Goal: Task Accomplishment & Management: Complete application form

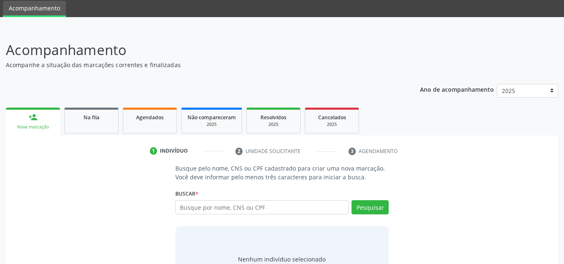
scroll to position [69, 0]
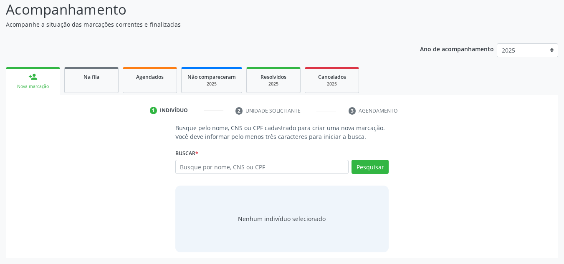
click at [157, 78] on span "Agendados" at bounding box center [150, 77] width 28 height 7
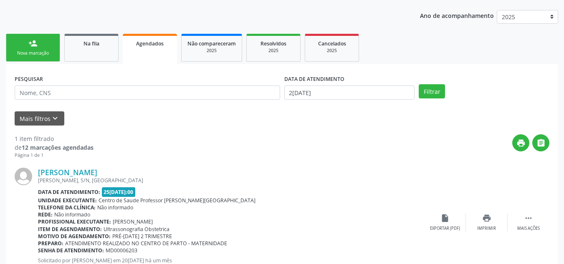
scroll to position [139, 0]
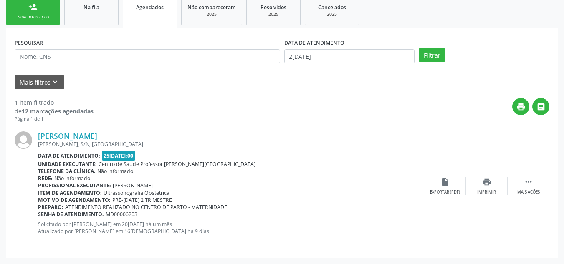
click at [47, 11] on link "person_add Nova marcação" at bounding box center [33, 11] width 54 height 28
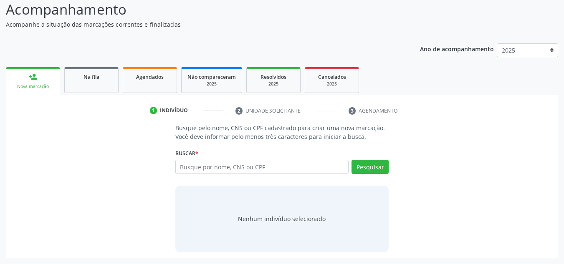
scroll to position [69, 0]
click at [213, 171] on input "text" at bounding box center [262, 167] width 174 height 14
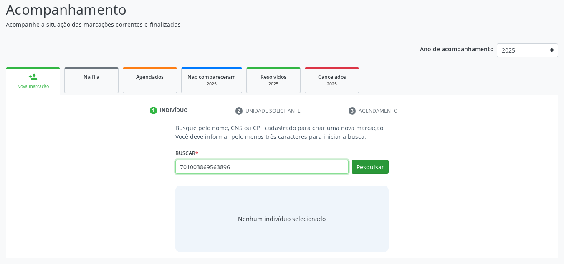
type input "701003869563896"
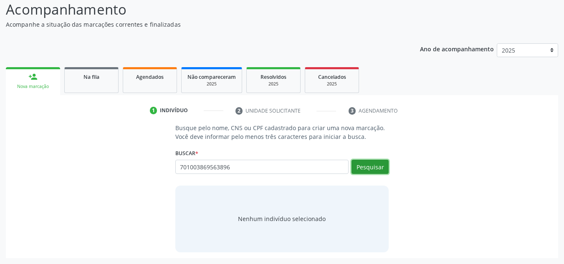
click at [359, 170] on button "Pesquisar" at bounding box center [370, 167] width 37 height 14
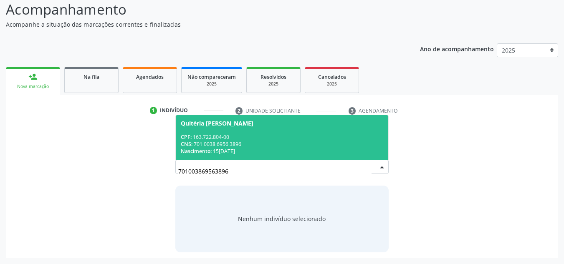
click at [264, 129] on span "Quitéria Maria Vieira de Góis CPF: 163.722.804-00 CNS: 701 0038 6956 3896 Nasci…" at bounding box center [282, 137] width 213 height 45
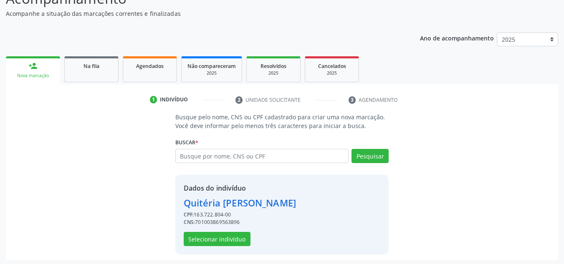
scroll to position [82, 0]
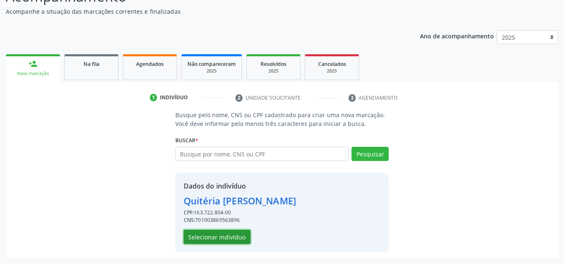
click at [210, 236] on button "Selecionar indivíduo" at bounding box center [217, 237] width 67 height 14
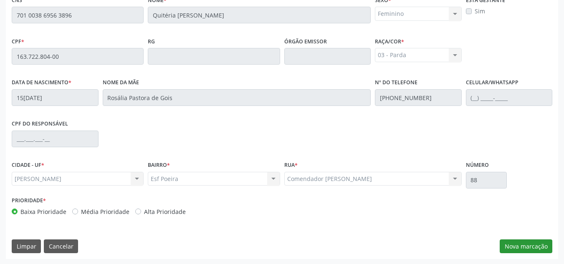
scroll to position [224, 0]
click at [541, 247] on button "Nova marcação" at bounding box center [526, 246] width 53 height 14
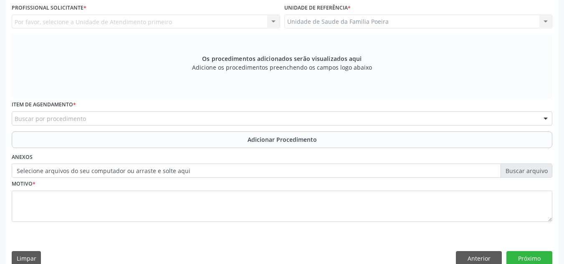
scroll to position [183, 0]
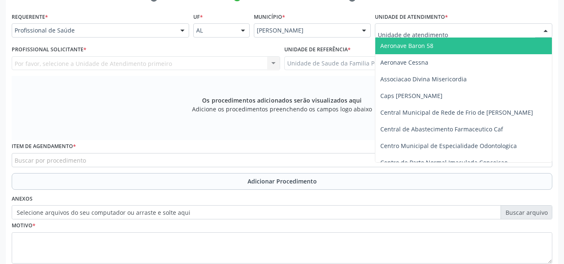
click at [472, 32] on div at bounding box center [464, 30] width 178 height 14
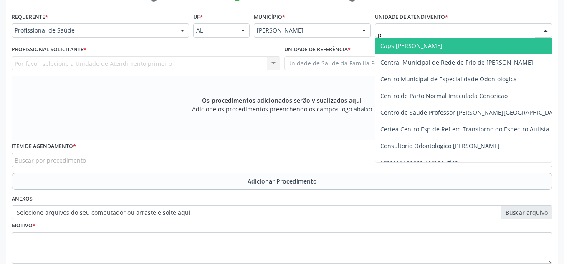
type input "po"
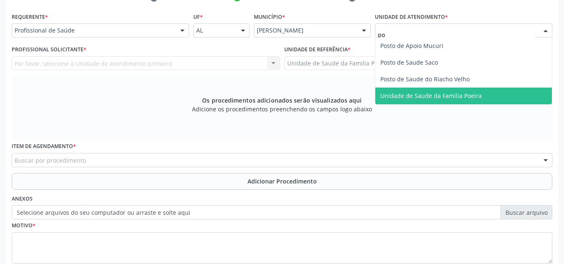
drag, startPoint x: 442, startPoint y: 98, endPoint x: 409, endPoint y: 100, distance: 33.0
click at [443, 99] on span "Unidade de Saude da Familia Poeira" at bounding box center [430, 96] width 101 height 8
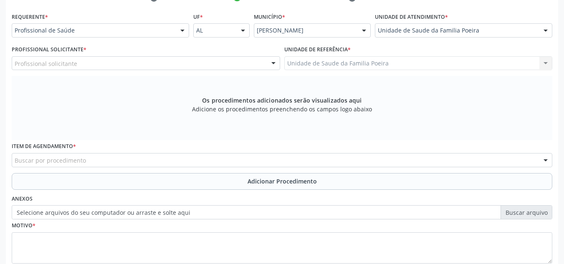
click at [112, 66] on div "Profissional solicitante" at bounding box center [146, 63] width 269 height 14
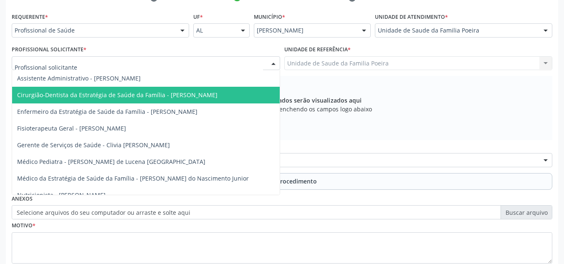
click at [132, 95] on span "Cirurgião-Dentista da Estratégia de Saúde da Família - Ewerton Cesar Laurindo O…" at bounding box center [117, 95] width 200 height 8
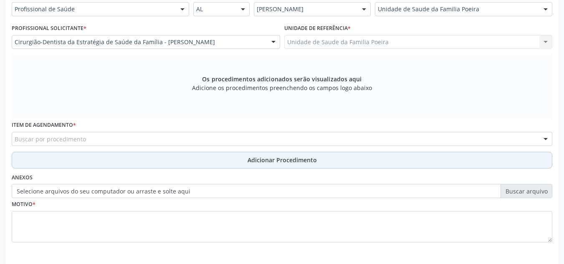
scroll to position [224, 0]
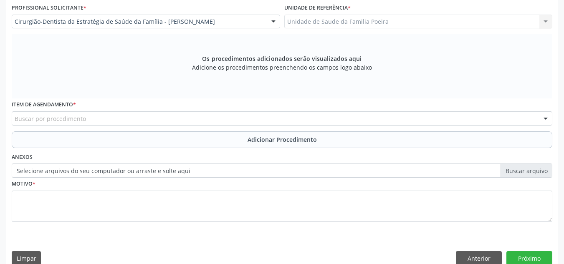
click at [112, 116] on div "Buscar por procedimento" at bounding box center [282, 119] width 541 height 14
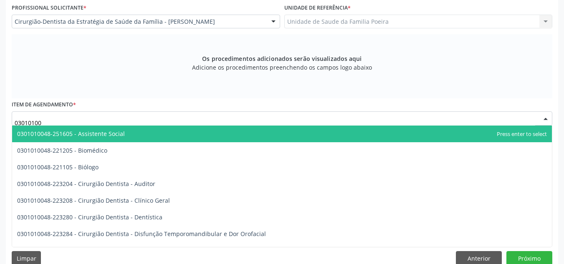
type input "030101003"
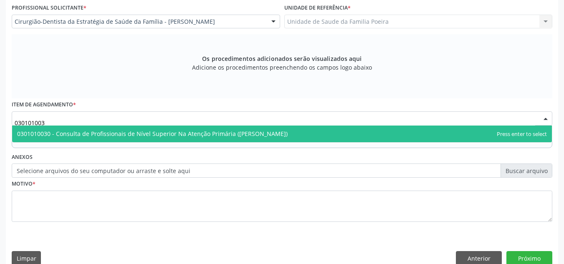
click at [122, 132] on span "0301010030 - Consulta de Profissionais de Nível Superior Na Atenção Primária (E…" at bounding box center [152, 134] width 271 height 8
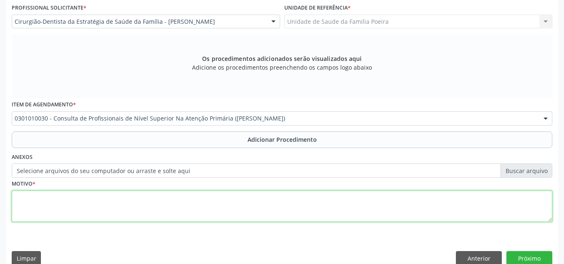
click at [120, 218] on textarea at bounding box center [282, 207] width 541 height 32
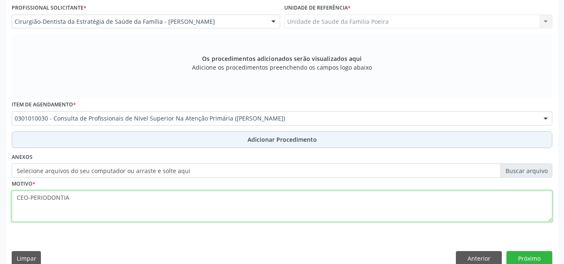
type textarea "CEO-PERIODONTIA"
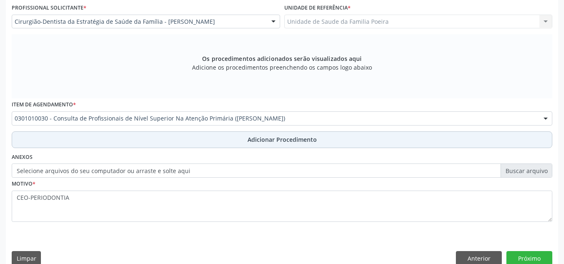
click at [260, 142] on span "Adicionar Procedimento" at bounding box center [282, 139] width 69 height 9
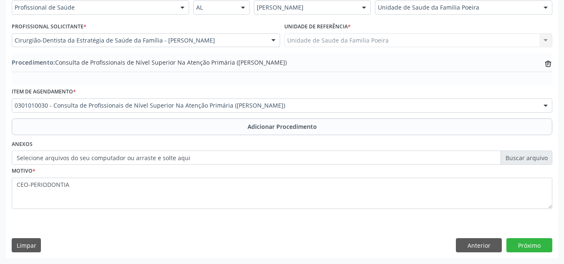
scroll to position [205, 0]
click at [528, 243] on button "Próximo" at bounding box center [530, 245] width 46 height 14
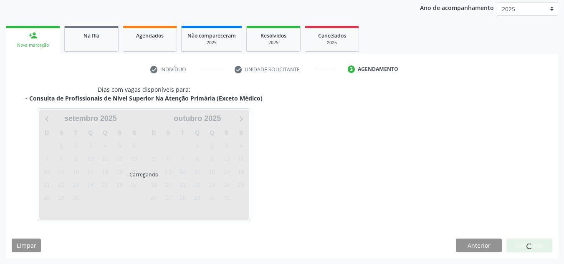
scroll to position [135, 0]
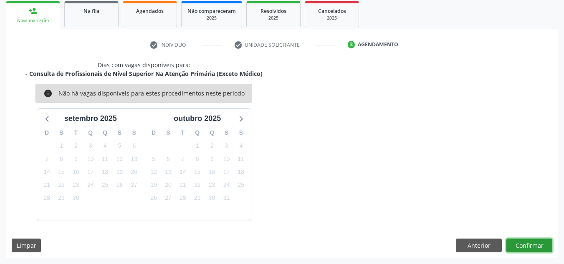
click at [528, 248] on button "Confirmar" at bounding box center [530, 246] width 46 height 14
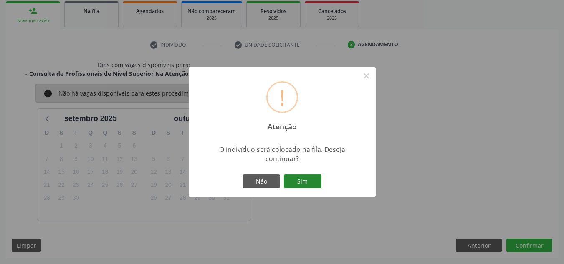
click at [304, 185] on button "Sim" at bounding box center [303, 182] width 38 height 14
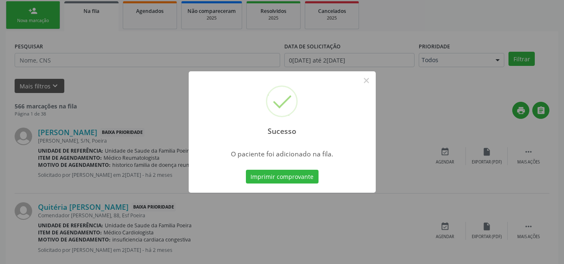
scroll to position [23, 0]
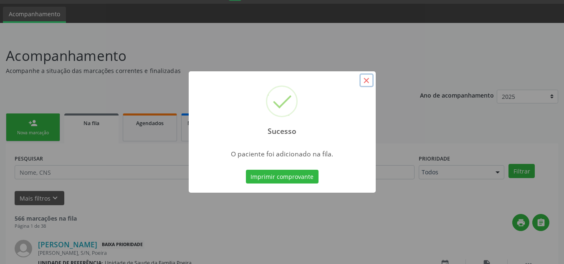
click at [364, 80] on button "×" at bounding box center [367, 81] width 14 height 14
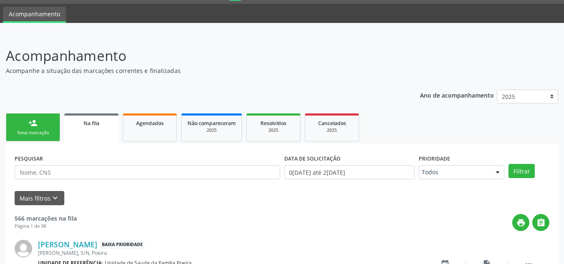
click at [39, 140] on link "person_add Nova marcação" at bounding box center [33, 128] width 54 height 28
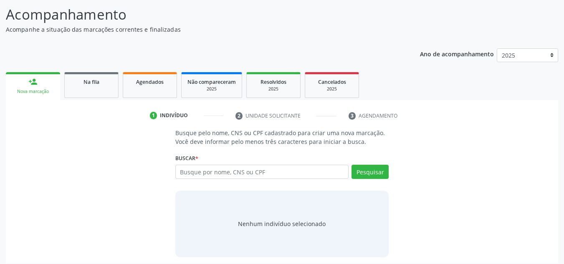
scroll to position [65, 0]
click at [230, 167] on input "text" at bounding box center [262, 172] width 174 height 14
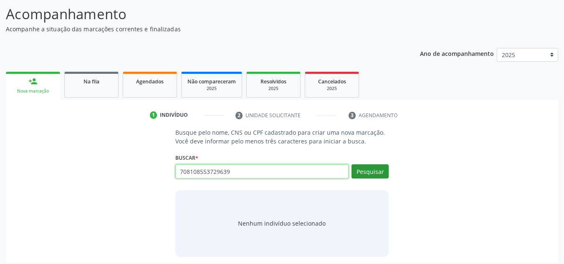
type input "708108553729639"
click at [376, 169] on button "Pesquisar" at bounding box center [370, 172] width 37 height 14
type input "708108553729639"
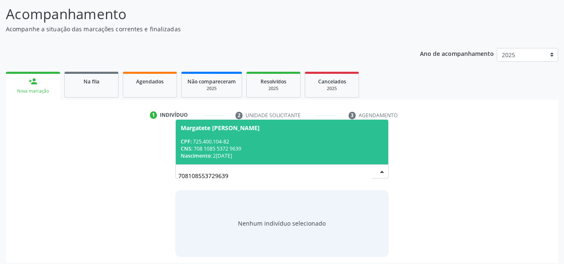
click at [276, 151] on div "CNS: 708 1085 5372 9639" at bounding box center [282, 148] width 203 height 7
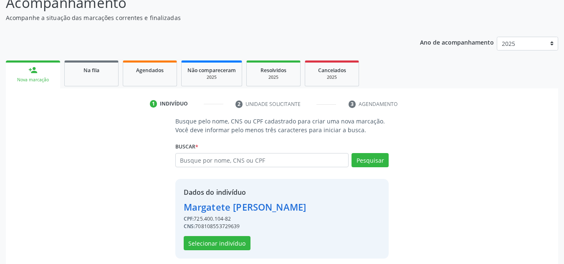
scroll to position [82, 0]
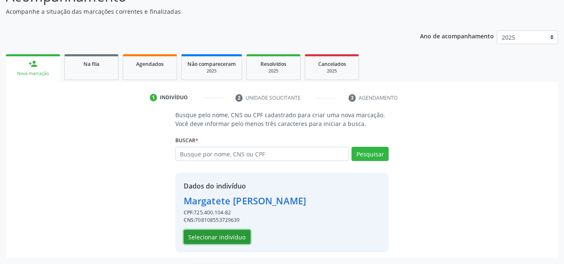
click at [231, 240] on button "Selecionar indivíduo" at bounding box center [217, 237] width 67 height 14
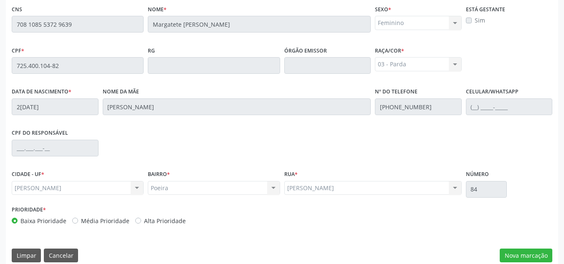
scroll to position [224, 0]
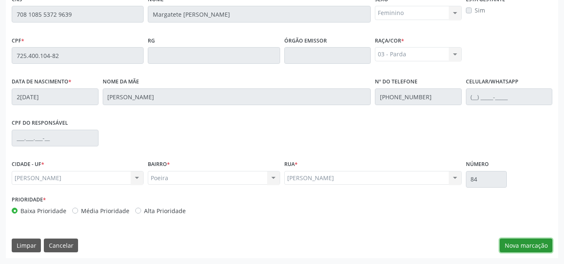
click at [524, 253] on button "Nova marcação" at bounding box center [526, 246] width 53 height 14
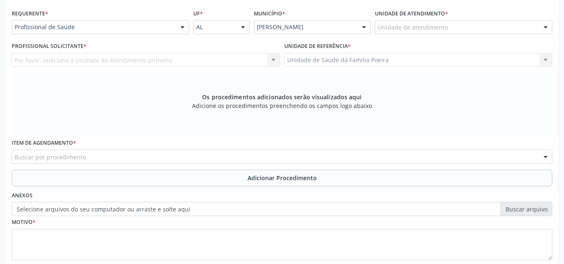
scroll to position [141, 0]
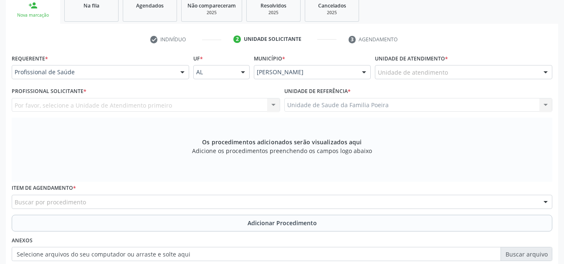
click at [476, 76] on div "Unidade de atendimento" at bounding box center [464, 72] width 178 height 14
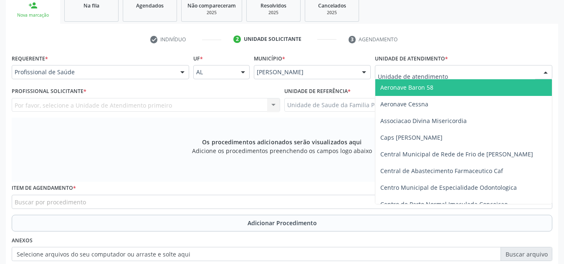
type input "O"
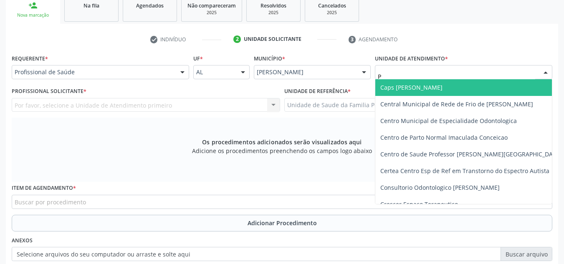
type input "PO"
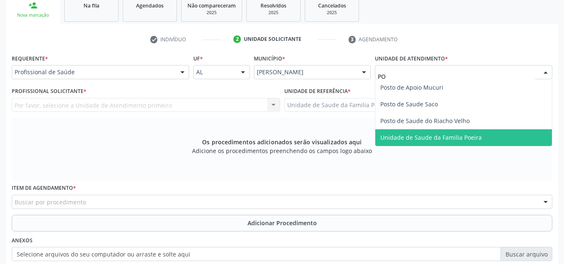
click at [476, 139] on span "Unidade de Saude da Familia Poeira" at bounding box center [430, 138] width 101 height 8
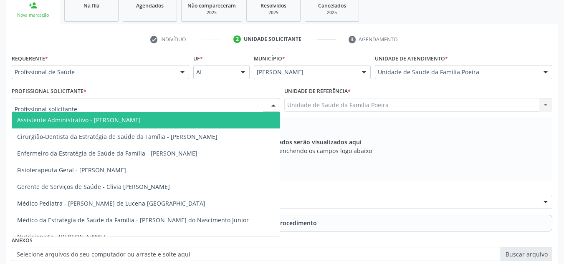
click at [178, 109] on div at bounding box center [146, 105] width 269 height 14
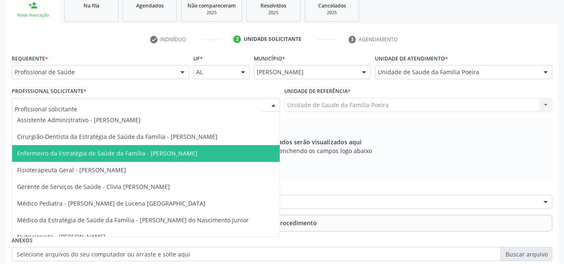
click at [182, 153] on span "Enfermeiro da Estratégia de Saúde da Família - [PERSON_NAME]" at bounding box center [107, 154] width 180 height 8
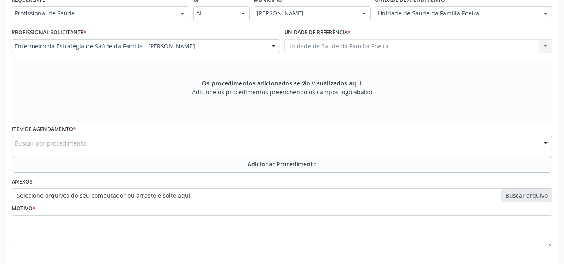
scroll to position [237, 0]
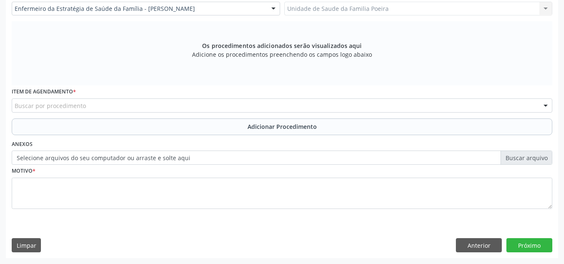
click at [119, 102] on div "Buscar por procedimento" at bounding box center [282, 106] width 541 height 14
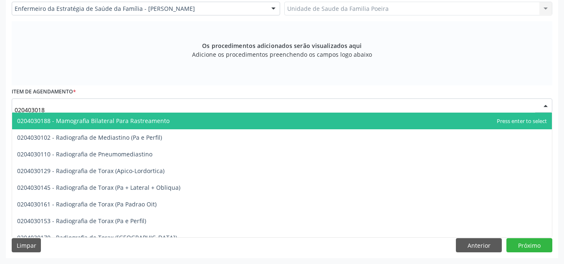
type input "0204030188"
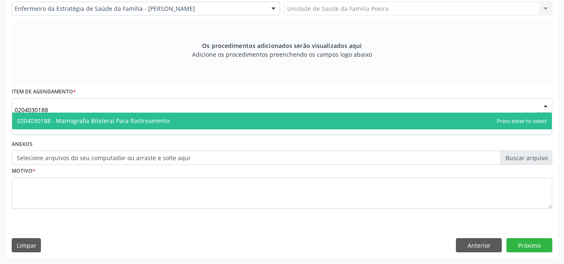
click at [107, 123] on span "0204030188 - Mamografia Bilateral Para Rastreamento" at bounding box center [93, 121] width 152 height 8
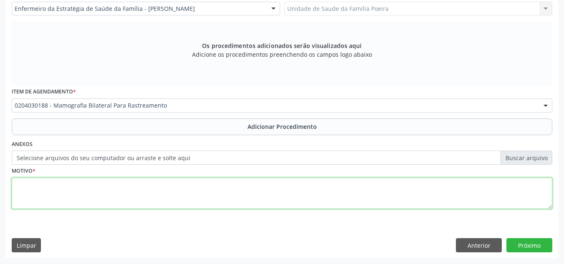
click at [101, 187] on textarea at bounding box center [282, 194] width 541 height 32
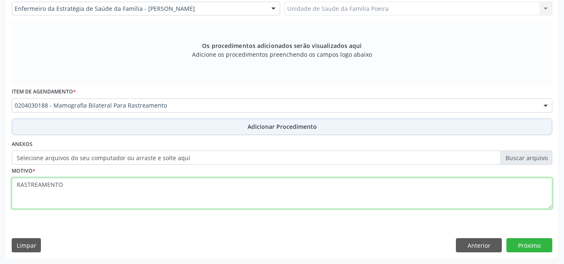
type textarea "RASTREAMENTO"
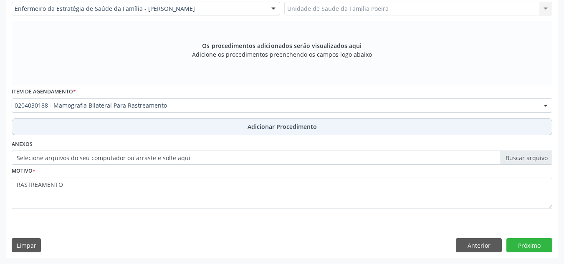
click at [168, 129] on button "Adicionar Procedimento" at bounding box center [282, 127] width 541 height 17
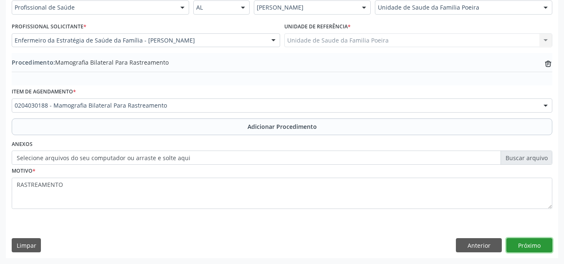
click at [535, 243] on button "Próximo" at bounding box center [530, 245] width 46 height 14
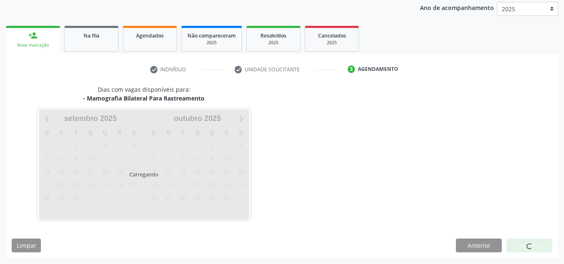
scroll to position [135, 0]
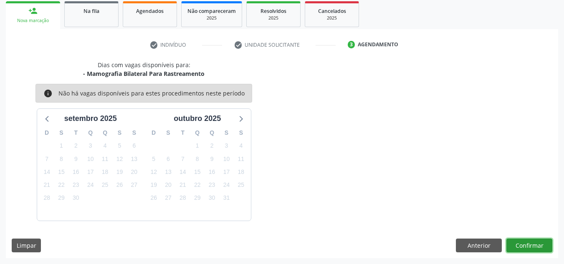
click at [522, 242] on button "Confirmar" at bounding box center [530, 246] width 46 height 14
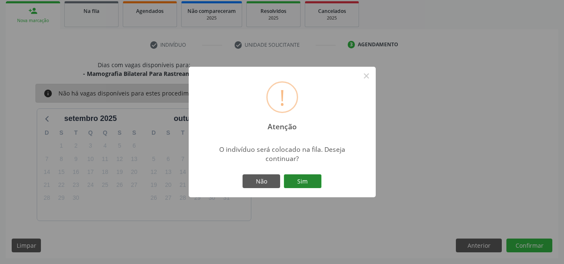
click at [311, 179] on button "Sim" at bounding box center [303, 182] width 38 height 14
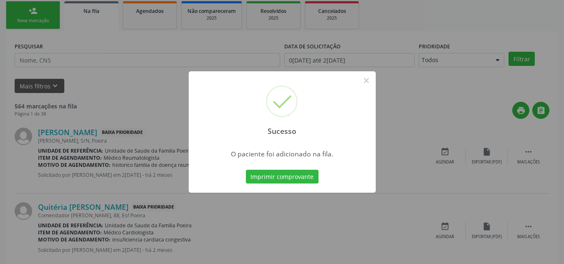
scroll to position [23, 0]
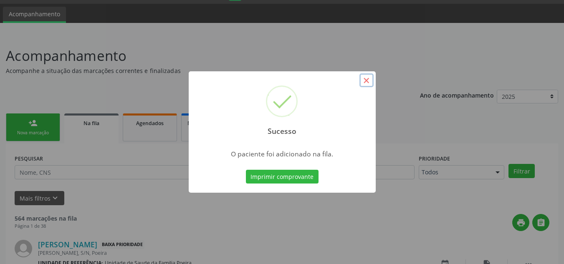
click at [368, 81] on button "×" at bounding box center [367, 81] width 14 height 14
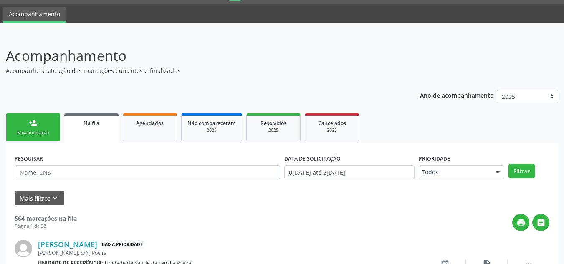
click at [47, 125] on link "person_add Nova marcação" at bounding box center [33, 128] width 54 height 28
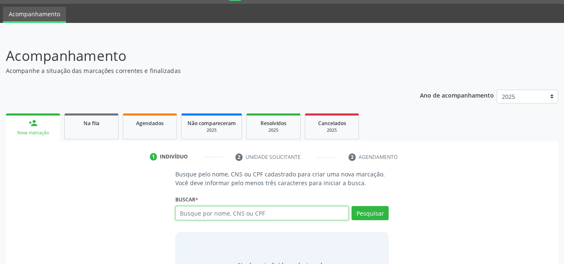
click at [230, 210] on input "text" at bounding box center [262, 213] width 174 height 14
type input "706909151426132"
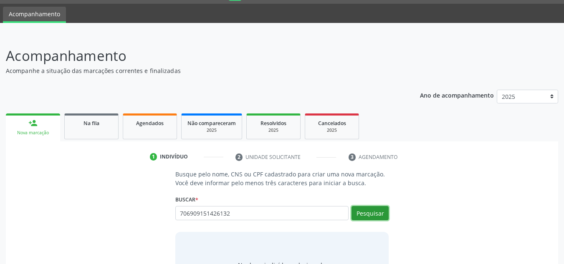
click at [359, 209] on button "Pesquisar" at bounding box center [370, 213] width 37 height 14
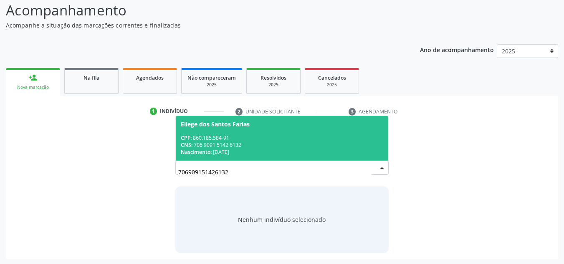
scroll to position [69, 0]
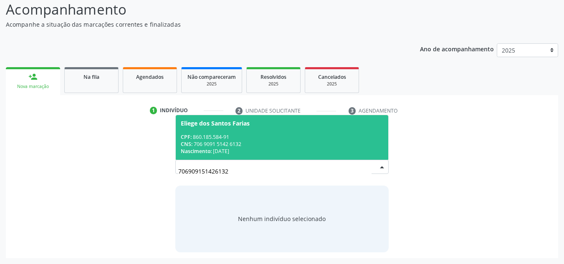
click at [208, 143] on div "CNS: 706 9091 5142 6132" at bounding box center [282, 144] width 203 height 7
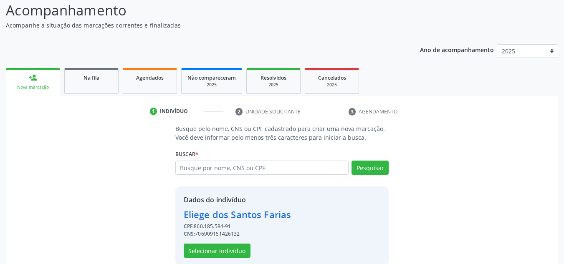
scroll to position [82, 0]
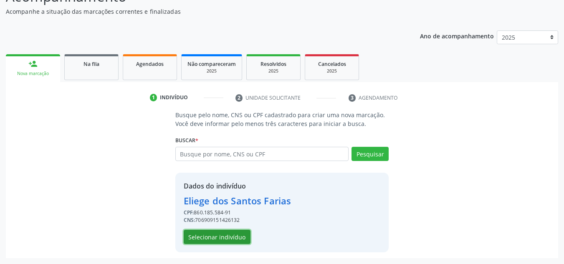
click at [208, 239] on button "Selecionar indivíduo" at bounding box center [217, 237] width 67 height 14
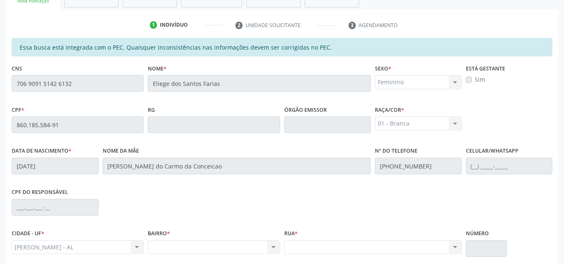
scroll to position [224, 0]
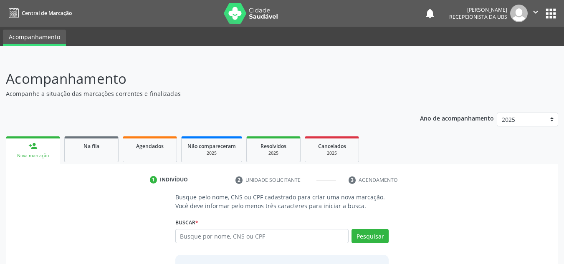
click at [205, 232] on input "text" at bounding box center [262, 236] width 174 height 14
type input "00849927439"
click at [371, 236] on button "Pesquisar" at bounding box center [370, 236] width 37 height 14
type input "00849927439"
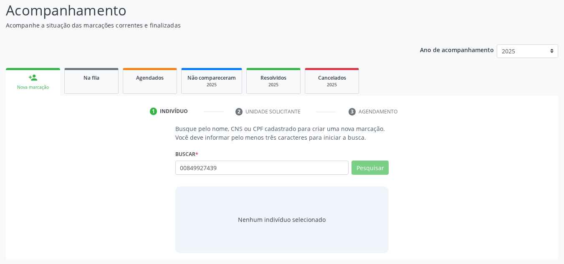
scroll to position [69, 0]
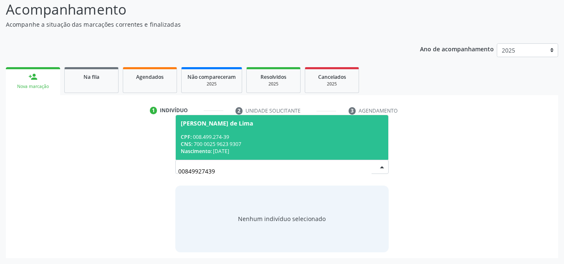
click at [229, 140] on div "CPF: 008.499.274-39" at bounding box center [282, 137] width 203 height 7
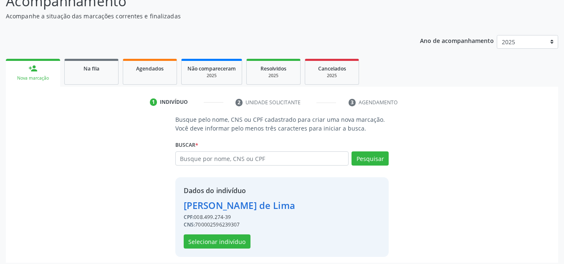
scroll to position [82, 0]
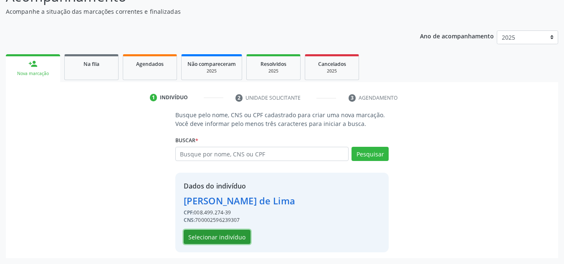
click at [220, 239] on button "Selecionar indivíduo" at bounding box center [217, 237] width 67 height 14
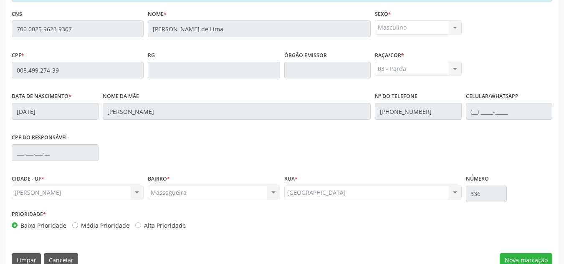
scroll to position [224, 0]
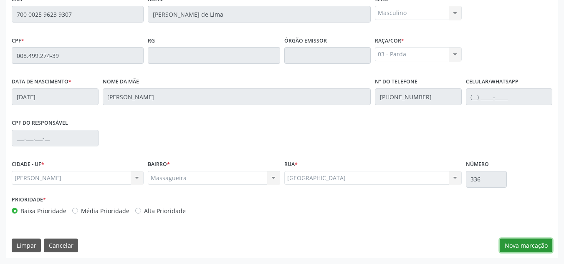
click at [523, 246] on button "Nova marcação" at bounding box center [526, 246] width 53 height 14
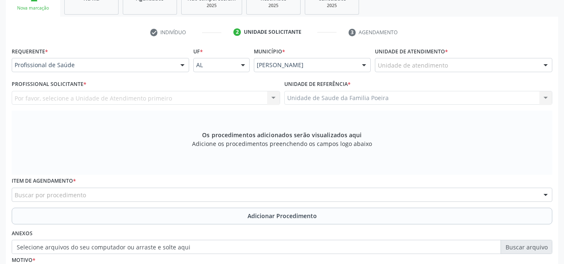
scroll to position [141, 0]
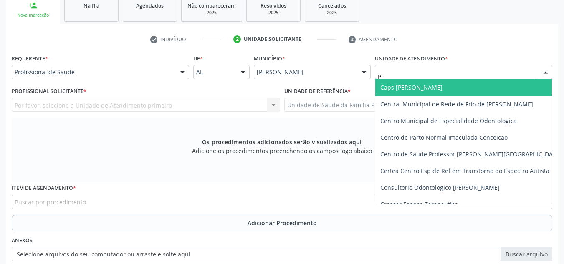
type input "PO"
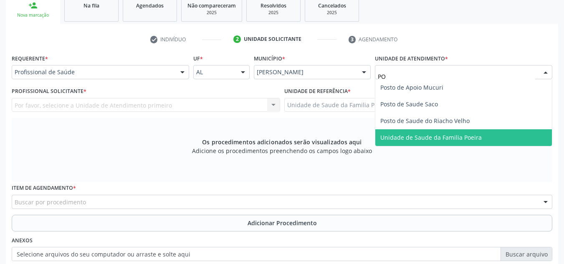
click at [436, 140] on span "Unidade de Saude da Familia Poeira" at bounding box center [430, 138] width 101 height 8
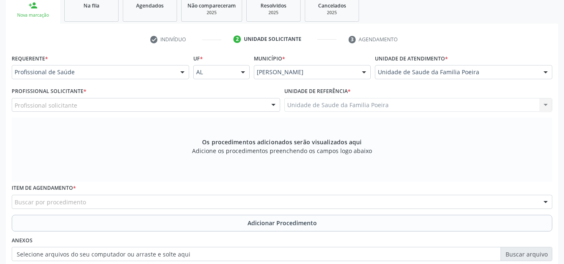
click at [236, 103] on div "Profissional solicitante" at bounding box center [146, 105] width 269 height 14
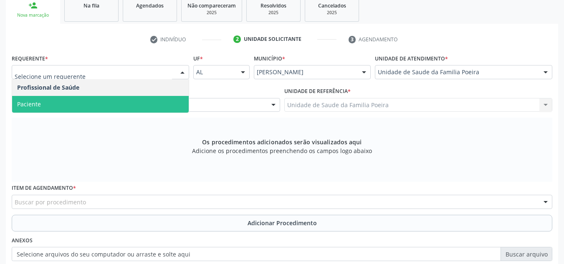
click at [81, 104] on span "Paciente" at bounding box center [100, 104] width 177 height 17
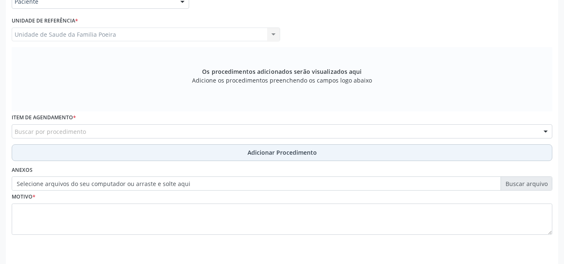
scroll to position [224, 0]
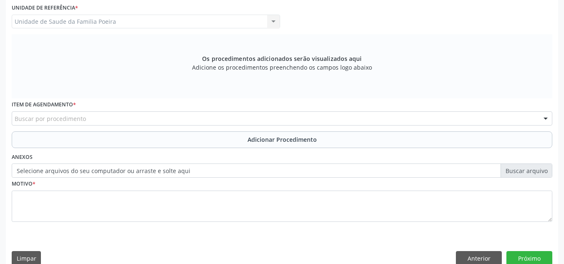
click at [142, 118] on div "Buscar por procedimento" at bounding box center [282, 119] width 541 height 14
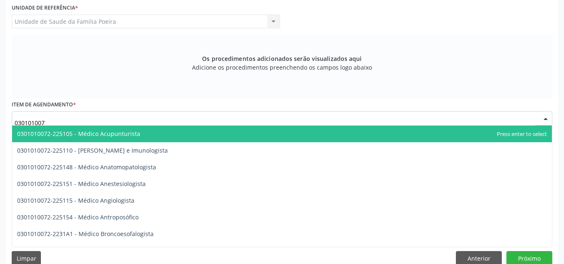
type input "0301010072"
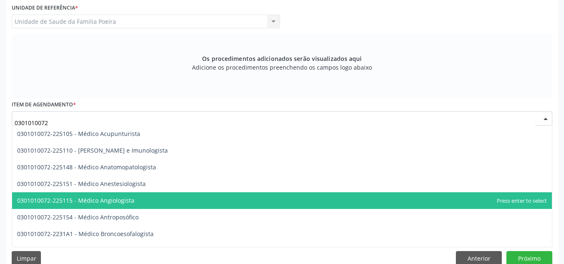
click at [154, 199] on span "0301010072-225115 - Médico Angiologista" at bounding box center [282, 201] width 540 height 17
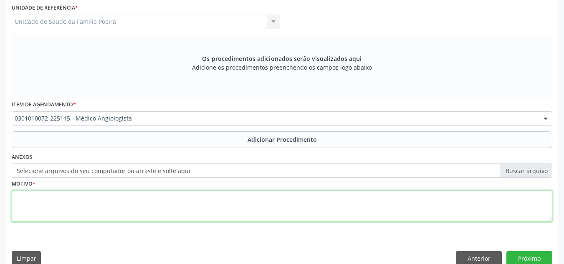
click at [153, 198] on textarea at bounding box center [282, 207] width 541 height 32
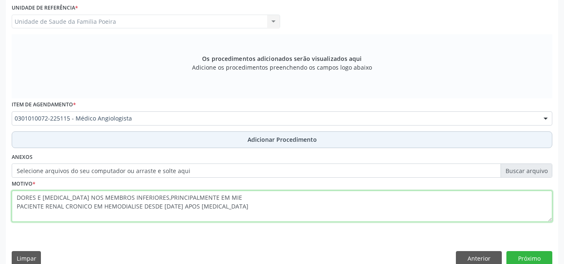
type textarea "DORES E EDEMA NOS MEMBROS INFERIORES,PRINCIPALMENTE EM MIE PACIENTE RENAL CRONI…"
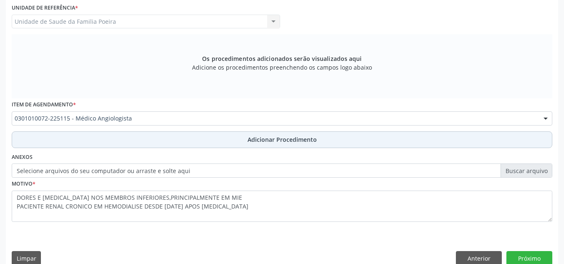
click at [248, 140] on span "Adicionar Procedimento" at bounding box center [282, 139] width 69 height 9
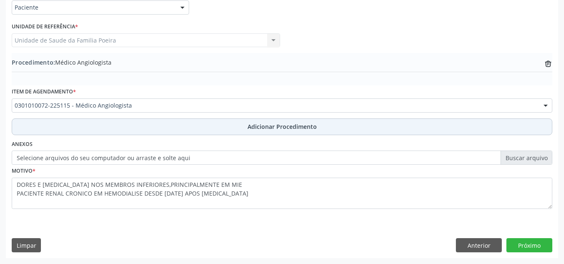
scroll to position [205, 0]
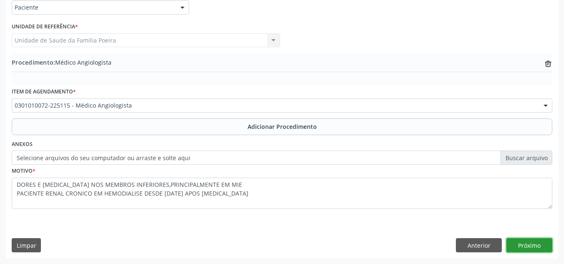
click at [530, 246] on button "Próximo" at bounding box center [530, 245] width 46 height 14
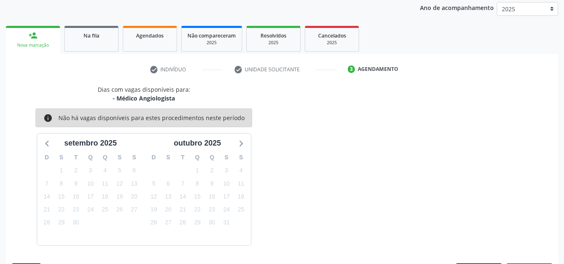
scroll to position [135, 0]
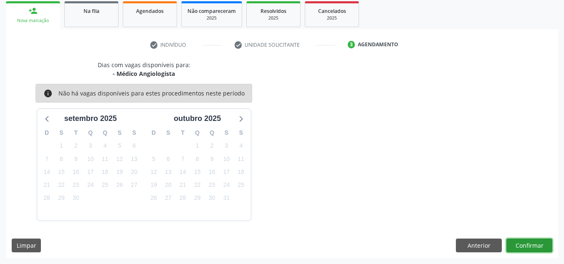
click at [527, 244] on button "Confirmar" at bounding box center [530, 246] width 46 height 14
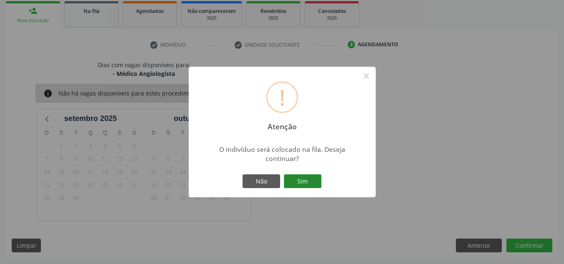
click at [307, 182] on button "Sim" at bounding box center [303, 182] width 38 height 14
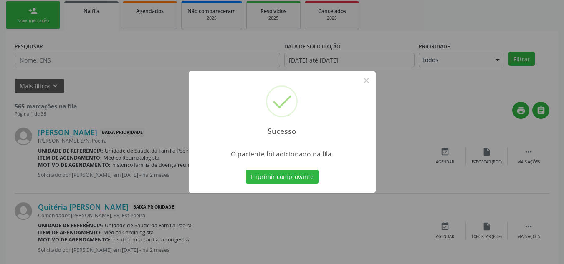
scroll to position [23, 0]
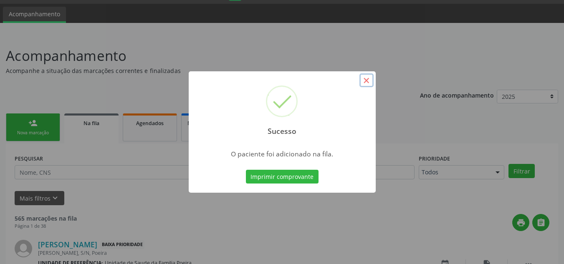
click at [367, 78] on button "×" at bounding box center [367, 81] width 14 height 14
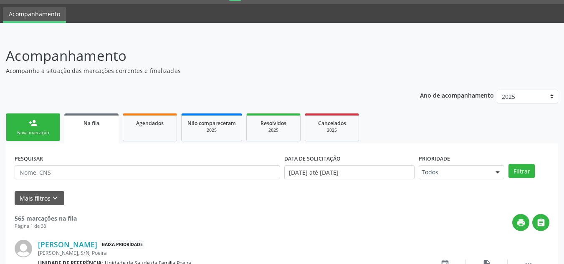
click at [33, 122] on div "person_add" at bounding box center [32, 123] width 9 height 9
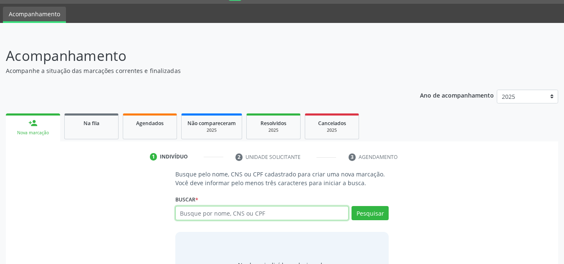
click at [256, 219] on input "text" at bounding box center [262, 213] width 174 height 14
type input "00849972439"
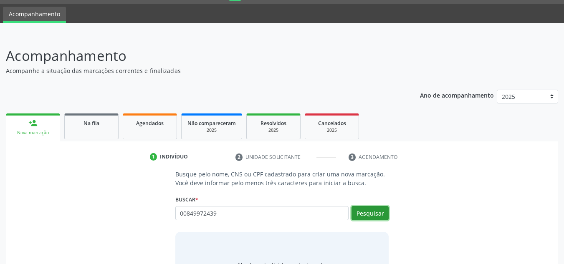
click at [366, 215] on button "Pesquisar" at bounding box center [370, 213] width 37 height 14
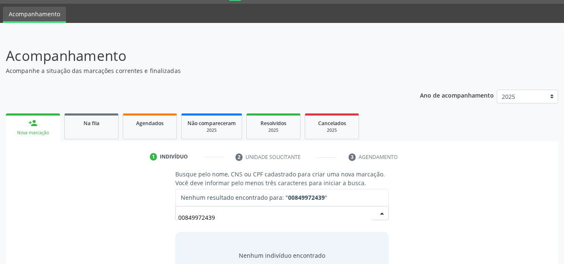
click at [201, 217] on input "00849972439" at bounding box center [275, 217] width 194 height 17
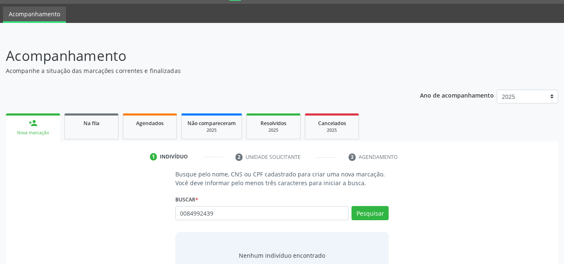
click at [207, 211] on input "0084992439" at bounding box center [262, 213] width 174 height 14
click at [202, 210] on input "0084992439" at bounding box center [262, 213] width 174 height 14
click at [204, 215] on input "0084992439" at bounding box center [262, 213] width 174 height 14
type input "00849927439"
click at [365, 212] on button "Pesquisar" at bounding box center [370, 213] width 37 height 14
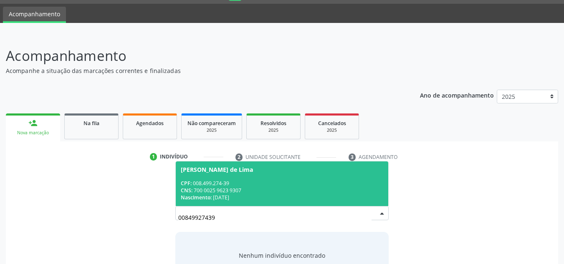
click at [219, 180] on div "CPF: 008.499.274-39" at bounding box center [282, 183] width 203 height 7
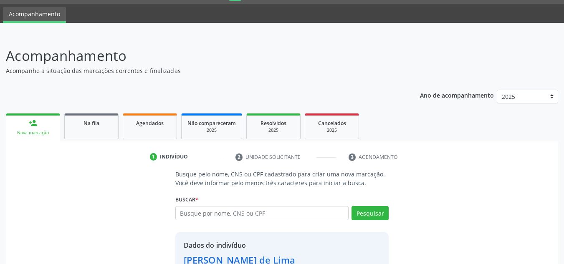
scroll to position [82, 0]
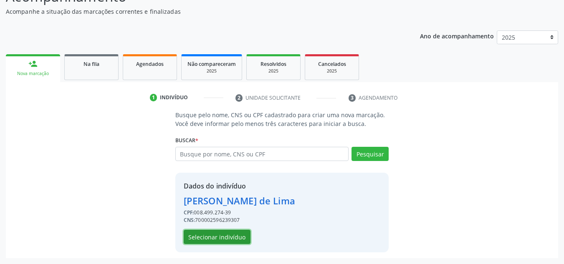
click at [226, 242] on button "Selecionar indivíduo" at bounding box center [217, 237] width 67 height 14
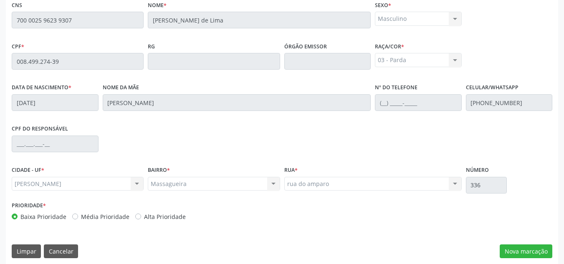
scroll to position [224, 0]
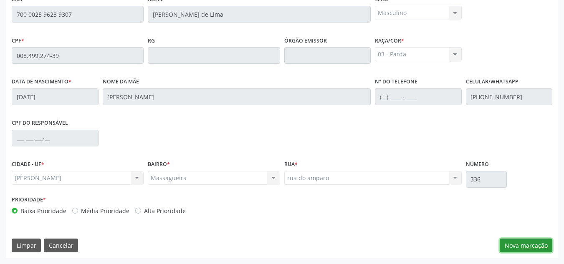
click at [534, 246] on button "Nova marcação" at bounding box center [526, 246] width 53 height 14
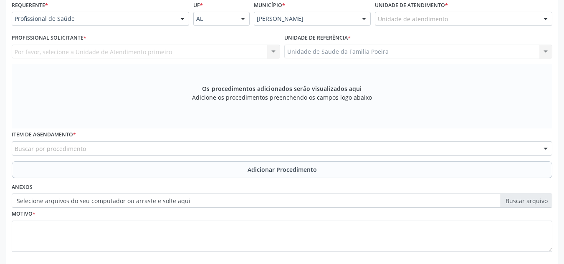
scroll to position [183, 0]
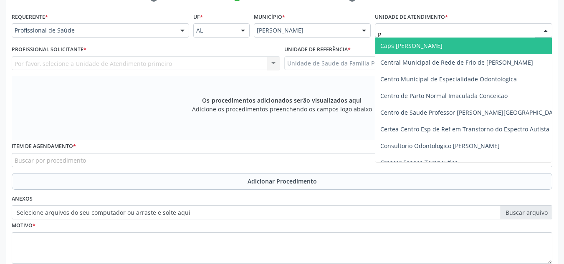
type input "PO"
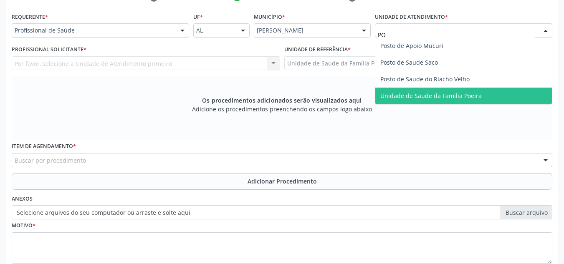
click at [451, 94] on span "Unidade de Saude da Familia Poeira" at bounding box center [430, 96] width 101 height 8
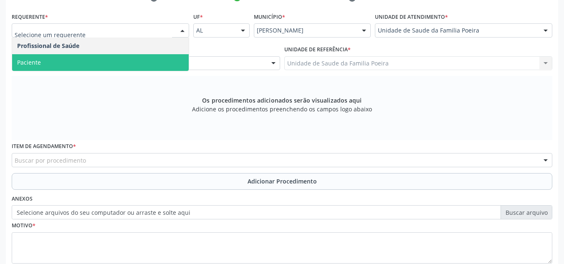
click at [67, 63] on span "Paciente" at bounding box center [100, 62] width 177 height 17
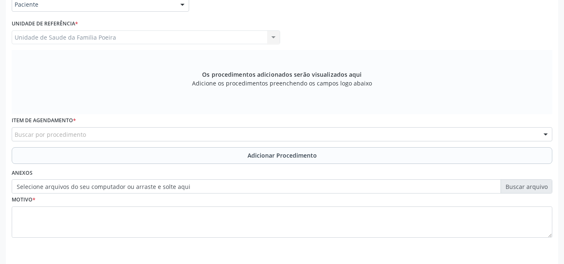
scroll to position [237, 0]
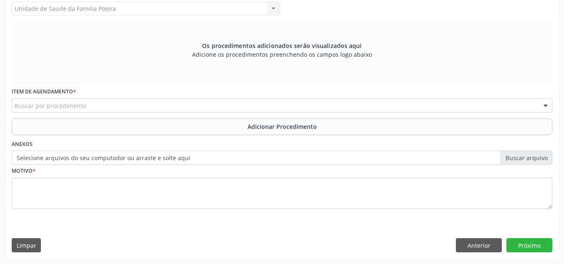
click at [86, 103] on div "Buscar por procedimento" at bounding box center [282, 106] width 541 height 14
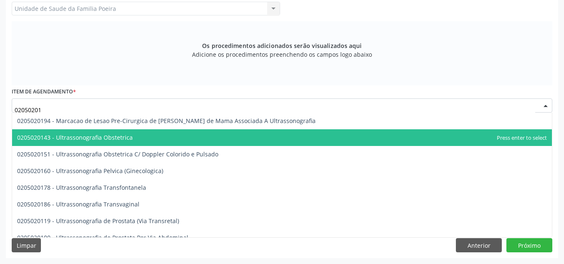
scroll to position [42, 0]
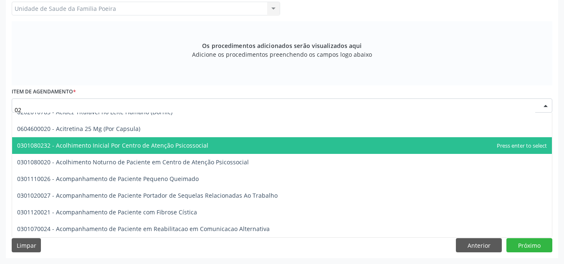
type input "0"
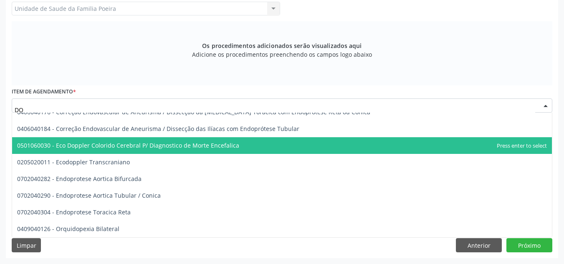
type input "D"
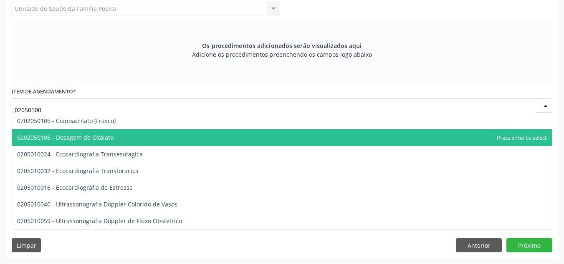
scroll to position [0, 0]
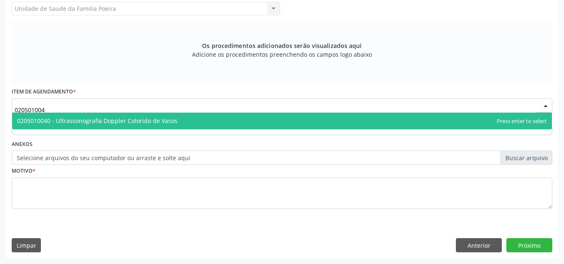
type input "0205010040"
click at [129, 124] on span "0205010040 - Ultrassonografia Doppler Colorido de Vasos" at bounding box center [97, 121] width 160 height 8
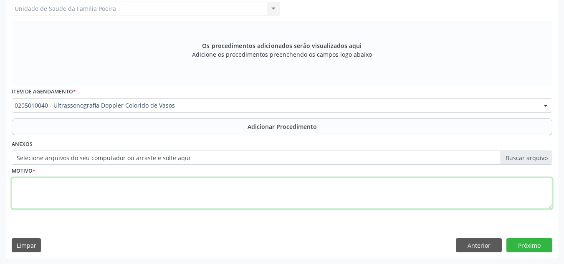
click at [91, 198] on textarea at bounding box center [282, 194] width 541 height 32
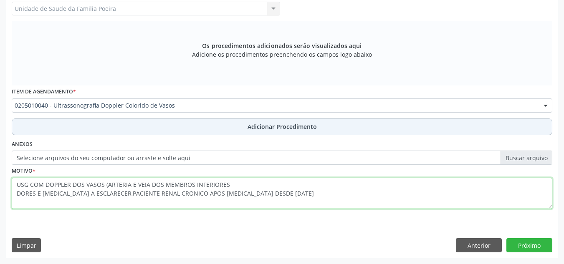
type textarea "USG COM DOPPLER DOS VASOS (ARTERIA E VEIA DOS MEMBROS INFERIORES DORES E EDEMA …"
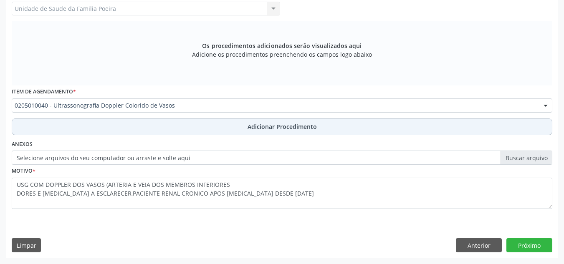
click at [198, 119] on button "Adicionar Procedimento" at bounding box center [282, 127] width 541 height 17
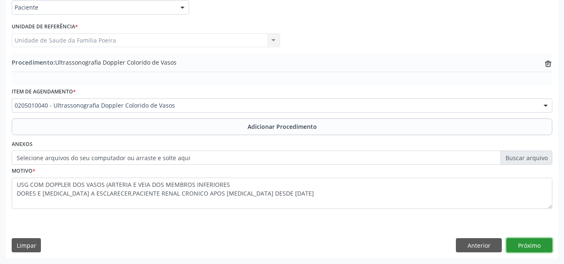
click at [530, 251] on button "Próximo" at bounding box center [530, 245] width 46 height 14
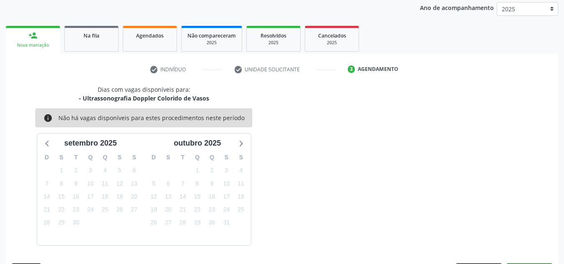
scroll to position [135, 0]
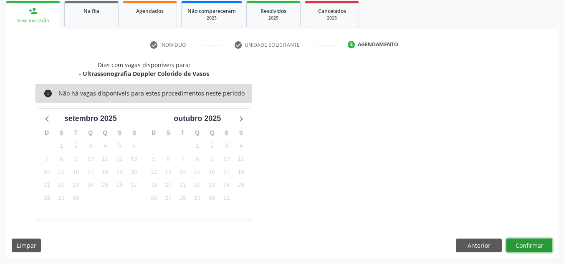
click at [523, 244] on button "Confirmar" at bounding box center [530, 246] width 46 height 14
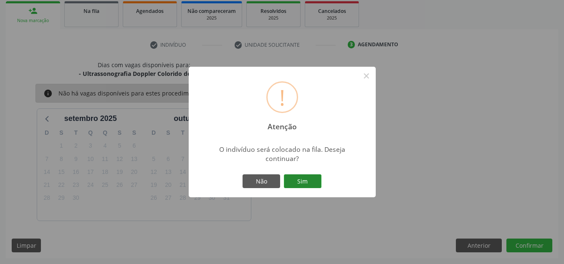
click at [309, 180] on button "Sim" at bounding box center [303, 182] width 38 height 14
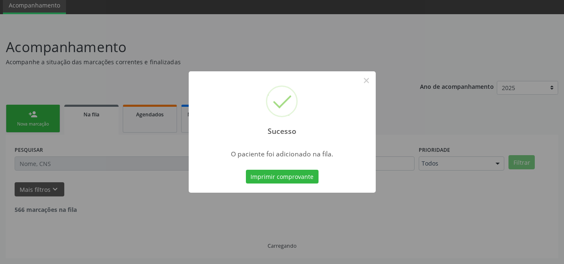
scroll to position [23, 0]
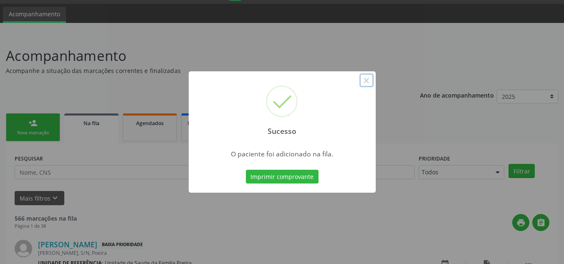
click at [367, 79] on button "×" at bounding box center [367, 81] width 14 height 14
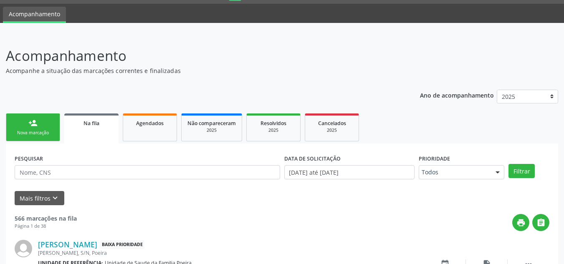
click at [35, 136] on div "Nova marcação" at bounding box center [33, 133] width 42 height 6
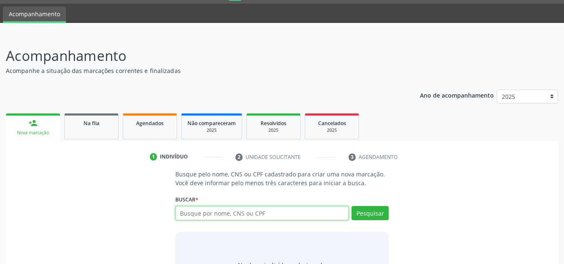
click at [298, 213] on input "text" at bounding box center [262, 213] width 174 height 14
type input "700003845244709"
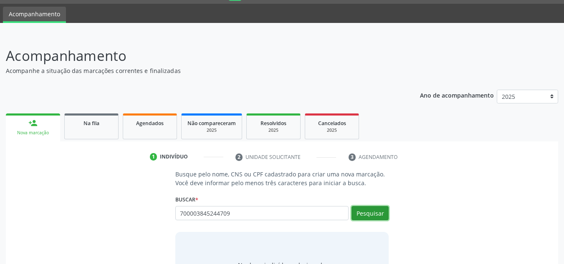
click at [368, 210] on button "Pesquisar" at bounding box center [370, 213] width 37 height 14
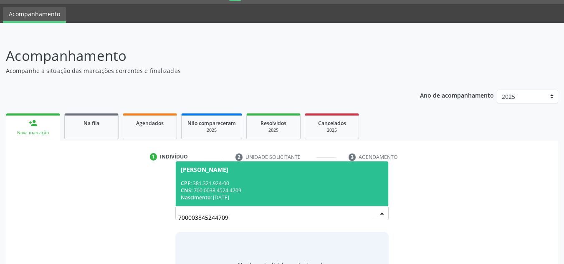
click at [261, 199] on div "Nascimento: 21/11/1951" at bounding box center [282, 197] width 203 height 7
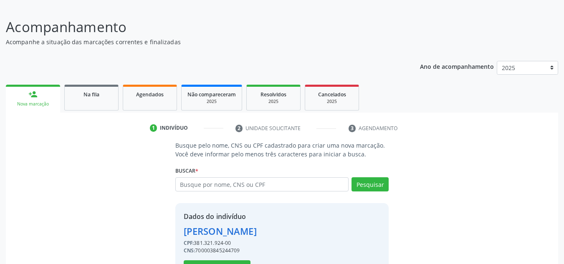
scroll to position [82, 0]
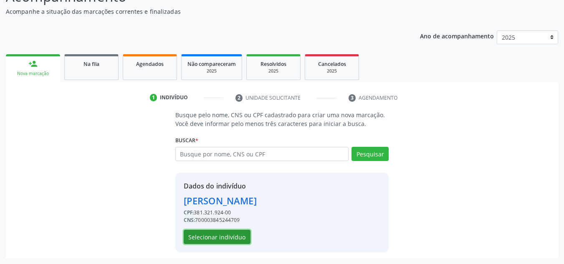
click at [235, 237] on button "Selecionar indivíduo" at bounding box center [217, 237] width 67 height 14
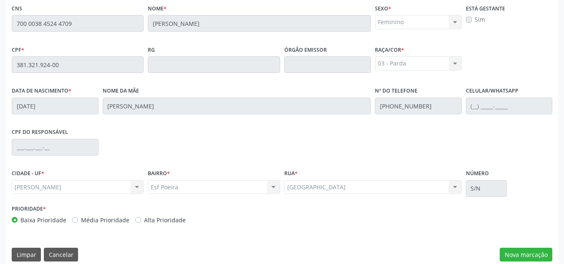
scroll to position [224, 0]
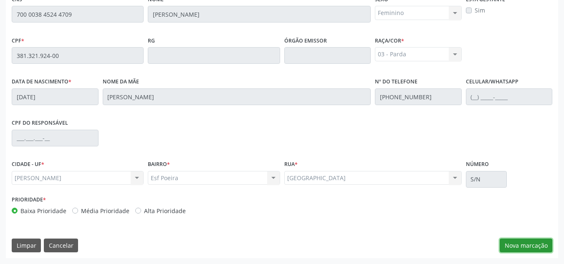
click at [517, 248] on button "Nova marcação" at bounding box center [526, 246] width 53 height 14
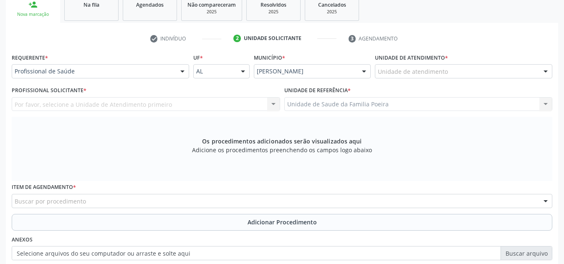
scroll to position [141, 0]
click at [472, 76] on div "Unidade de atendimento" at bounding box center [464, 72] width 178 height 14
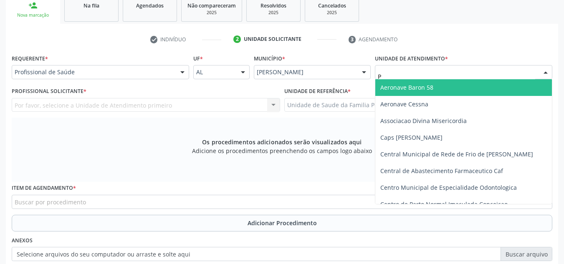
type input "PO"
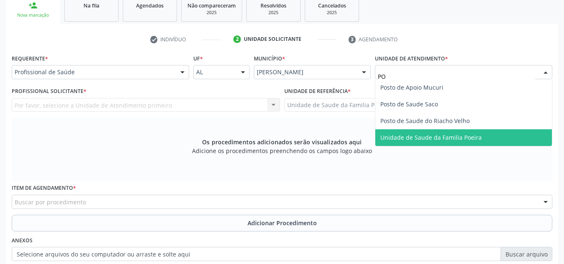
drag, startPoint x: 434, startPoint y: 141, endPoint x: 251, endPoint y: 140, distance: 182.5
click at [434, 140] on span "Unidade de Saude da Familia Poeira" at bounding box center [430, 138] width 101 height 8
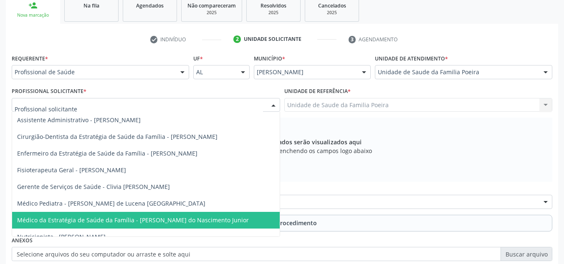
click at [106, 218] on span "Médico da Estratégia de Saúde da Família - [PERSON_NAME] do Nascimento Junior" at bounding box center [133, 220] width 232 height 8
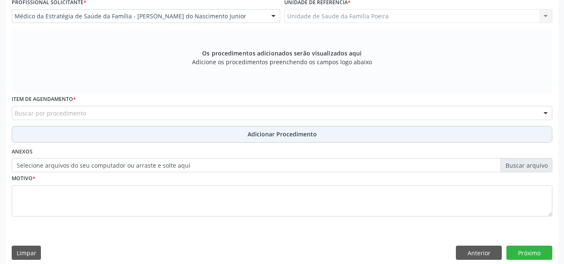
scroll to position [237, 0]
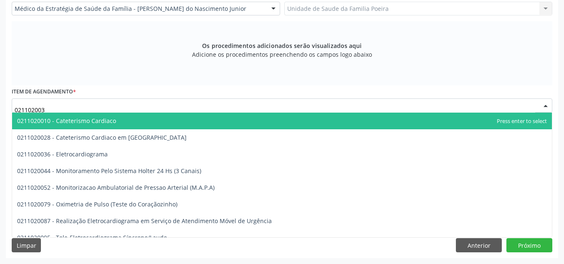
type input "0211020036"
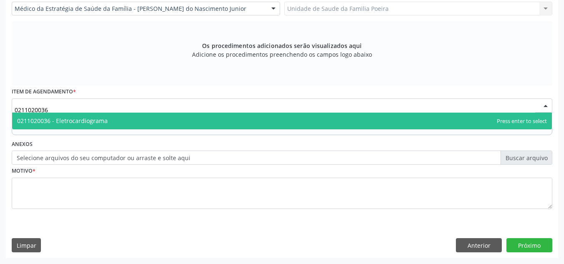
click at [71, 117] on span "0211020036 - Eletrocardiograma" at bounding box center [62, 121] width 91 height 8
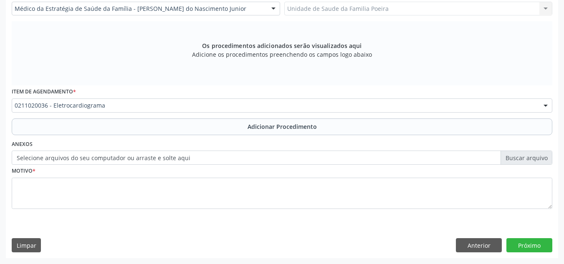
scroll to position [0, 0]
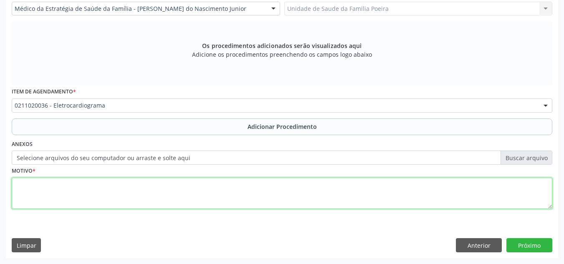
click at [83, 193] on textarea at bounding box center [282, 194] width 541 height 32
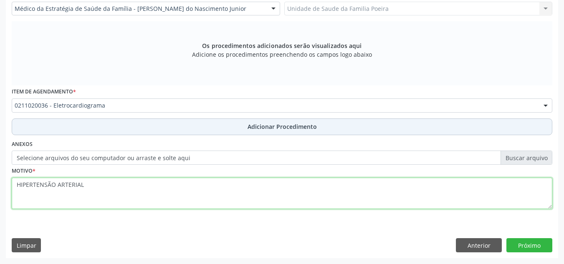
type textarea "HIPERTENSÃO ARTERIAL"
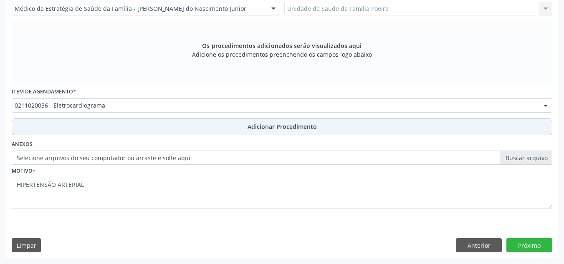
click at [267, 132] on button "Adicionar Procedimento" at bounding box center [282, 127] width 541 height 17
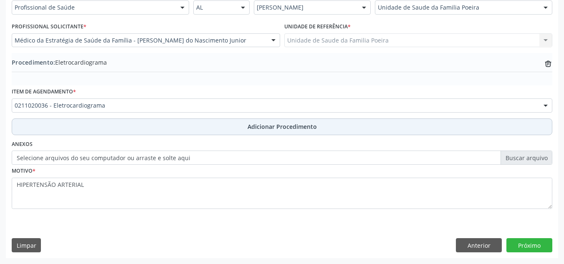
scroll to position [205, 0]
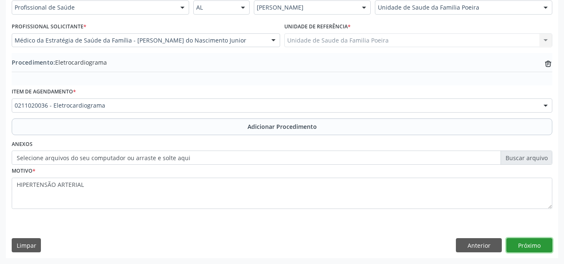
click at [522, 244] on button "Próximo" at bounding box center [530, 245] width 46 height 14
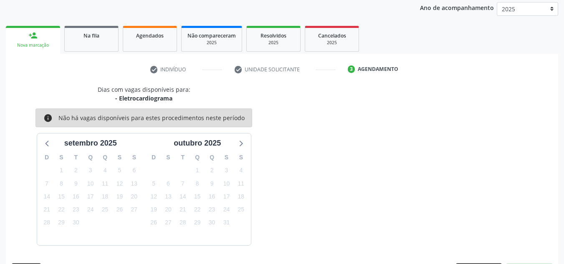
scroll to position [135, 0]
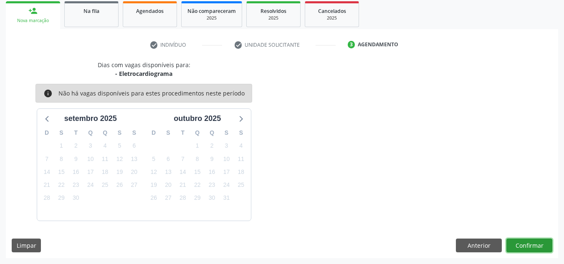
click at [528, 246] on button "Confirmar" at bounding box center [530, 246] width 46 height 14
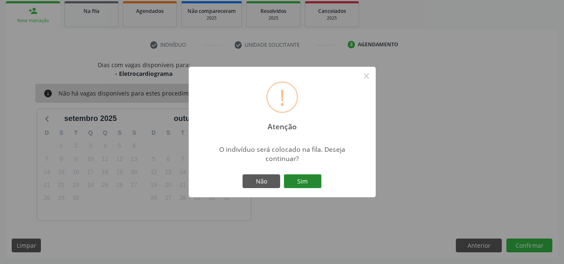
click at [312, 179] on button "Sim" at bounding box center [303, 182] width 38 height 14
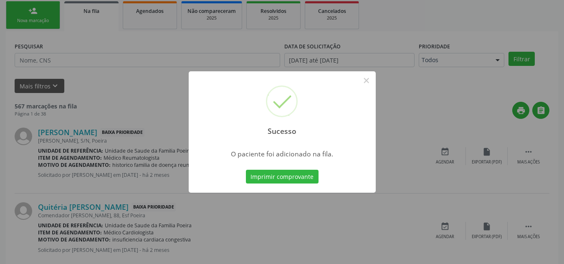
scroll to position [23, 0]
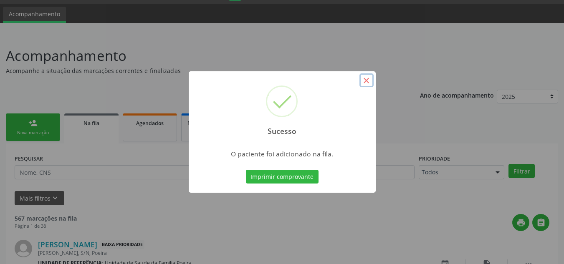
click at [366, 79] on button "×" at bounding box center [367, 81] width 14 height 14
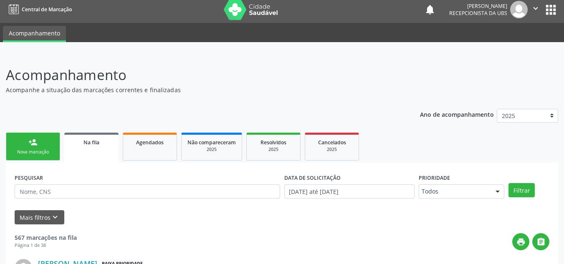
scroll to position [0, 0]
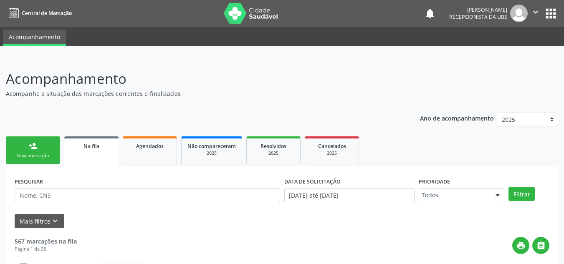
drag, startPoint x: 38, startPoint y: 153, endPoint x: 43, endPoint y: 30, distance: 123.7
click at [39, 153] on div "Nova marcação" at bounding box center [33, 156] width 42 height 6
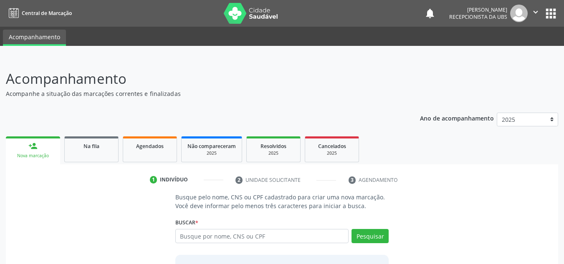
scroll to position [69, 0]
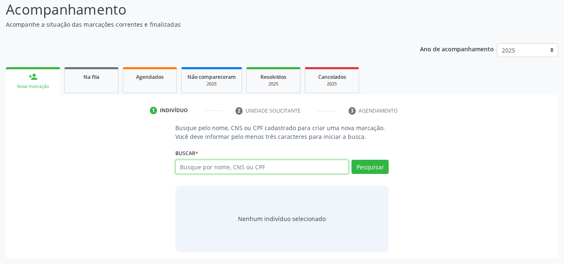
click at [236, 169] on input "text" at bounding box center [262, 167] width 174 height 14
type input "706909151426132"
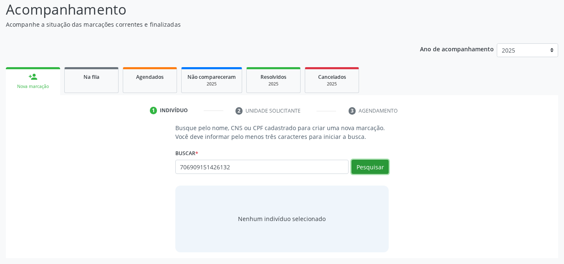
click at [374, 173] on button "Pesquisar" at bounding box center [370, 167] width 37 height 14
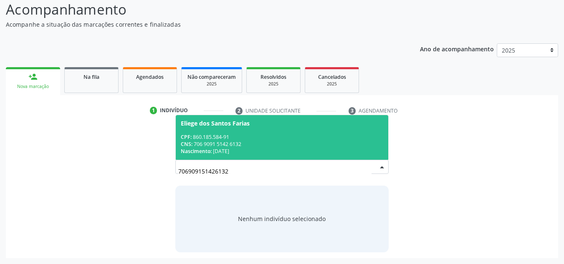
click at [246, 137] on div "CPF: 860.185.584-91" at bounding box center [282, 137] width 203 height 7
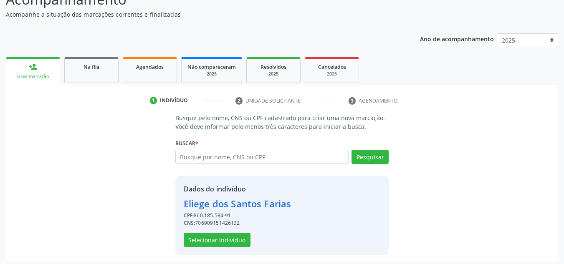
scroll to position [82, 0]
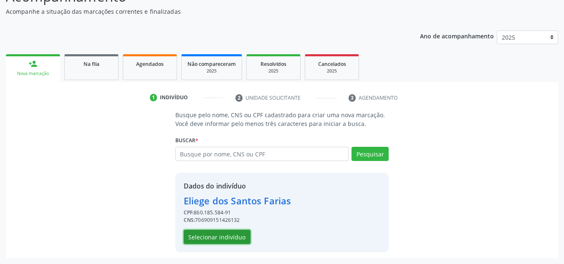
click at [232, 236] on button "Selecionar indivíduo" at bounding box center [217, 237] width 67 height 14
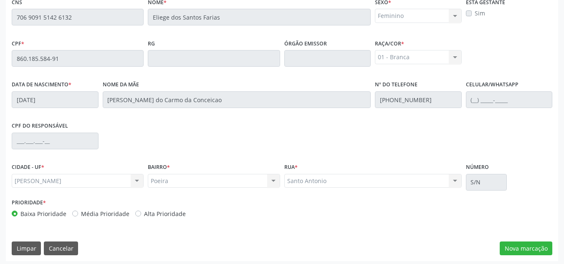
scroll to position [224, 0]
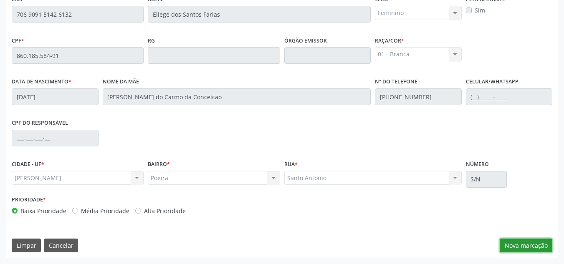
click at [531, 243] on button "Nova marcação" at bounding box center [526, 246] width 53 height 14
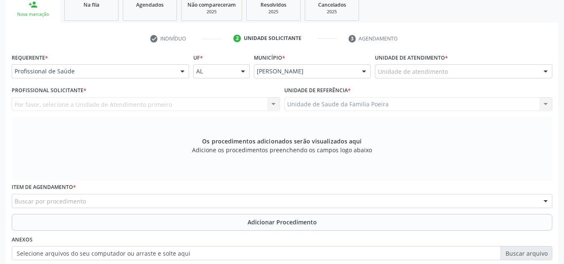
scroll to position [141, 0]
click at [481, 75] on div "Unidade de atendimento" at bounding box center [464, 72] width 178 height 14
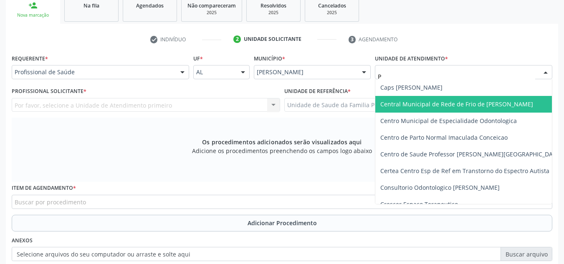
type input "PO"
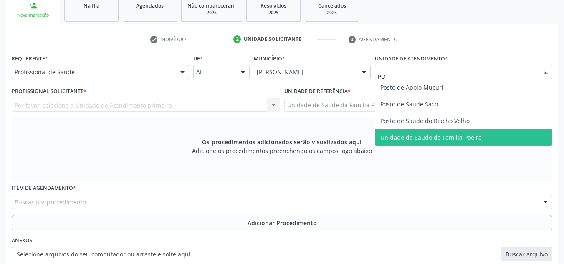
drag, startPoint x: 467, startPoint y: 136, endPoint x: 450, endPoint y: 137, distance: 17.2
click at [466, 136] on span "Unidade de Saude da Familia Poeira" at bounding box center [430, 138] width 101 height 8
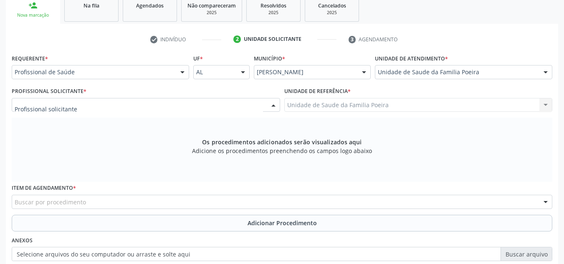
click at [93, 105] on div at bounding box center [146, 105] width 269 height 14
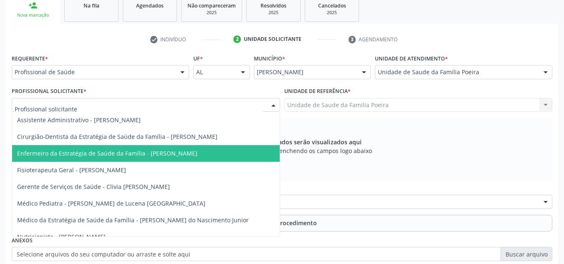
click at [156, 154] on span "Enfermeiro da Estratégia de Saúde da Família - [PERSON_NAME]" at bounding box center [107, 154] width 180 height 8
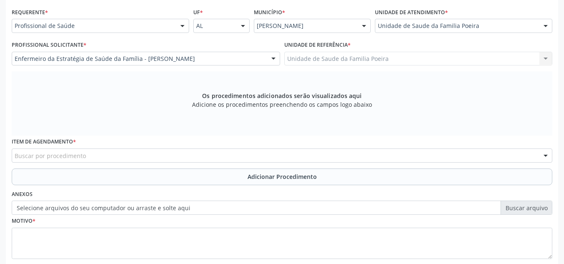
scroll to position [237, 0]
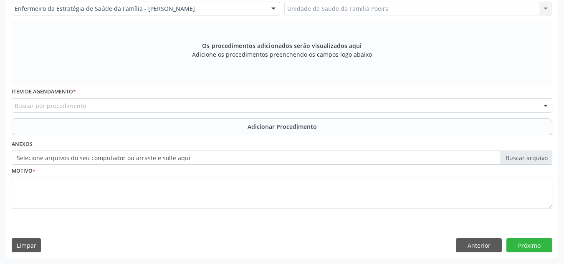
click at [105, 104] on div "Buscar por procedimento" at bounding box center [282, 106] width 541 height 14
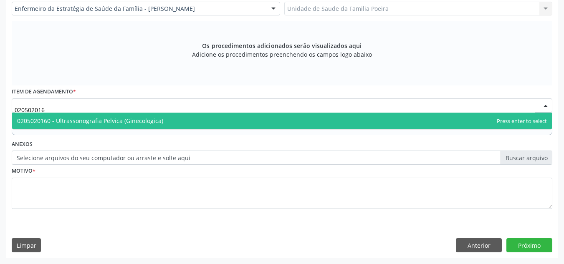
type input "0205020160"
click at [104, 123] on span "0205020160 - Ultrassonografia Pelvica (Ginecologica)" at bounding box center [90, 121] width 146 height 8
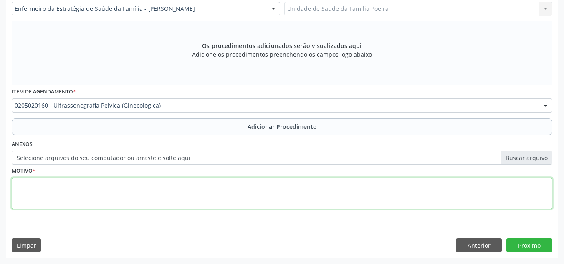
click at [114, 188] on textarea at bounding box center [282, 194] width 541 height 32
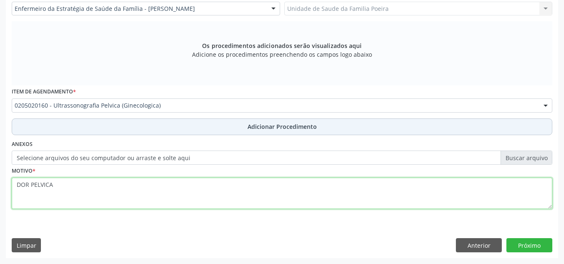
type textarea "DOR PELVICA"
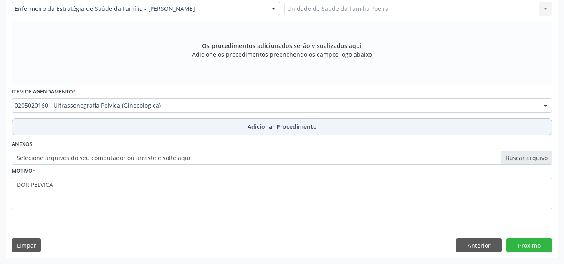
click at [262, 122] on button "Adicionar Procedimento" at bounding box center [282, 127] width 541 height 17
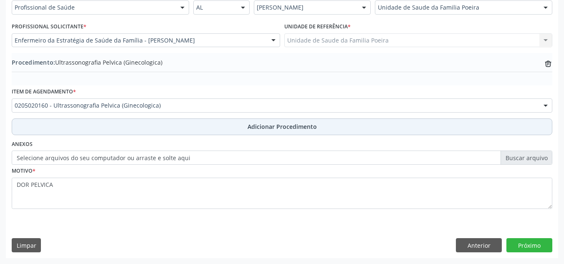
scroll to position [205, 0]
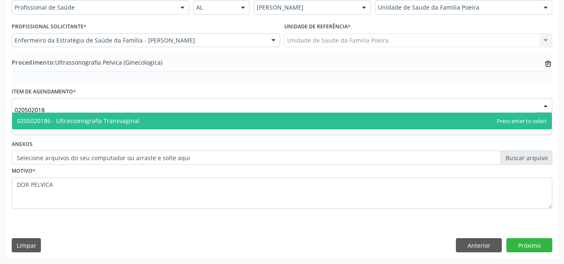
type input "0205020186"
click at [173, 120] on span "0205020186 - Ultrassonografia Transvaginal" at bounding box center [282, 121] width 540 height 17
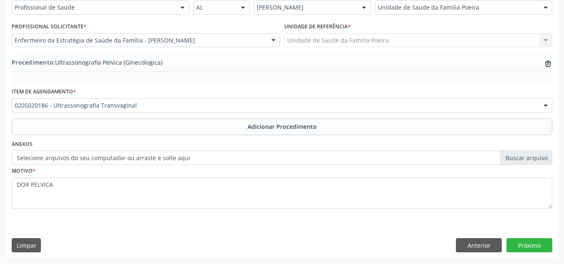
click at [191, 129] on button "Adicionar Procedimento" at bounding box center [282, 127] width 541 height 17
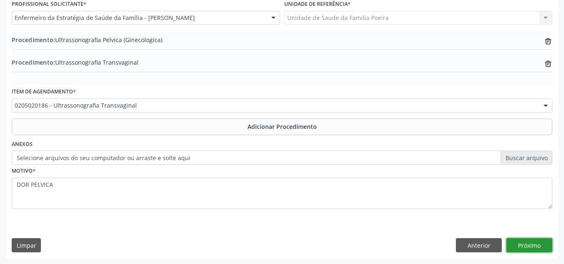
click at [531, 239] on button "Próximo" at bounding box center [530, 245] width 46 height 14
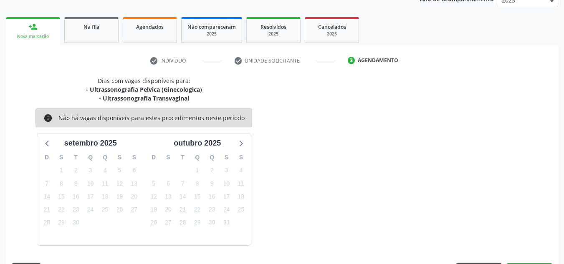
scroll to position [144, 0]
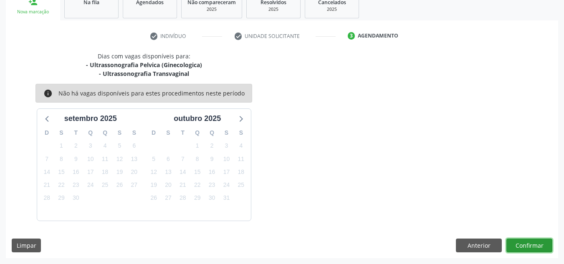
click at [529, 242] on button "Confirmar" at bounding box center [530, 246] width 46 height 14
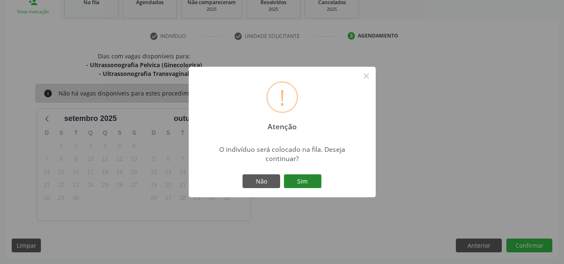
click at [305, 178] on button "Sim" at bounding box center [303, 182] width 38 height 14
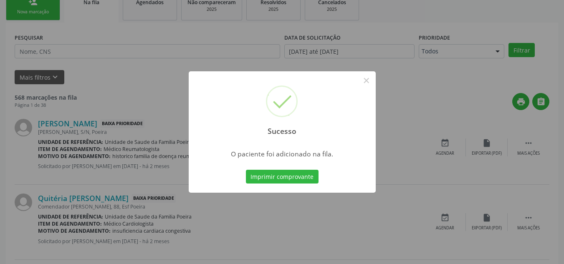
scroll to position [23, 0]
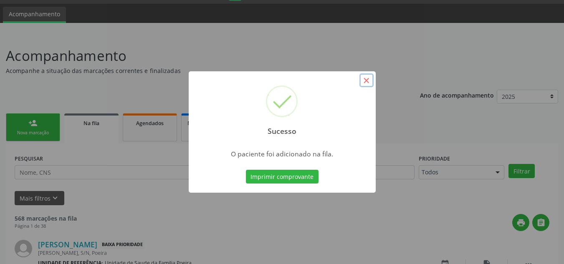
click at [368, 81] on button "×" at bounding box center [367, 81] width 14 height 14
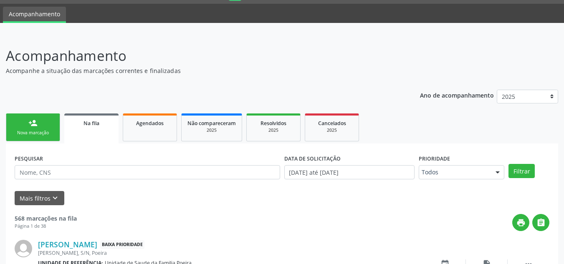
click at [33, 127] on div "person_add" at bounding box center [32, 123] width 9 height 9
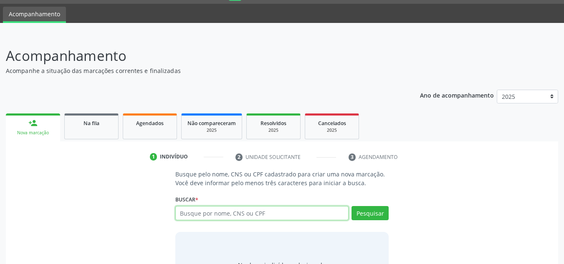
click at [248, 213] on input "text" at bounding box center [262, 213] width 174 height 14
type input "706909151426132"
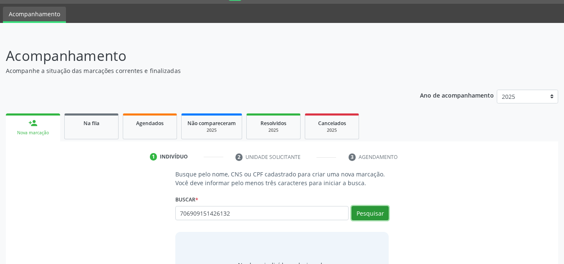
click at [369, 214] on button "Pesquisar" at bounding box center [370, 213] width 37 height 14
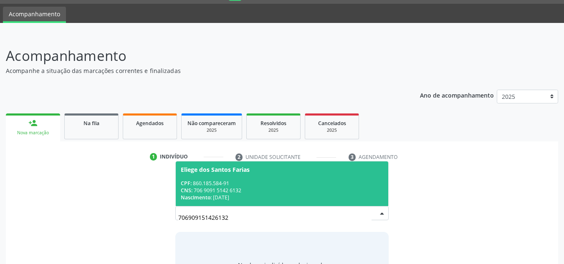
click at [222, 194] on div "CNS: 706 9091 5142 6132" at bounding box center [282, 190] width 203 height 7
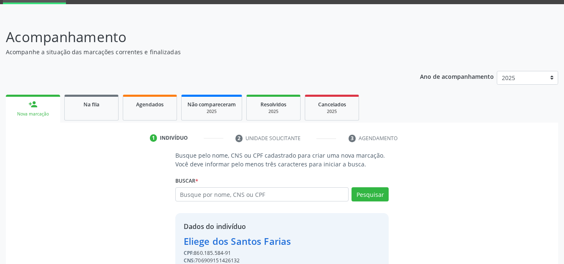
scroll to position [82, 0]
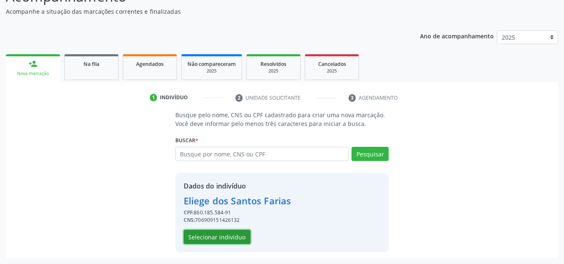
click at [204, 236] on button "Selecionar indivíduo" at bounding box center [217, 237] width 67 height 14
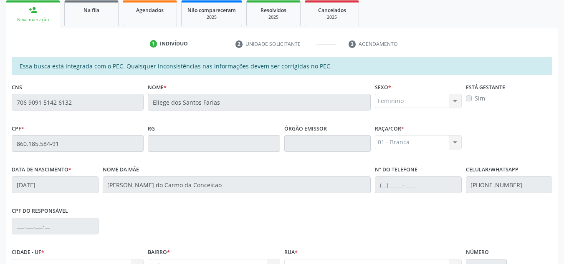
scroll to position [224, 0]
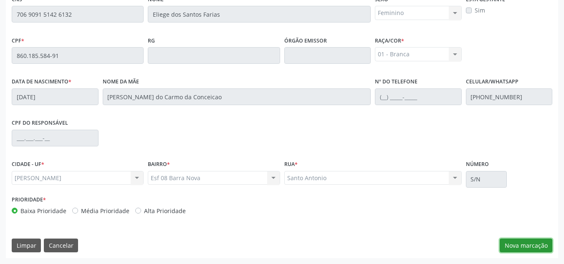
click at [531, 247] on button "Nova marcação" at bounding box center [526, 246] width 53 height 14
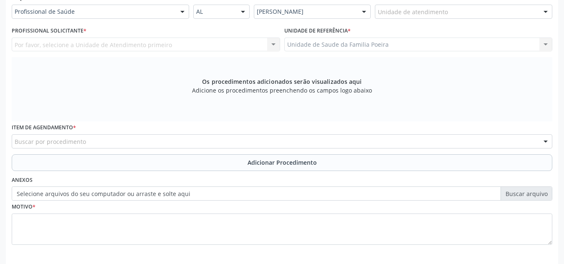
scroll to position [141, 0]
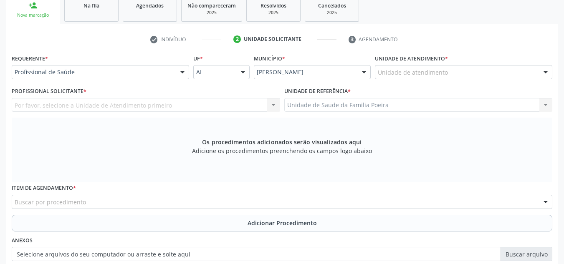
click at [503, 73] on div "Unidade de atendimento" at bounding box center [464, 72] width 178 height 14
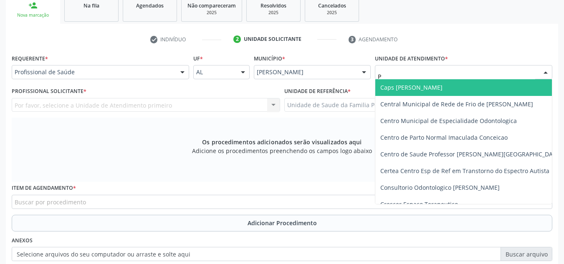
type input "PO"
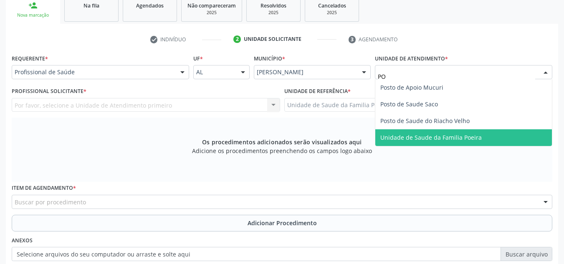
click at [421, 138] on span "Unidade de Saude da Familia Poeira" at bounding box center [430, 138] width 101 height 8
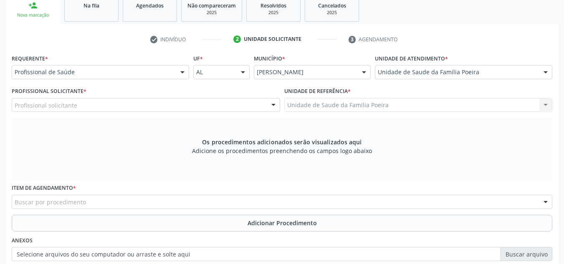
click at [134, 104] on div "Profissional solicitante" at bounding box center [146, 105] width 269 height 14
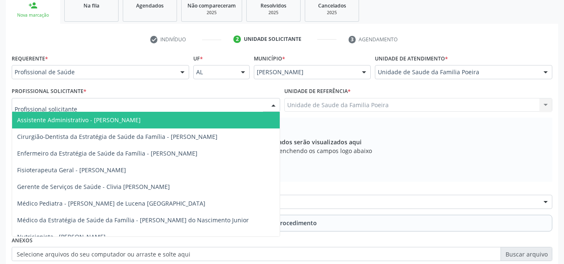
click at [229, 106] on div at bounding box center [146, 105] width 269 height 14
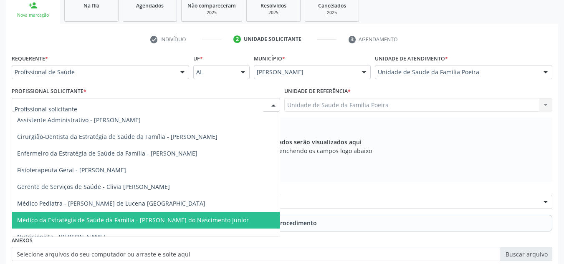
click at [194, 222] on span "Médico da Estratégia de Saúde da Família - [PERSON_NAME] do Nascimento Junior" at bounding box center [133, 220] width 232 height 8
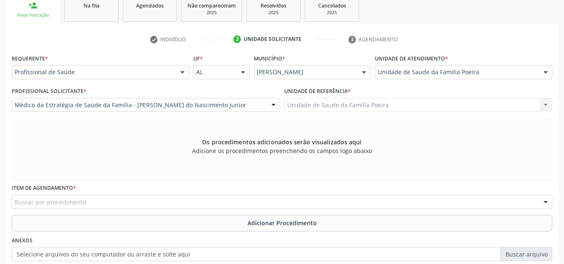
click at [142, 203] on div "Buscar por procedimento" at bounding box center [282, 202] width 541 height 14
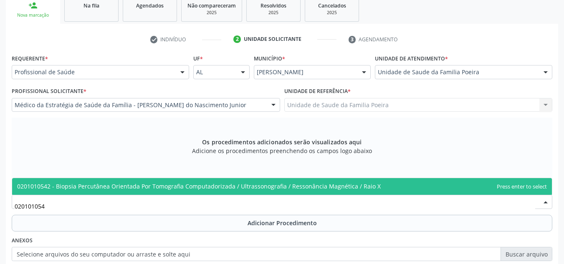
type input "0201010542"
click at [148, 189] on span "0201010542 - Biopsia Percutânea Orientada Por Tomografia Computadorizada / Ultr…" at bounding box center [199, 187] width 364 height 8
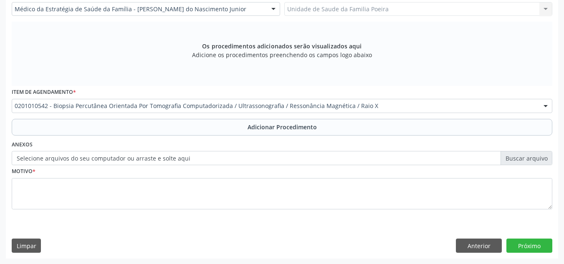
scroll to position [237, 0]
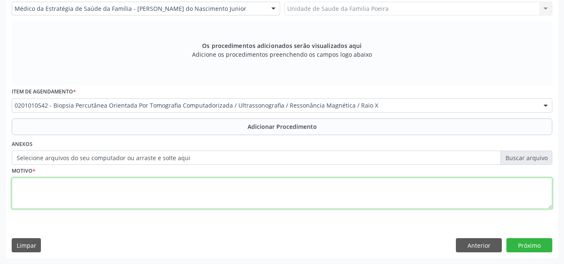
click at [116, 195] on textarea at bounding box center [282, 194] width 541 height 32
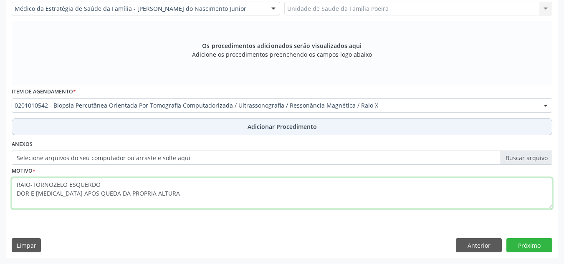
type textarea "RAIO-TORNOZELO ESQUERDO DOR E EDEMA APOS QUEDA DA PROPRIA ALTURA"
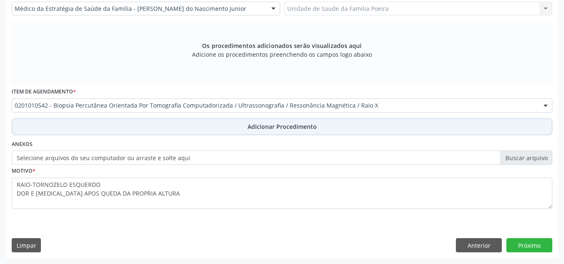
click at [303, 128] on span "Adicionar Procedimento" at bounding box center [282, 126] width 69 height 9
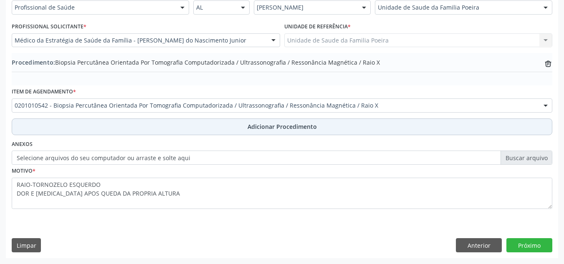
scroll to position [205, 0]
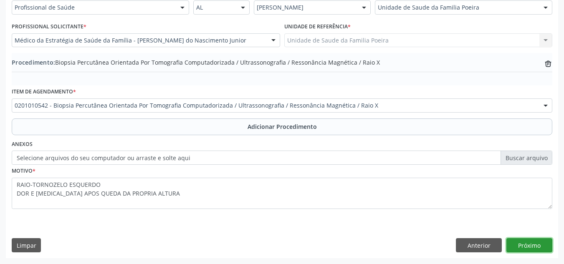
click at [528, 247] on button "Próximo" at bounding box center [530, 245] width 46 height 14
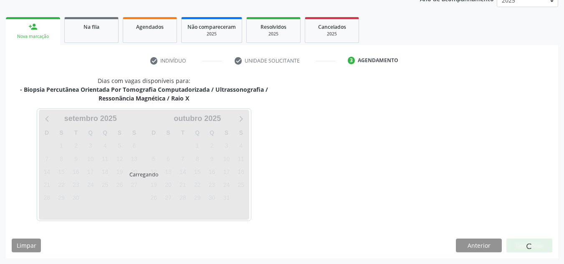
scroll to position [144, 0]
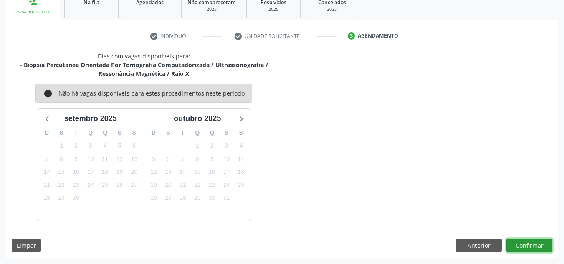
click at [525, 252] on button "Confirmar" at bounding box center [530, 246] width 46 height 14
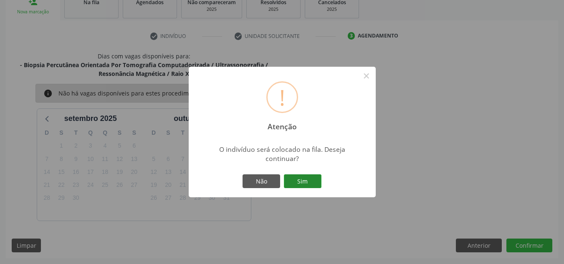
click at [305, 180] on button "Sim" at bounding box center [303, 182] width 38 height 14
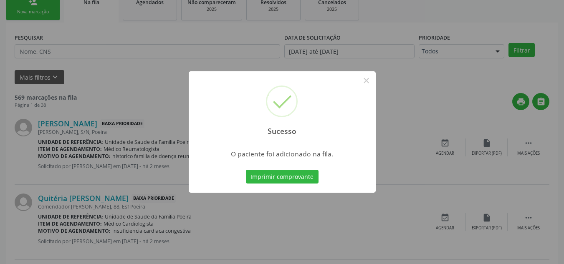
scroll to position [23, 0]
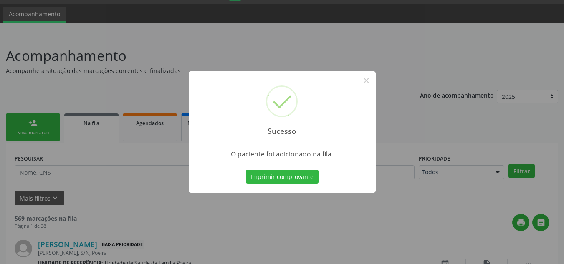
click at [365, 73] on div "Sucesso ×" at bounding box center [282, 107] width 187 height 72
click at [367, 74] on button "×" at bounding box center [367, 81] width 14 height 14
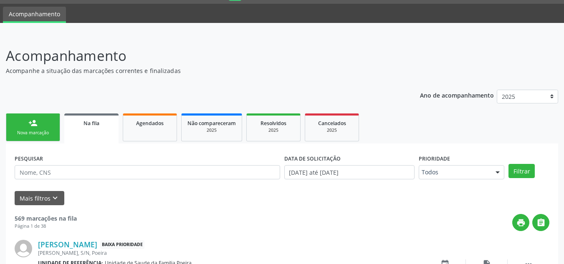
click at [92, 132] on link "Na fila" at bounding box center [91, 129] width 54 height 30
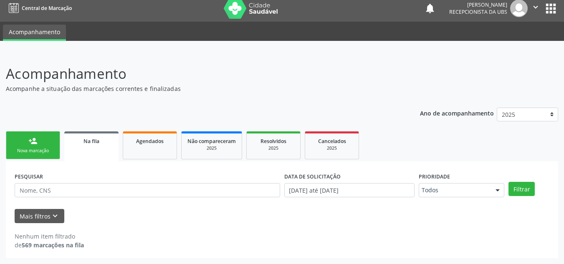
scroll to position [5, 0]
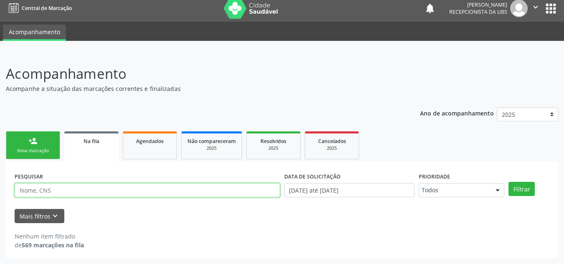
click at [81, 188] on input "text" at bounding box center [148, 190] width 266 height 14
type input "38132192400"
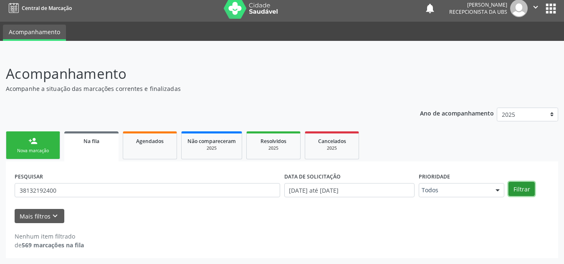
click at [528, 188] on button "Filtrar" at bounding box center [522, 189] width 26 height 14
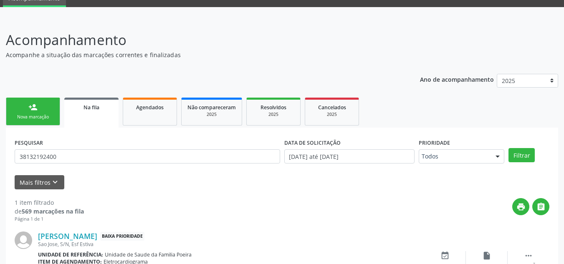
scroll to position [86, 0]
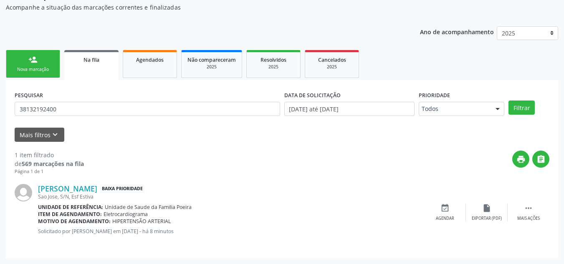
click at [21, 72] on div "Nova marcação" at bounding box center [33, 69] width 42 height 6
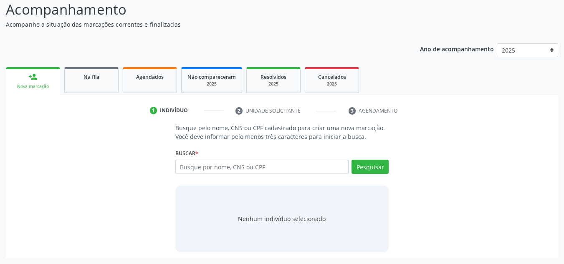
scroll to position [69, 0]
click at [264, 172] on input "text" at bounding box center [262, 167] width 174 height 14
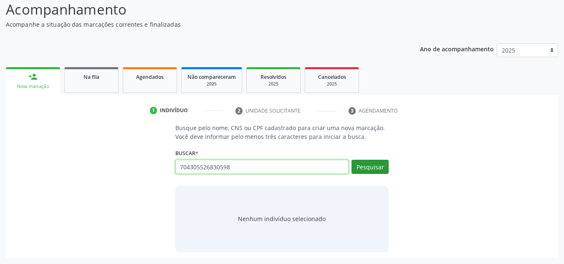
type input "704305526830598"
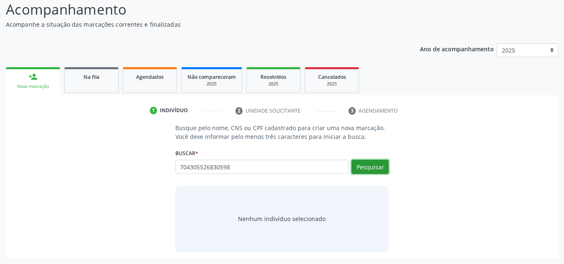
click at [383, 167] on button "Pesquisar" at bounding box center [370, 167] width 37 height 14
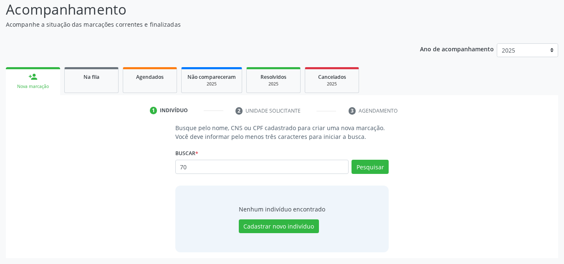
type input "7"
type input "709305526830599"
click at [368, 169] on button "Pesquisar" at bounding box center [370, 167] width 37 height 14
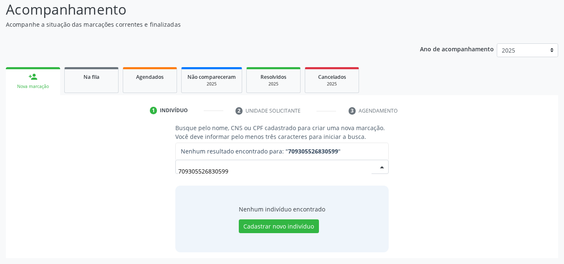
click at [189, 174] on input "709305526830599" at bounding box center [275, 171] width 194 height 17
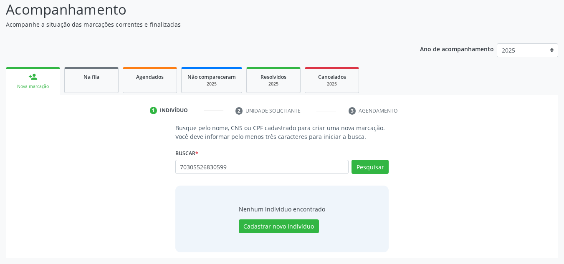
click at [190, 169] on input "70305526830599" at bounding box center [262, 167] width 174 height 14
type input "70405526830599"
click at [365, 171] on button "Pesquisar" at bounding box center [370, 167] width 37 height 14
type input "70405526830599"
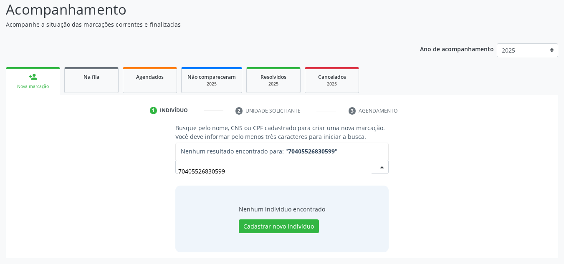
click at [268, 169] on input "70405526830599" at bounding box center [275, 171] width 194 height 17
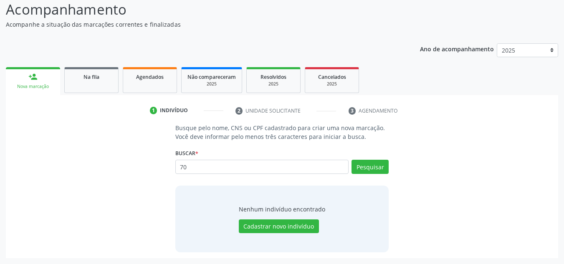
type input "7"
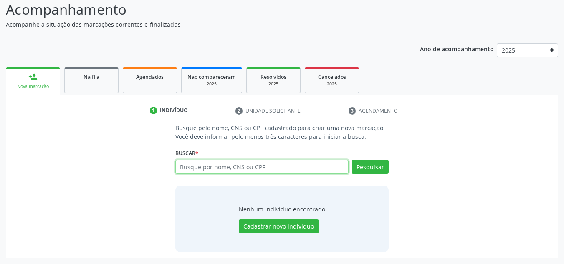
paste input "704305526830599"
type input "704305526830599"
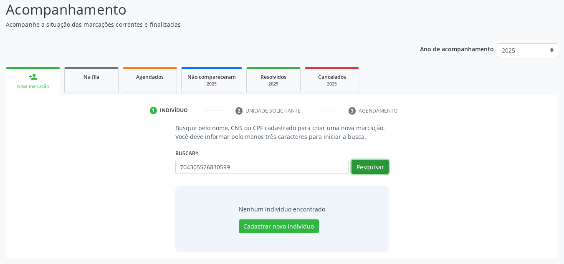
click at [362, 168] on button "Pesquisar" at bounding box center [370, 167] width 37 height 14
type input "704305526830599"
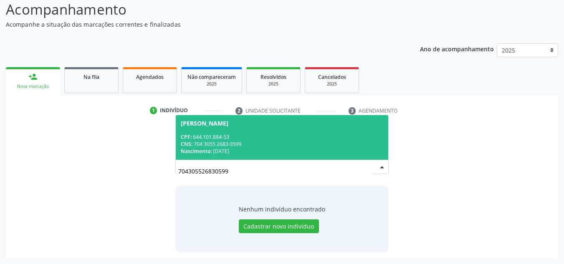
click at [192, 129] on span "Maria Jose Lima dos Santos CPF: 644.101.884-53 CNS: 704 3055 2683 0599 Nascimen…" at bounding box center [282, 137] width 213 height 45
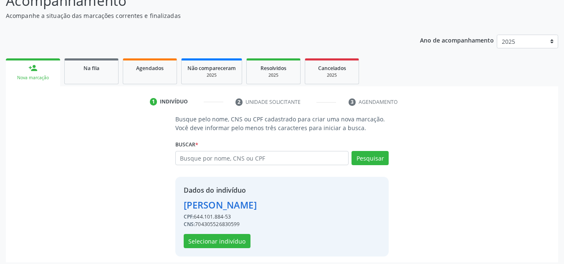
scroll to position [82, 0]
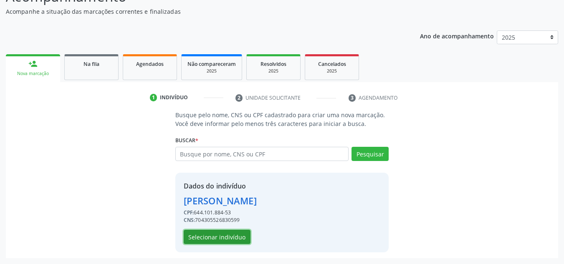
click at [226, 237] on button "Selecionar indivíduo" at bounding box center [217, 237] width 67 height 14
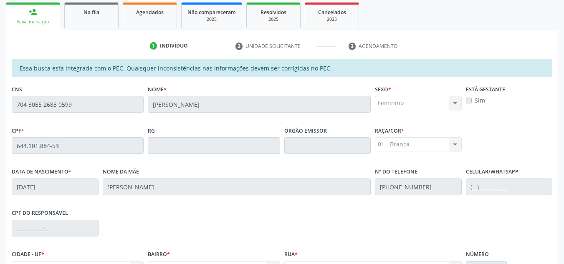
scroll to position [224, 0]
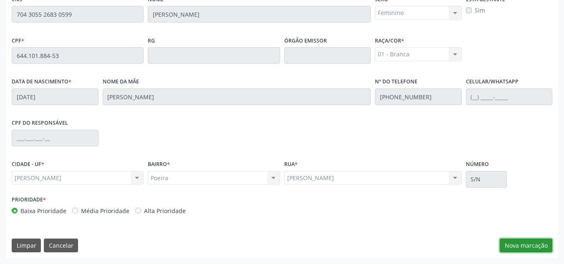
click at [531, 246] on button "Nova marcação" at bounding box center [526, 246] width 53 height 14
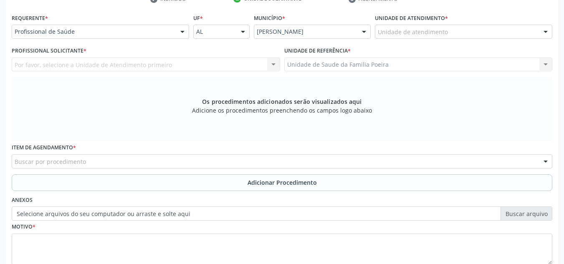
scroll to position [141, 0]
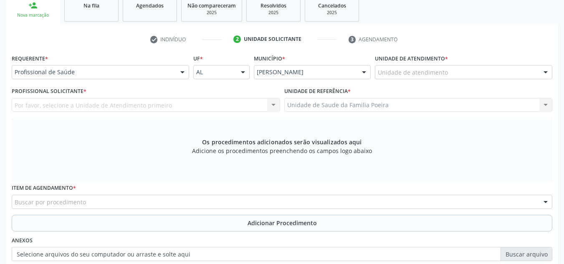
click at [466, 73] on div "Unidade de atendimento" at bounding box center [464, 72] width 178 height 14
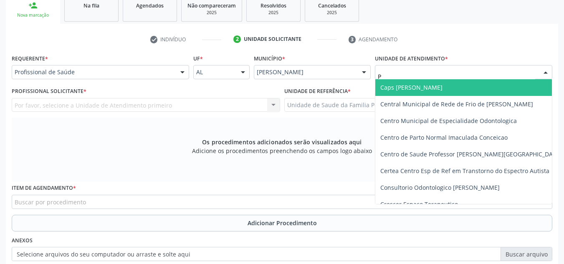
type input "PO"
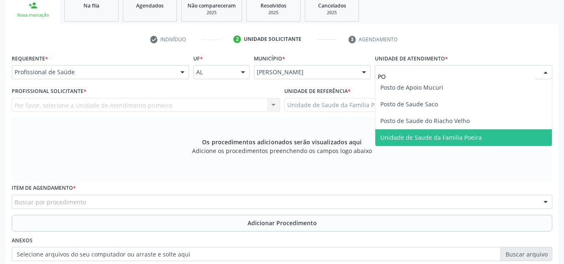
click at [465, 135] on span "Unidade de Saude da Familia Poeira" at bounding box center [430, 138] width 101 height 8
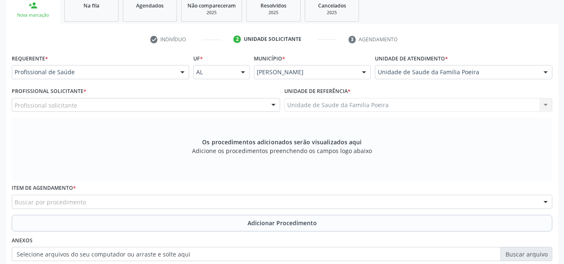
click at [94, 105] on div "Profissional solicitante" at bounding box center [146, 105] width 269 height 14
type input "P"
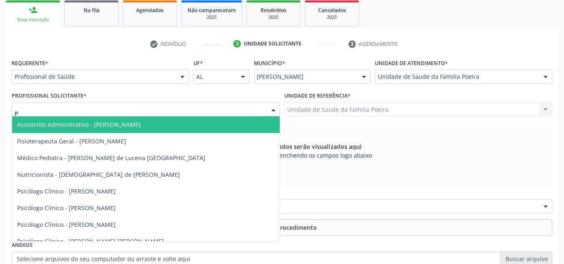
scroll to position [99, 0]
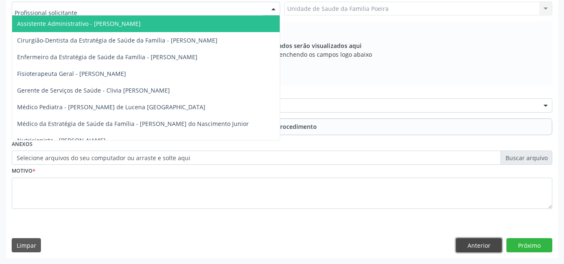
click at [475, 242] on button "Anterior" at bounding box center [479, 245] width 46 height 14
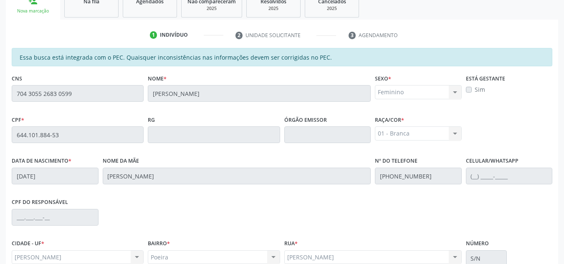
scroll to position [141, 0]
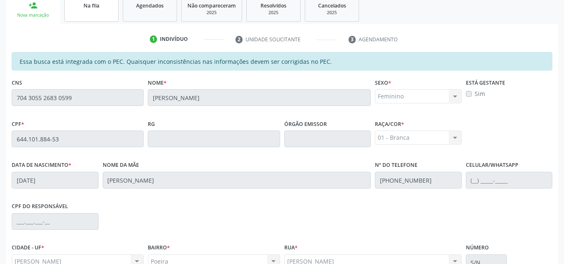
click at [79, 14] on link "Na fila" at bounding box center [91, 9] width 54 height 26
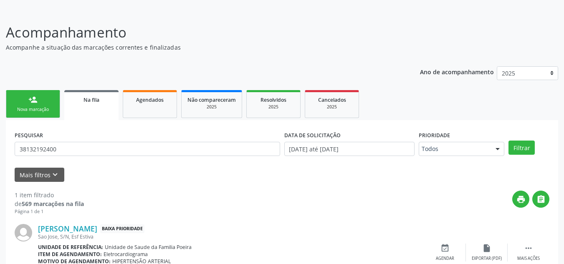
scroll to position [86, 0]
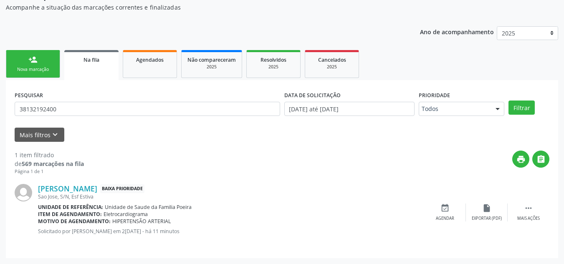
click at [98, 99] on div "PESQUISAR 38132192400" at bounding box center [148, 105] width 270 height 33
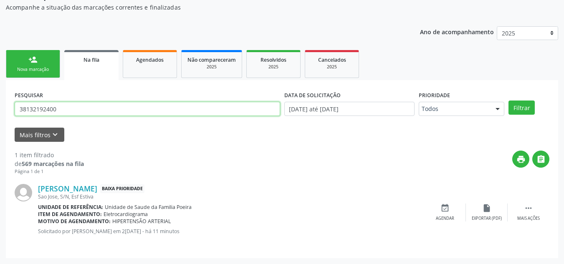
click at [92, 109] on input "38132192400" at bounding box center [148, 109] width 266 height 14
type input "3"
paste input "704 3055 2683 0599"
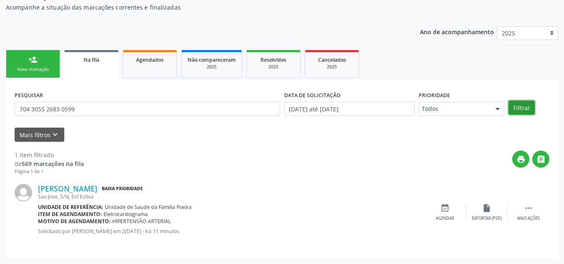
click at [527, 107] on button "Filtrar" at bounding box center [522, 108] width 26 height 14
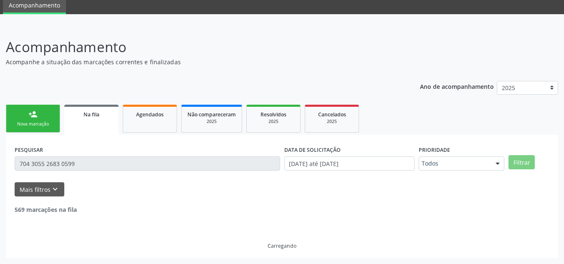
scroll to position [5, 0]
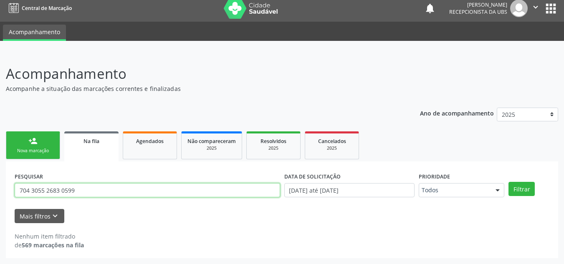
click at [61, 191] on input "704 3055 2683 0599" at bounding box center [148, 190] width 266 height 14
click at [46, 191] on input "704 3055 26830599" at bounding box center [148, 190] width 266 height 14
click at [32, 190] on input "704 305526830599" at bounding box center [148, 190] width 266 height 14
type input "704305526830599"
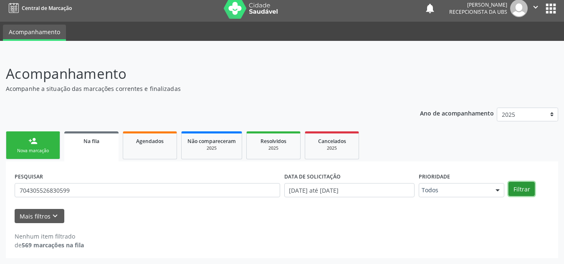
click at [527, 190] on button "Filtrar" at bounding box center [522, 189] width 26 height 14
click at [41, 151] on div "Nova marcação" at bounding box center [33, 151] width 42 height 6
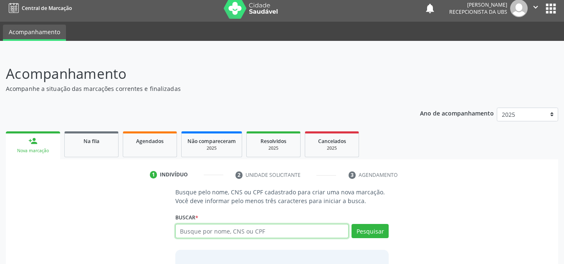
paste input "704 3055 2683 0599"
type input "704 3055 2683 0599"
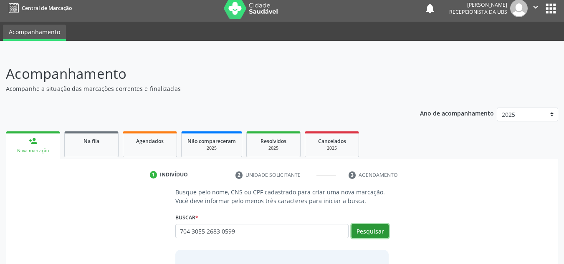
click at [376, 236] on button "Pesquisar" at bounding box center [370, 231] width 37 height 14
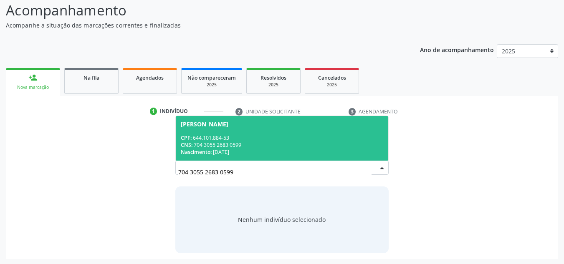
scroll to position [69, 0]
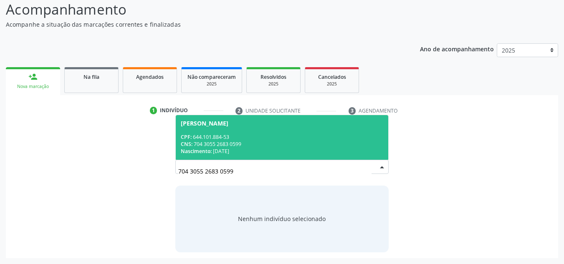
click at [213, 142] on div "CNS: 704 3055 2683 0599" at bounding box center [282, 144] width 203 height 7
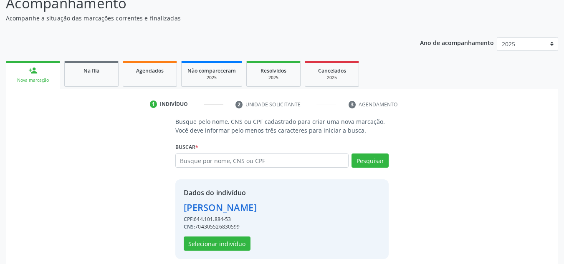
scroll to position [82, 0]
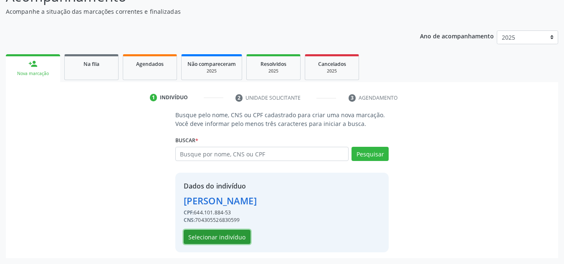
click at [233, 238] on button "Selecionar indivíduo" at bounding box center [217, 237] width 67 height 14
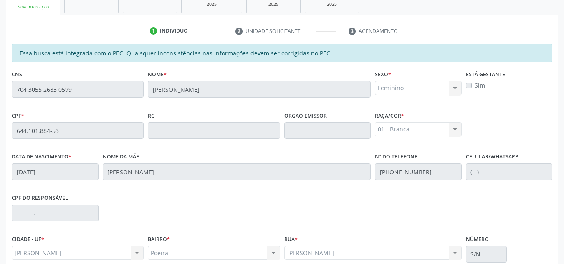
scroll to position [224, 0]
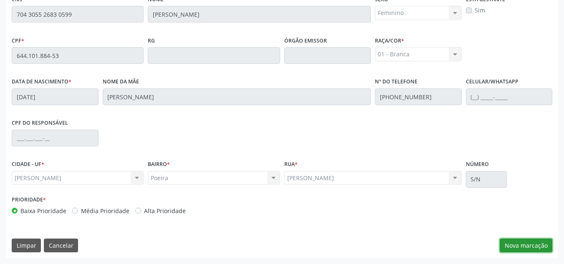
click at [528, 244] on button "Nova marcação" at bounding box center [526, 246] width 53 height 14
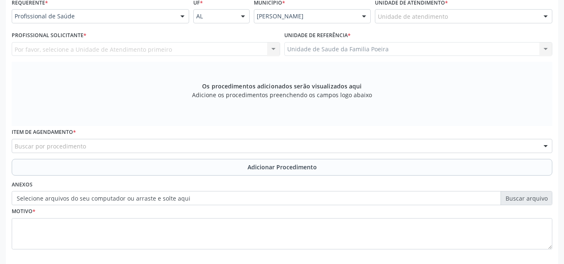
scroll to position [183, 0]
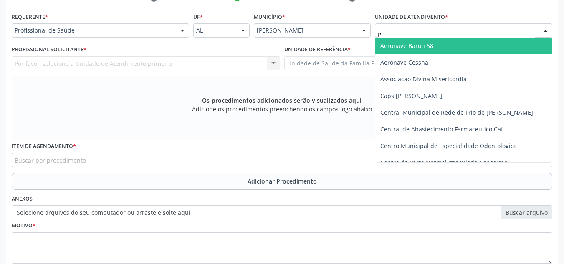
type input "PO"
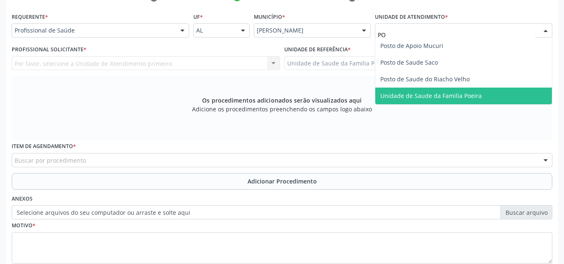
click at [424, 98] on span "Unidade de Saude da Familia Poeira" at bounding box center [430, 96] width 101 height 8
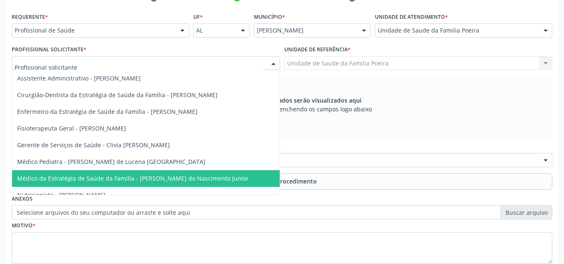
click at [78, 174] on span "Médico da Estratégia de Saúde da Família - [PERSON_NAME] do Nascimento Junior" at bounding box center [146, 178] width 268 height 17
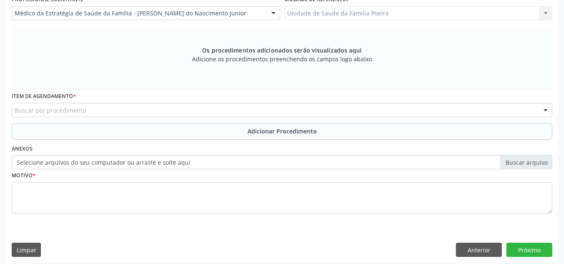
scroll to position [237, 0]
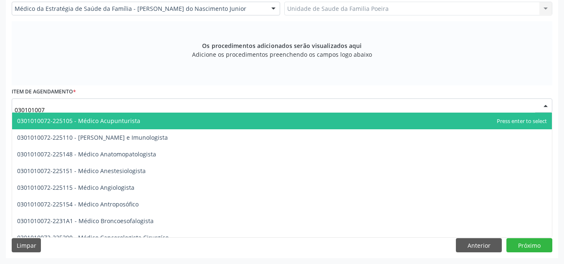
type input "0301010072"
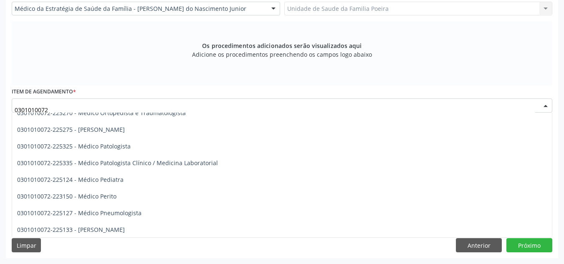
scroll to position [752, 0]
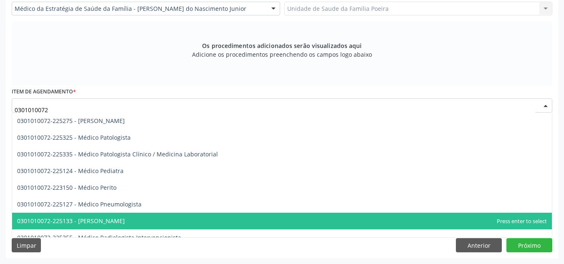
click at [125, 224] on span "0301010072-225133 - Médico Psiquiatra" at bounding box center [71, 221] width 108 height 8
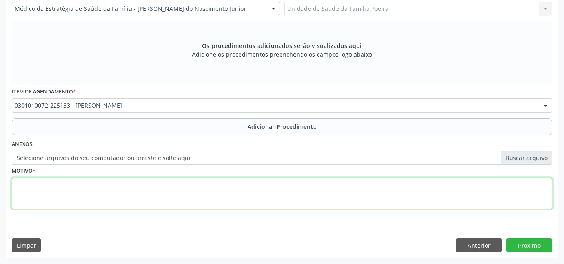
click at [128, 198] on textarea at bounding box center [282, 194] width 541 height 32
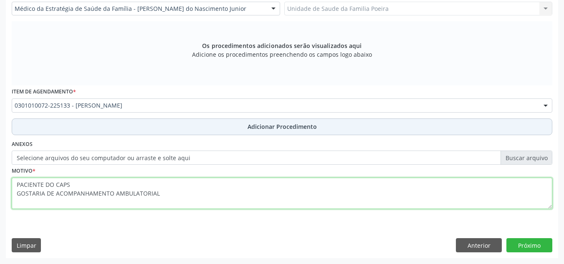
type textarea "PACIENTE DO CAPS GOSTARIA DE ACOMPANHAMENTO AMBULATORIAL"
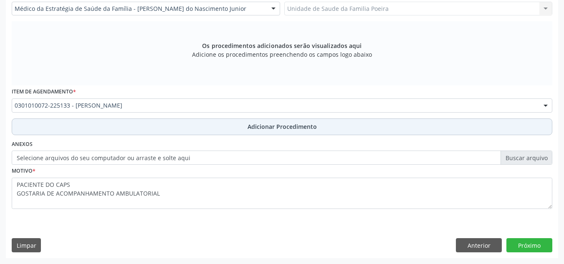
click at [258, 130] on span "Adicionar Procedimento" at bounding box center [282, 126] width 69 height 9
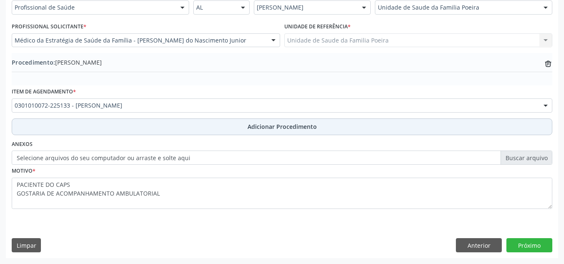
scroll to position [205, 0]
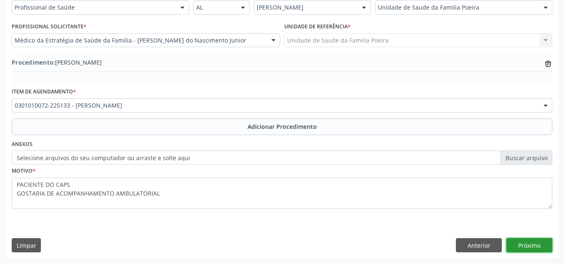
click at [532, 246] on button "Próximo" at bounding box center [530, 245] width 46 height 14
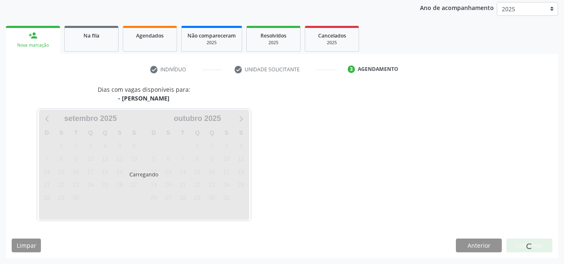
scroll to position [135, 0]
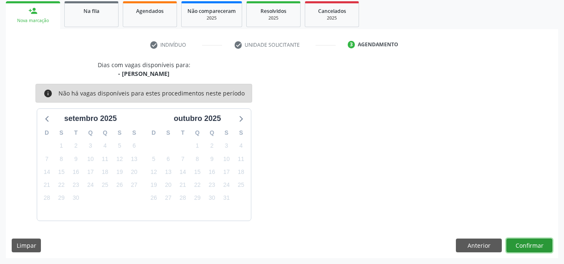
click at [529, 246] on button "Confirmar" at bounding box center [530, 246] width 46 height 14
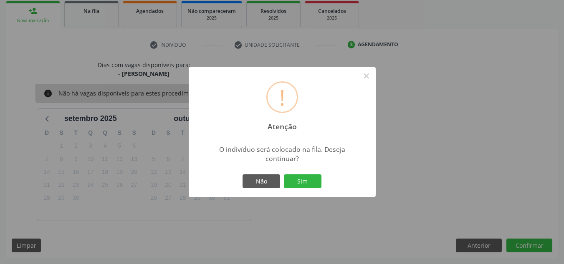
click at [304, 189] on div "Não Sim" at bounding box center [282, 182] width 83 height 18
click at [302, 183] on button "Sim" at bounding box center [303, 182] width 38 height 14
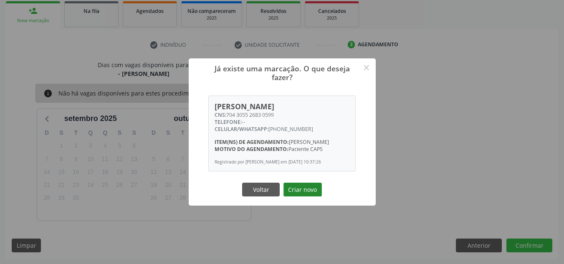
click at [300, 195] on button "Criar novo" at bounding box center [303, 190] width 38 height 14
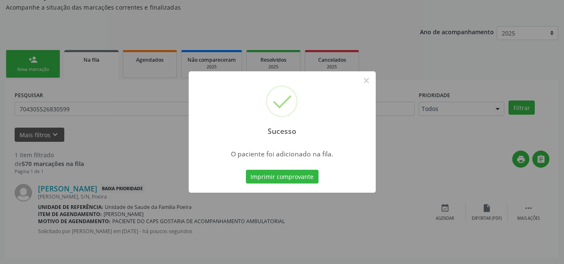
scroll to position [23, 0]
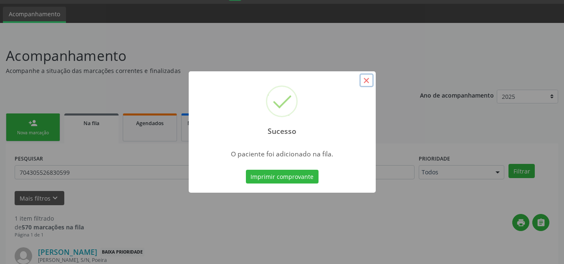
click at [367, 79] on button "×" at bounding box center [367, 81] width 14 height 14
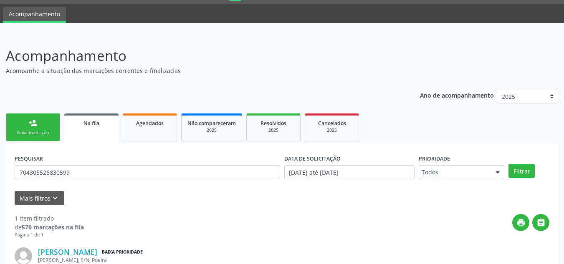
drag, startPoint x: 52, startPoint y: 124, endPoint x: 176, endPoint y: 110, distance: 125.2
click at [51, 124] on link "person_add Nova marcação" at bounding box center [33, 128] width 54 height 28
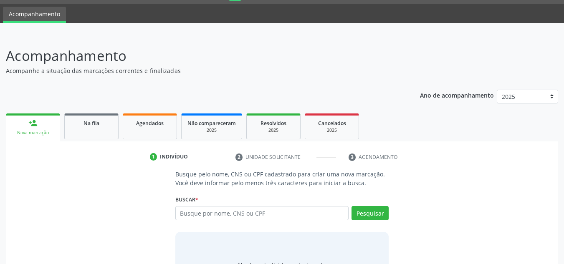
click at [219, 221] on div "Busque por nome, CNS ou CPF Nenhum resultado encontrado para: " " Digite nome, …" at bounding box center [282, 216] width 214 height 20
click at [219, 218] on input "text" at bounding box center [262, 213] width 174 height 14
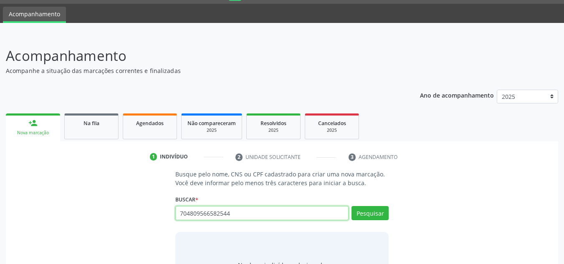
type input "704809566582544"
click at [370, 221] on div "Pesquisar" at bounding box center [369, 216] width 40 height 20
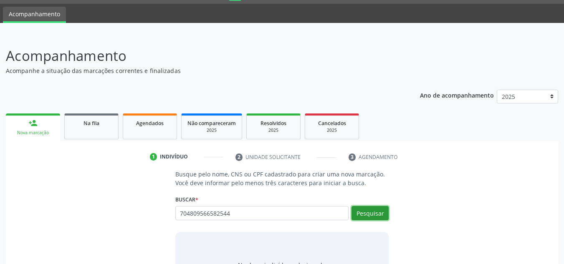
click at [370, 218] on button "Pesquisar" at bounding box center [370, 213] width 37 height 14
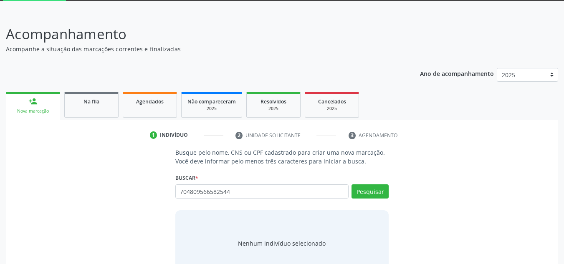
scroll to position [65, 0]
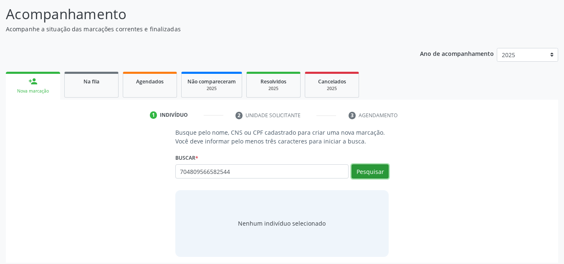
click at [380, 170] on button "Pesquisar" at bounding box center [370, 172] width 37 height 14
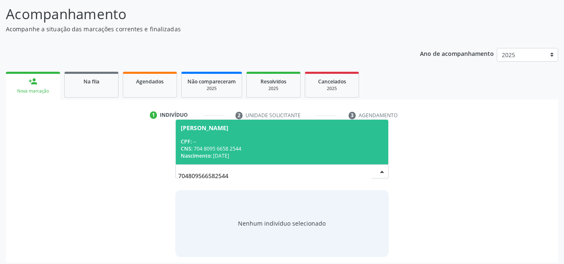
click at [241, 133] on span "Kezia Geane Cosmo Silva dos Santos CPF: -- CNS: 704 8095 6658 2544 Nascimento: …" at bounding box center [282, 142] width 213 height 45
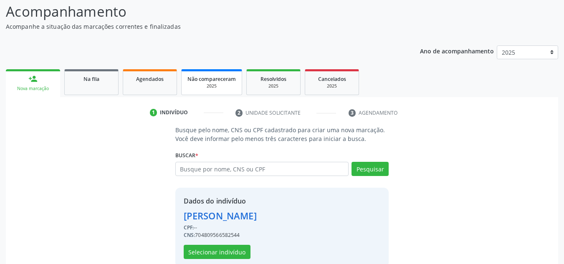
scroll to position [82, 0]
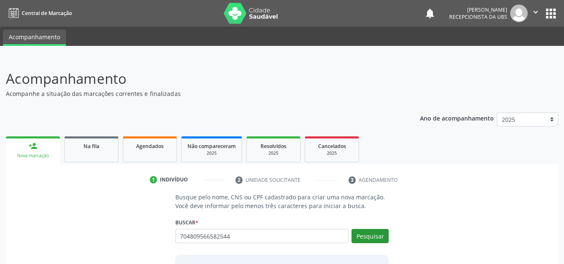
type input "704809566582544"
click at [365, 235] on button "Pesquisar" at bounding box center [370, 236] width 37 height 14
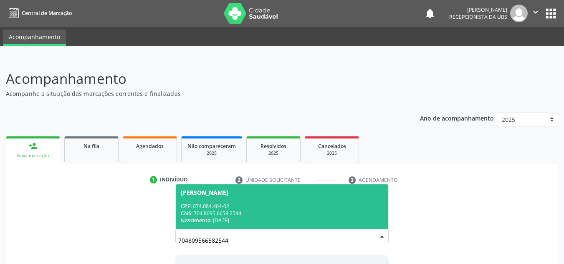
click at [228, 195] on div "[PERSON_NAME]" at bounding box center [205, 193] width 48 height 7
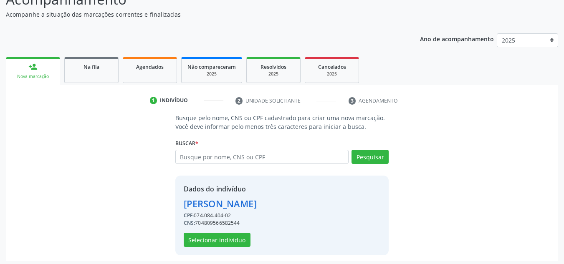
scroll to position [82, 0]
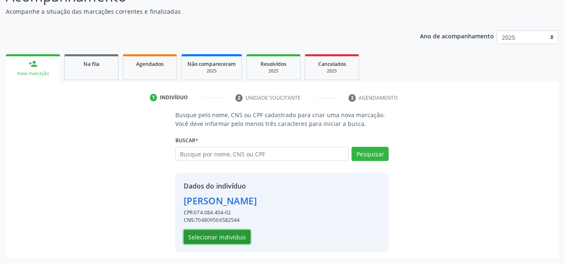
click at [238, 235] on button "Selecionar indivíduo" at bounding box center [217, 237] width 67 height 14
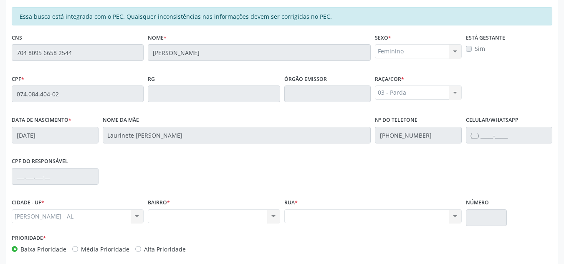
scroll to position [224, 0]
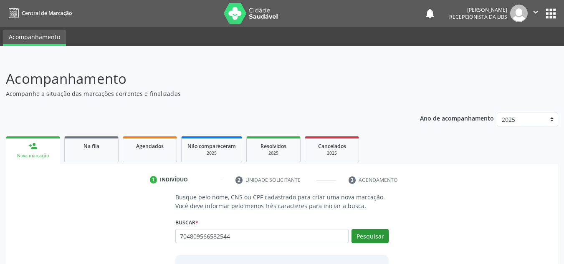
type input "704809566582544"
click at [382, 235] on button "Pesquisar" at bounding box center [370, 236] width 37 height 14
type input "704809566582544"
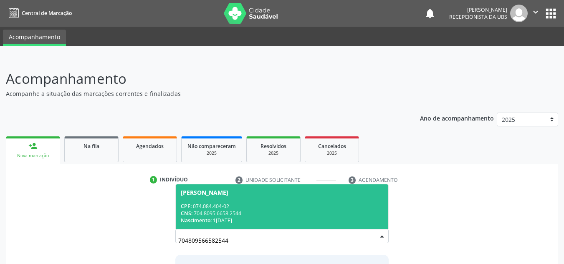
click at [255, 212] on div "CNS: 704 8095 6658 2544" at bounding box center [282, 213] width 203 height 7
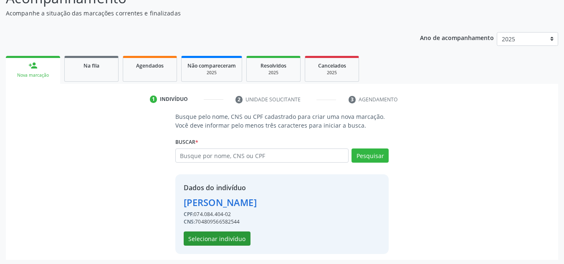
scroll to position [82, 0]
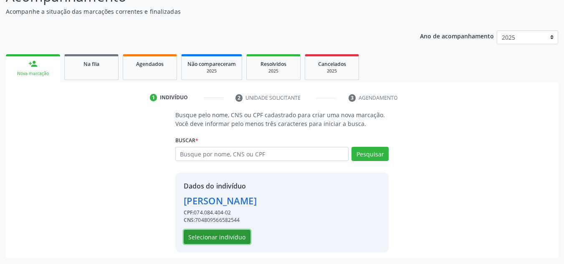
click at [216, 243] on button "Selecionar indivíduo" at bounding box center [217, 237] width 67 height 14
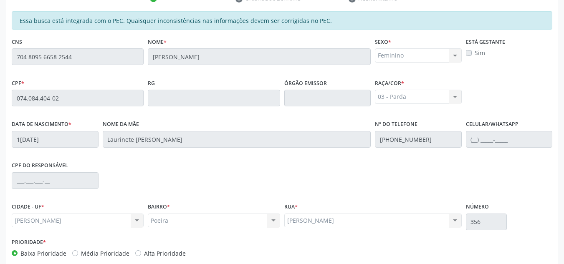
scroll to position [224, 0]
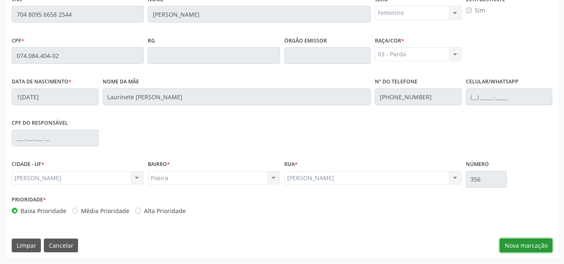
click at [536, 241] on button "Nova marcação" at bounding box center [526, 246] width 53 height 14
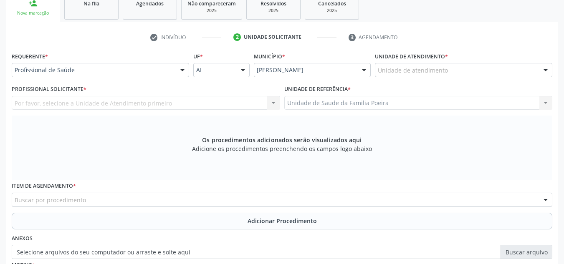
scroll to position [141, 0]
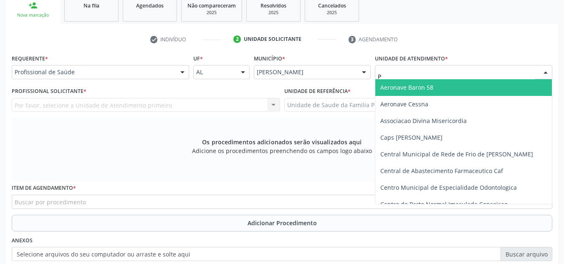
type input "PO"
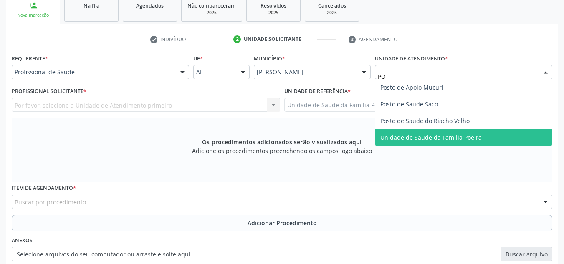
click at [444, 137] on span "Unidade de Saude da Familia Poeira" at bounding box center [430, 138] width 101 height 8
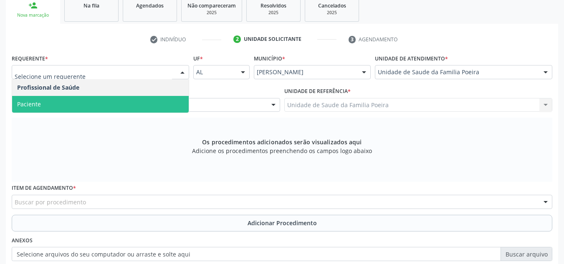
click at [74, 101] on span "Paciente" at bounding box center [100, 104] width 177 height 17
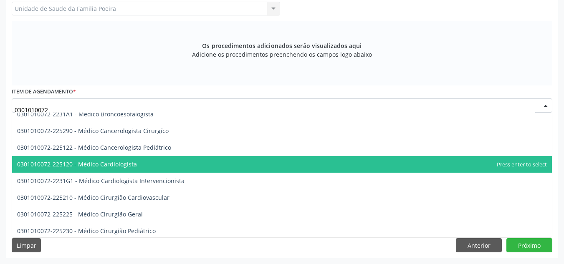
scroll to position [167, 0]
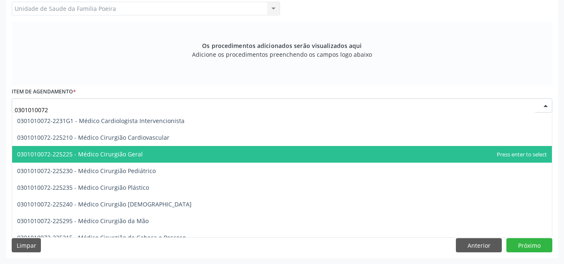
click at [122, 156] on span "0301010072-225225 - Médico Cirurgião Geral" at bounding box center [80, 154] width 126 height 8
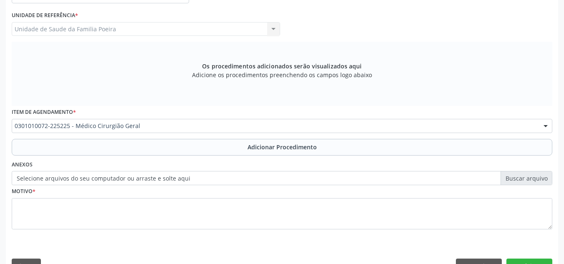
scroll to position [237, 0]
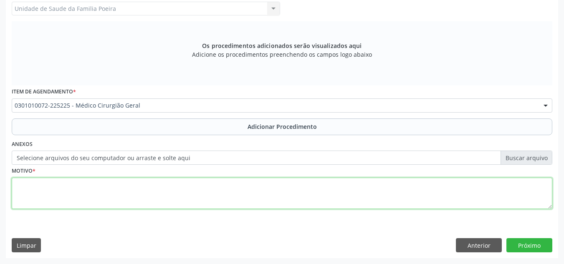
click at [132, 188] on textarea at bounding box center [282, 194] width 541 height 32
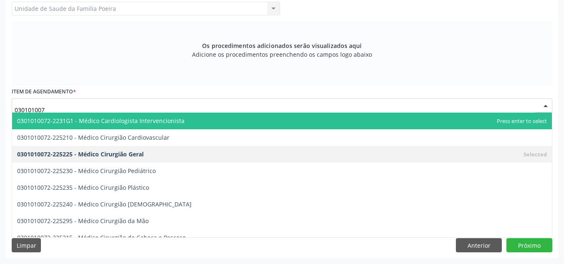
type input "0301010072"
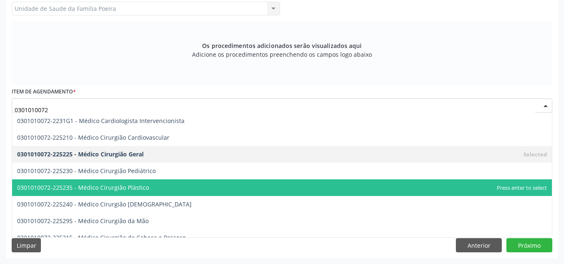
click at [160, 183] on span "0301010072-225235 - Médico Cirurgião Plástico" at bounding box center [282, 188] width 540 height 17
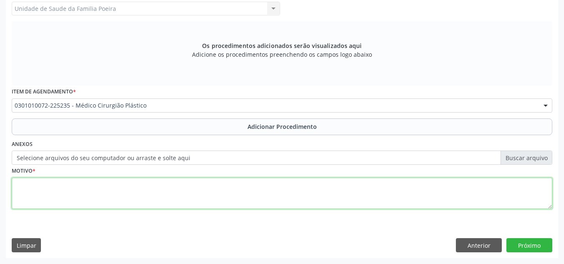
click at [165, 193] on textarea at bounding box center [282, 194] width 541 height 32
type textarea "FIBROMA MOLE"
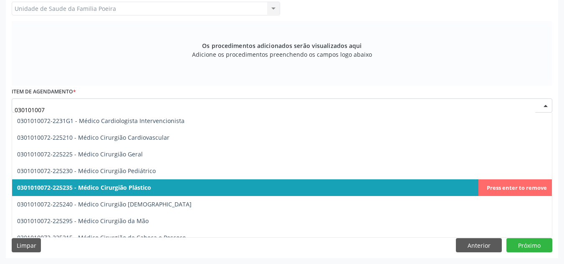
type input "0301010072"
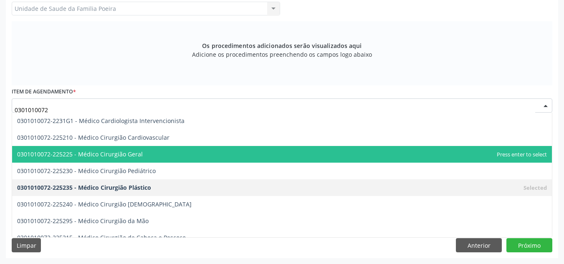
click at [146, 156] on span "0301010072-225225 - Médico Cirurgião Geral" at bounding box center [282, 154] width 540 height 17
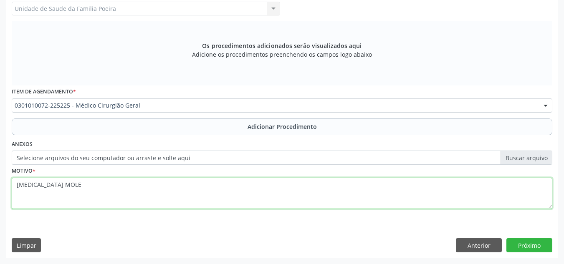
click at [17, 183] on textarea "FIBROMA MOLE" at bounding box center [282, 194] width 541 height 32
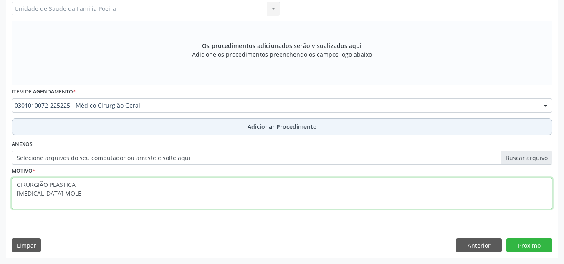
type textarea "CIRURGIÃO PLASTICA FIBROMA MOLE"
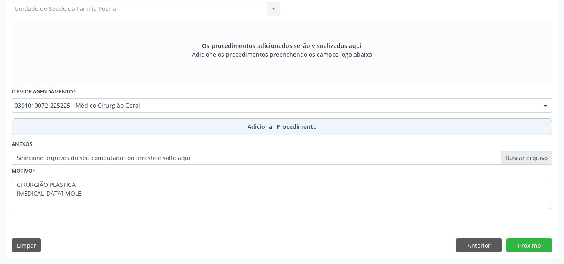
click at [284, 129] on span "Adicionar Procedimento" at bounding box center [282, 126] width 69 height 9
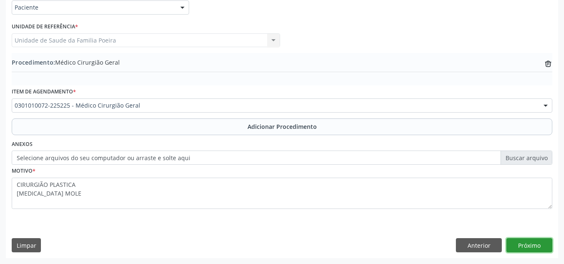
click at [531, 240] on button "Próximo" at bounding box center [530, 245] width 46 height 14
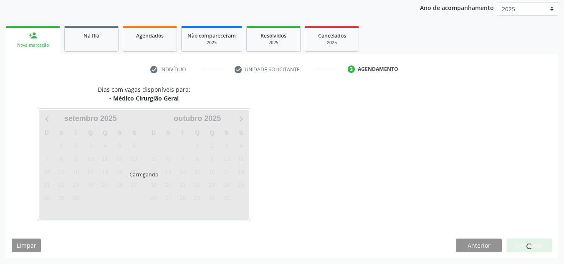
scroll to position [135, 0]
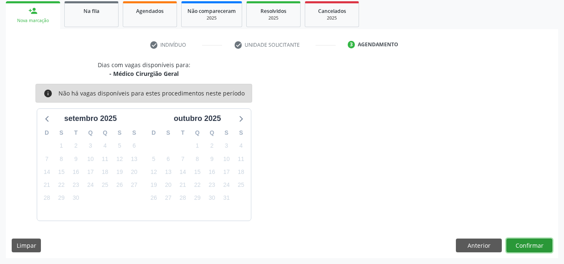
click at [531, 240] on button "Confirmar" at bounding box center [530, 246] width 46 height 14
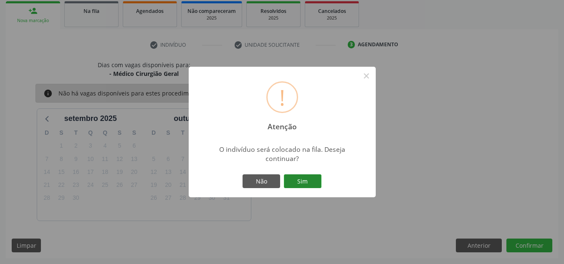
click at [309, 175] on button "Sim" at bounding box center [303, 182] width 38 height 14
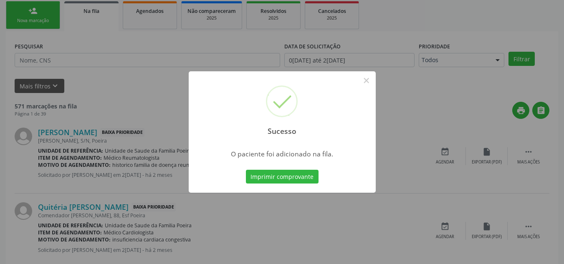
scroll to position [23, 0]
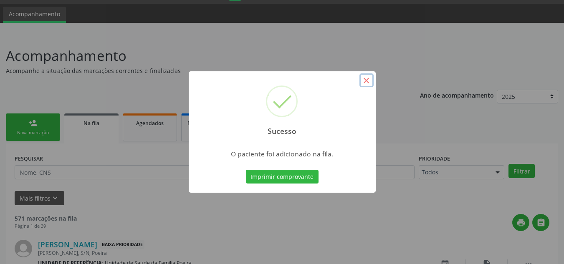
click at [368, 76] on button "×" at bounding box center [367, 81] width 14 height 14
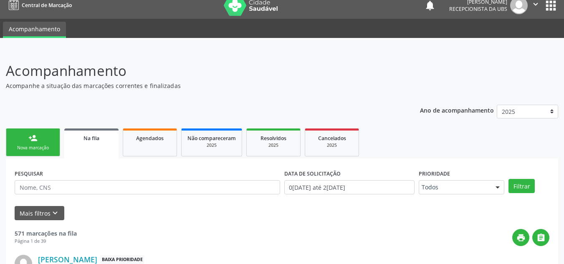
scroll to position [0, 0]
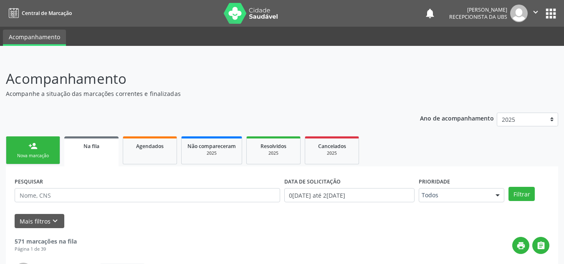
click at [27, 146] on link "person_add Nova marcação" at bounding box center [33, 151] width 54 height 28
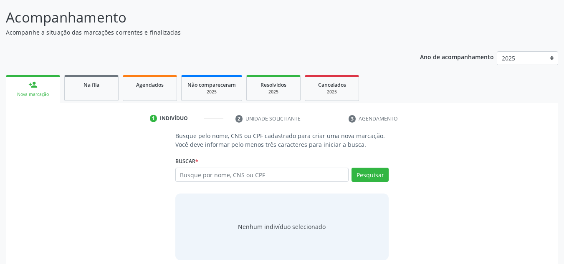
scroll to position [69, 0]
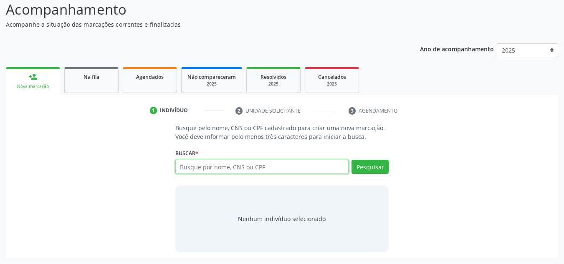
click at [267, 167] on input "text" at bounding box center [262, 167] width 174 height 14
click at [209, 185] on div "Busque pelo nome, CNS ou CPF cadastrado para criar uma nova marcação. Você deve…" at bounding box center [283, 188] width 226 height 129
click at [213, 170] on input "text" at bounding box center [262, 167] width 174 height 14
type input "706204552267363"
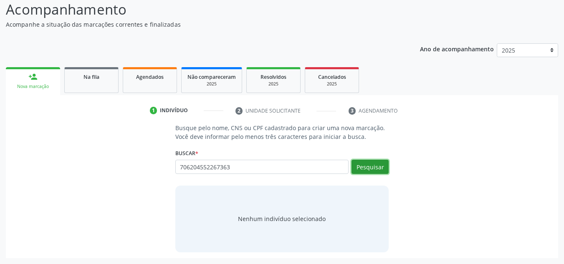
click at [375, 169] on button "Pesquisar" at bounding box center [370, 167] width 37 height 14
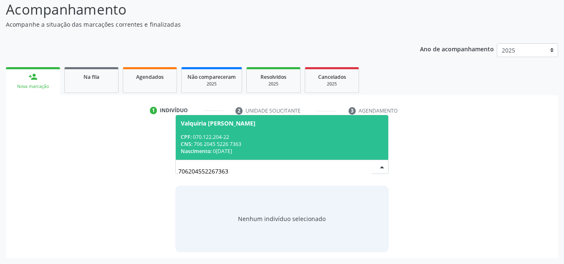
drag, startPoint x: 251, startPoint y: 148, endPoint x: 249, endPoint y: 144, distance: 5.4
click at [248, 146] on div "CPF: 070.122.204-22 CNS: 706 2045 5226 7363 Nascimento: 06/02/1986" at bounding box center [282, 144] width 203 height 21
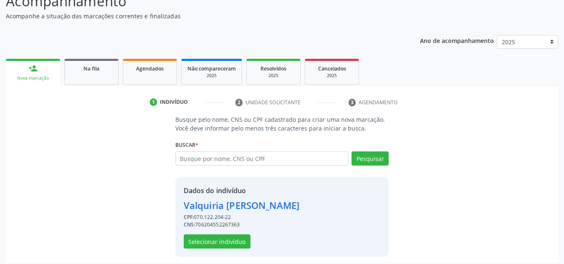
scroll to position [82, 0]
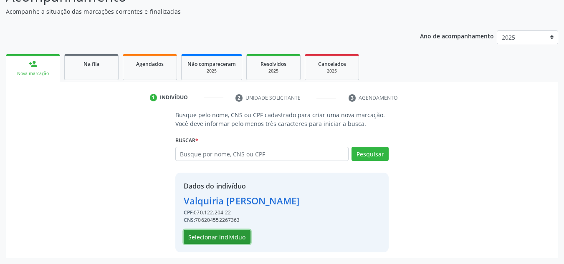
click at [231, 238] on button "Selecionar indivíduo" at bounding box center [217, 237] width 67 height 14
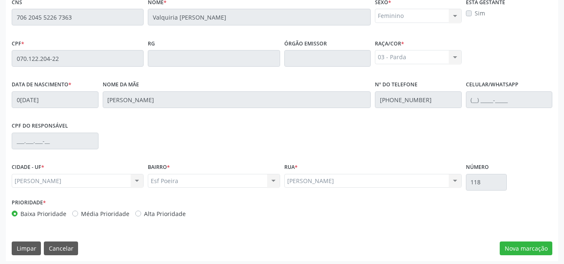
scroll to position [224, 0]
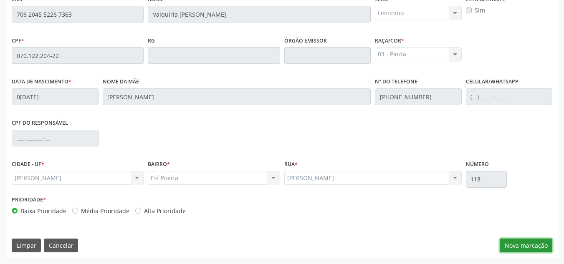
click at [538, 246] on button "Nova marcação" at bounding box center [526, 246] width 53 height 14
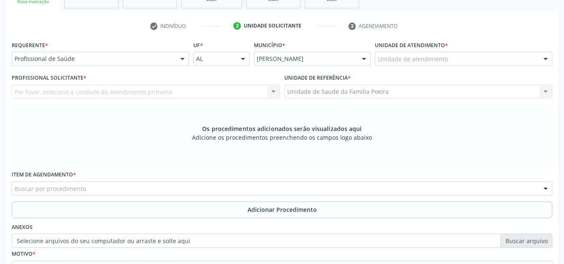
scroll to position [141, 0]
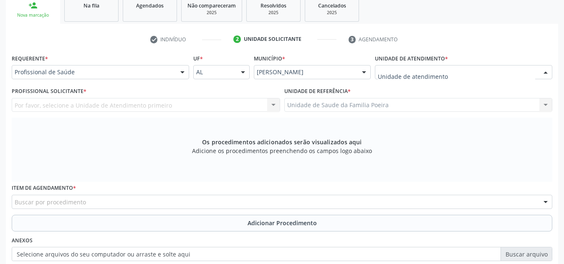
click at [416, 78] on div at bounding box center [464, 72] width 178 height 14
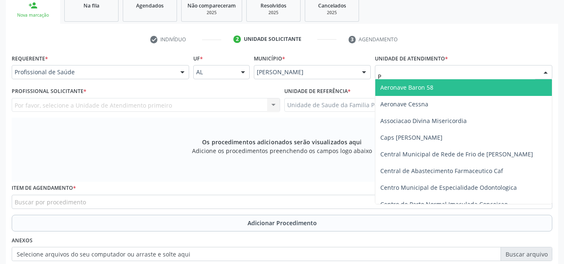
type input "PO"
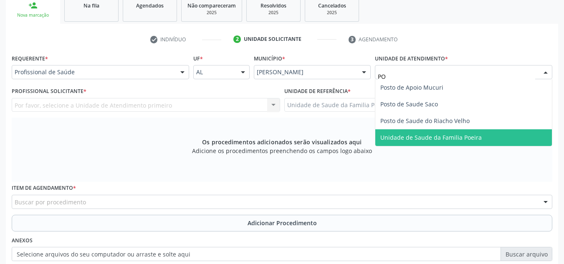
click at [427, 140] on span "Unidade de Saude da Familia Poeira" at bounding box center [430, 138] width 101 height 8
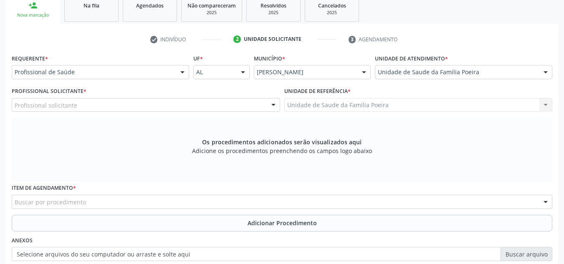
click at [50, 110] on div "Profissional solicitante" at bounding box center [146, 105] width 269 height 14
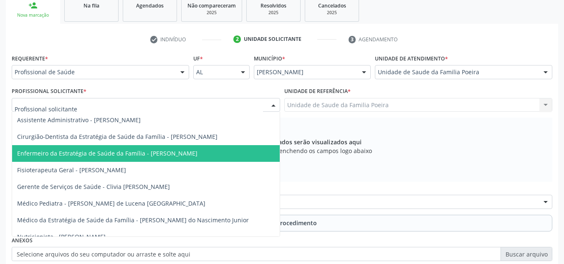
click at [70, 155] on span "Enfermeiro da Estratégia de Saúde da Família - Maria Reneusa Reis dos Santos" at bounding box center [107, 154] width 180 height 8
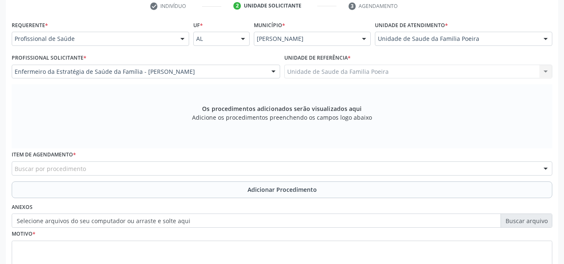
scroll to position [237, 0]
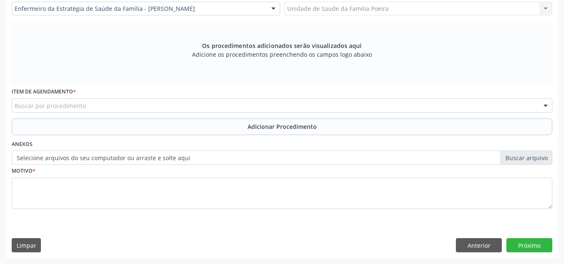
click at [65, 101] on div "Buscar por procedimento" at bounding box center [282, 106] width 541 height 14
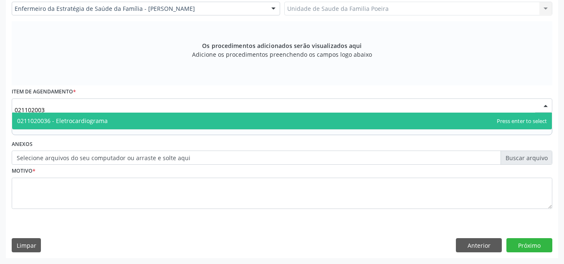
type input "0211020036"
click at [60, 123] on span "0211020036 - Eletrocardiograma" at bounding box center [62, 121] width 91 height 8
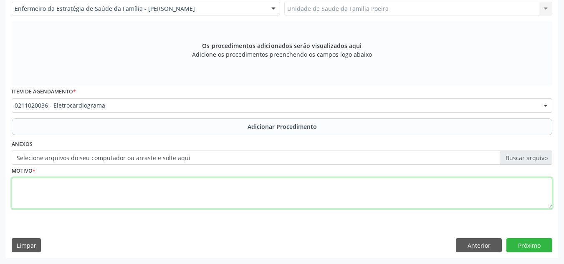
click at [74, 202] on textarea at bounding box center [282, 194] width 541 height 32
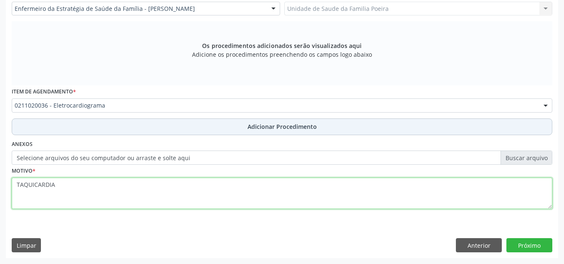
type textarea "TAQUICARDIA"
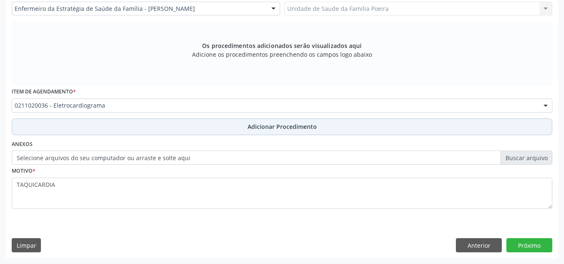
click at [145, 120] on button "Adicionar Procedimento" at bounding box center [282, 127] width 541 height 17
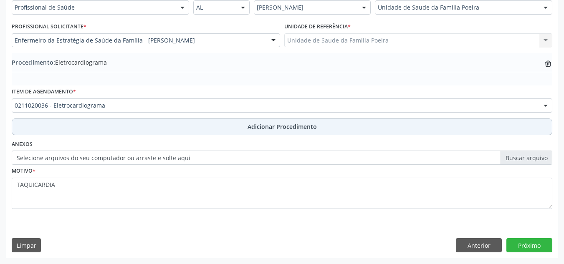
scroll to position [205, 0]
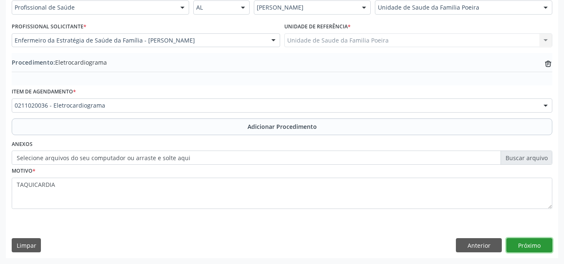
click at [527, 244] on button "Próximo" at bounding box center [530, 245] width 46 height 14
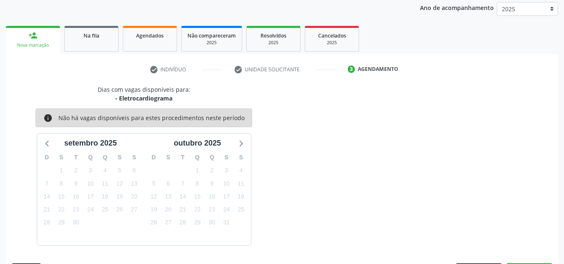
scroll to position [135, 0]
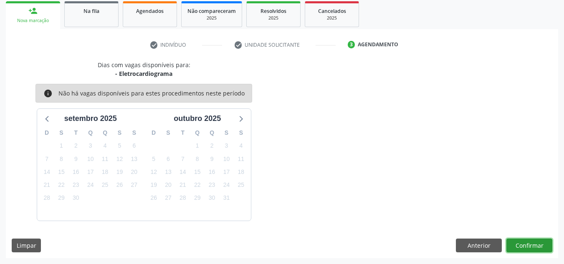
click at [528, 244] on button "Confirmar" at bounding box center [530, 246] width 46 height 14
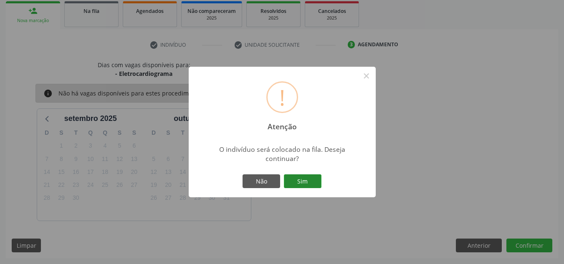
click at [310, 185] on button "Sim" at bounding box center [303, 182] width 38 height 14
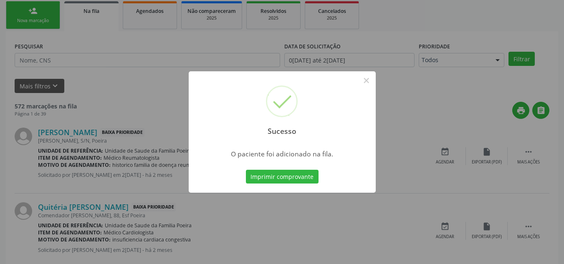
scroll to position [23, 0]
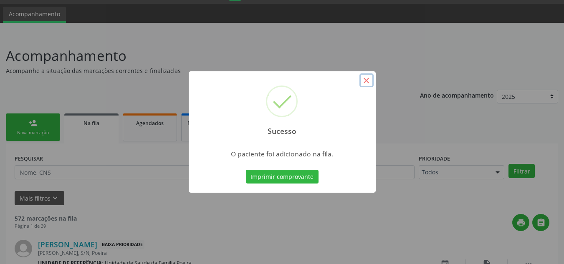
click at [368, 78] on button "×" at bounding box center [367, 81] width 14 height 14
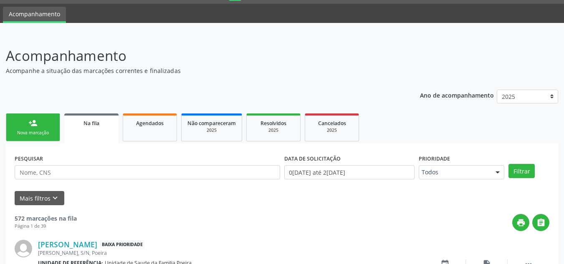
click at [36, 122] on div "person_add" at bounding box center [32, 123] width 9 height 9
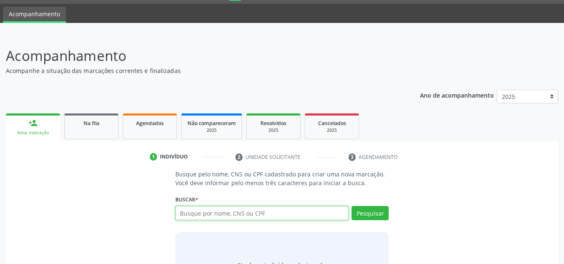
click at [231, 216] on input "text" at bounding box center [262, 213] width 174 height 14
type input "07012220422"
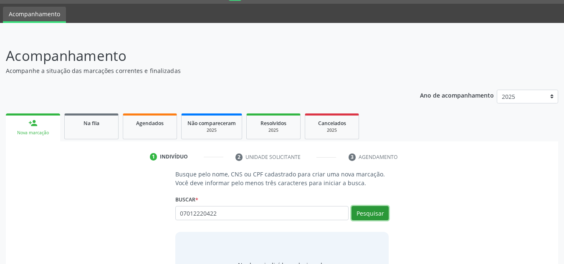
click at [372, 213] on button "Pesquisar" at bounding box center [370, 213] width 37 height 14
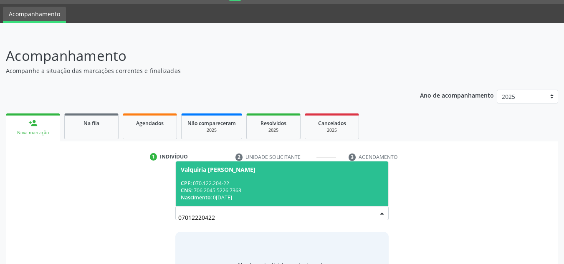
click at [246, 194] on div "CNS: 706 2045 5226 7363" at bounding box center [282, 190] width 203 height 7
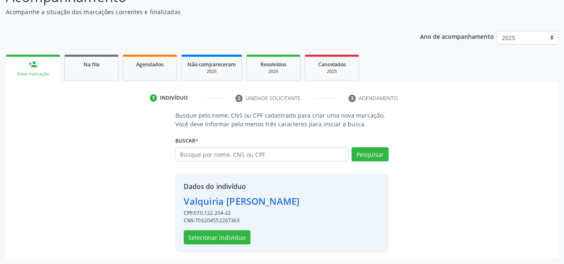
scroll to position [82, 0]
click at [216, 243] on button "Selecionar indivíduo" at bounding box center [217, 237] width 67 height 14
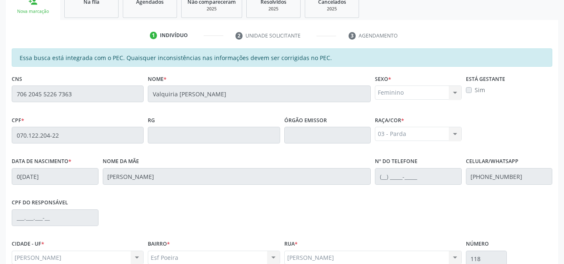
scroll to position [224, 0]
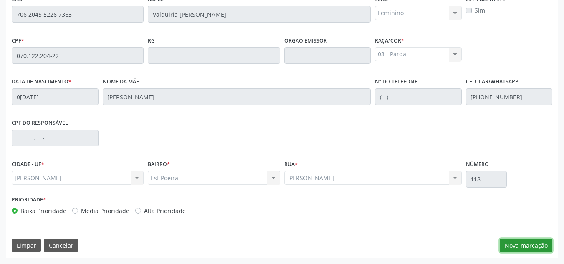
click at [525, 245] on button "Nova marcação" at bounding box center [526, 246] width 53 height 14
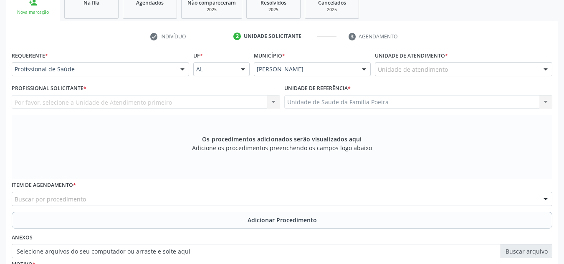
scroll to position [141, 0]
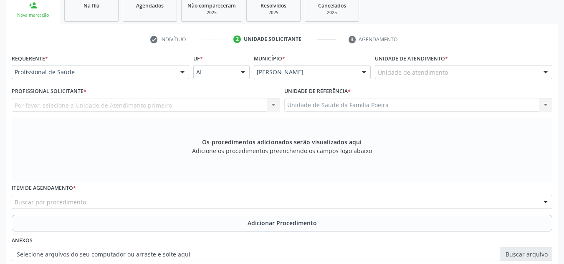
click at [459, 74] on div "Unidade de atendimento" at bounding box center [464, 72] width 178 height 14
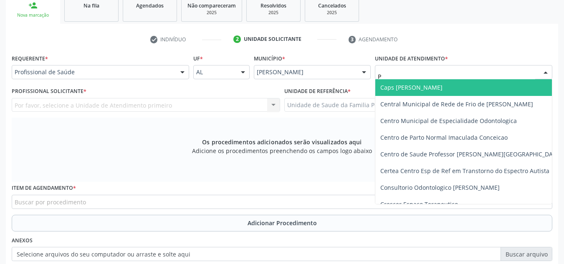
type input "PO"
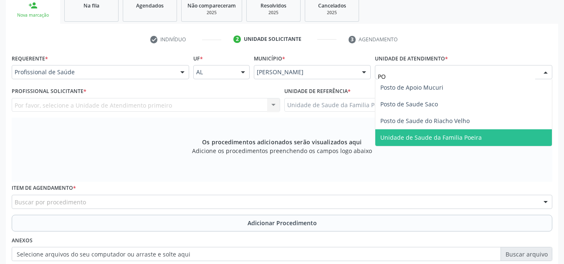
click at [472, 135] on span "Unidade de Saude da Familia Poeira" at bounding box center [430, 138] width 101 height 8
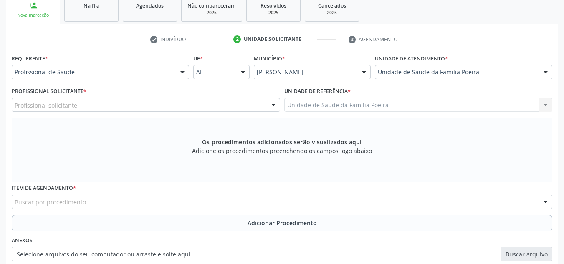
click at [88, 108] on div "Profissional solicitante" at bounding box center [146, 105] width 269 height 14
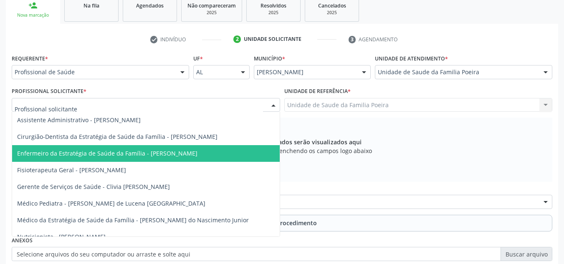
click at [104, 150] on span "Enfermeiro da Estratégia de Saúde da Família - Maria Reneusa Reis dos Santos" at bounding box center [107, 154] width 180 height 8
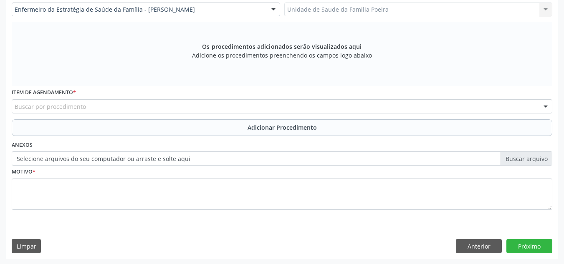
scroll to position [237, 0]
click at [88, 107] on div "Buscar por procedimento" at bounding box center [282, 106] width 541 height 14
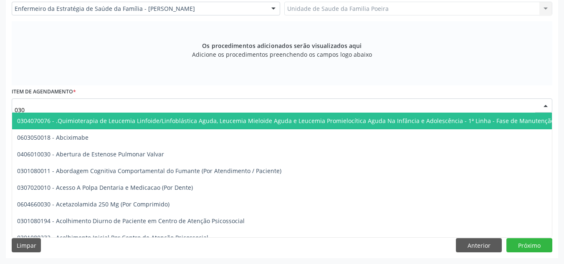
type input "0301"
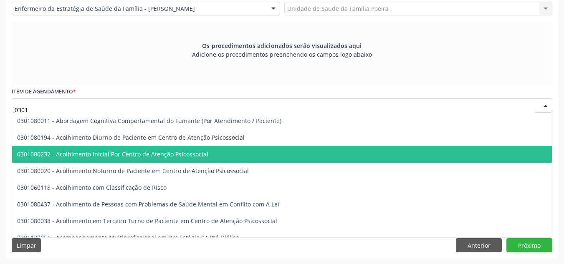
click at [17, 154] on span "0301080232 - Acolhimento Inicial Por Centro de Atenção Psicossocial" at bounding box center [403, 154] width 783 height 17
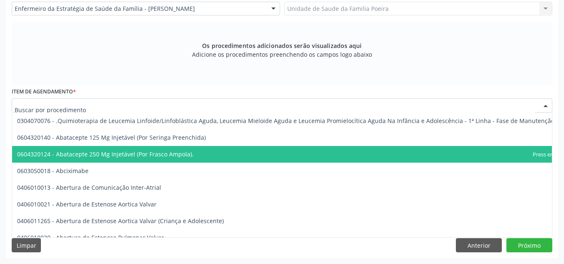
click at [226, 104] on input "text" at bounding box center [275, 109] width 521 height 17
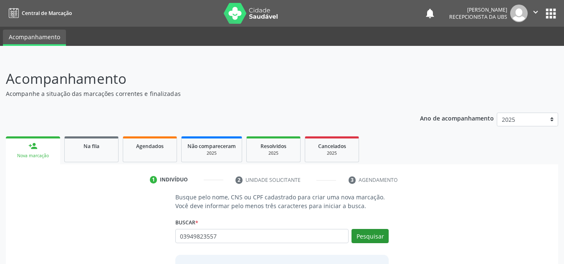
type input "03949823557"
click at [375, 237] on button "Pesquisar" at bounding box center [370, 236] width 37 height 14
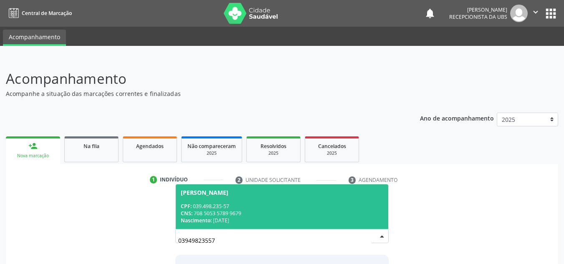
click at [215, 194] on div "[PERSON_NAME]" at bounding box center [205, 193] width 48 height 7
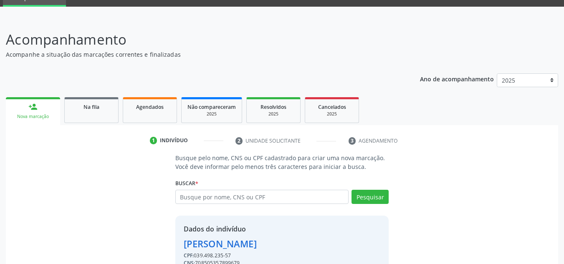
scroll to position [82, 0]
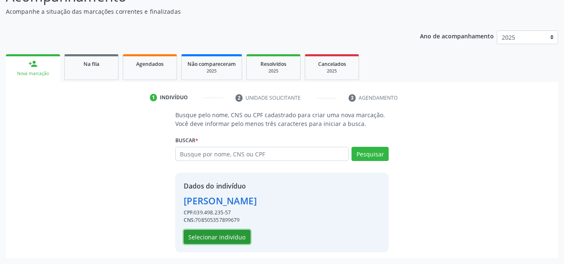
click at [242, 235] on button "Selecionar indivíduo" at bounding box center [217, 237] width 67 height 14
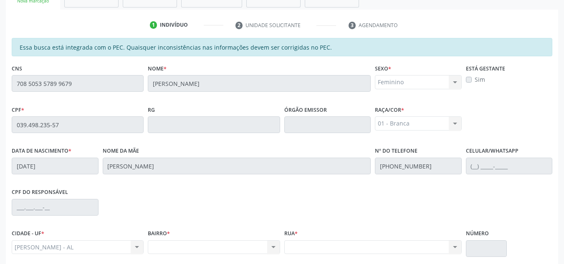
scroll to position [141, 0]
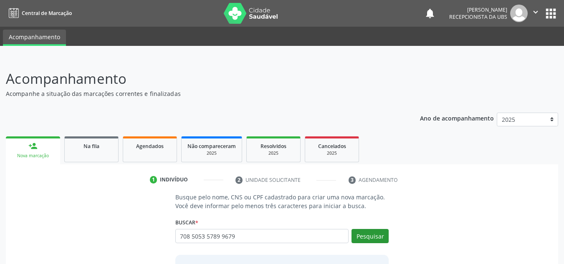
type input "708 5053 5789 9679"
click at [383, 232] on button "Pesquisar" at bounding box center [370, 236] width 37 height 14
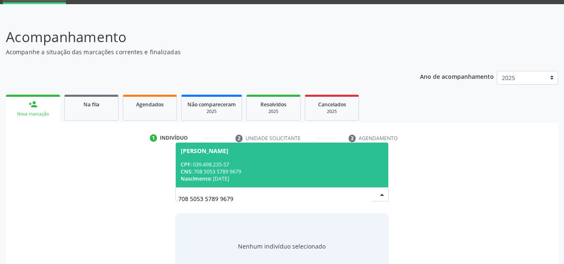
click at [223, 165] on div "CPF: 039.498.235-57" at bounding box center [282, 164] width 203 height 7
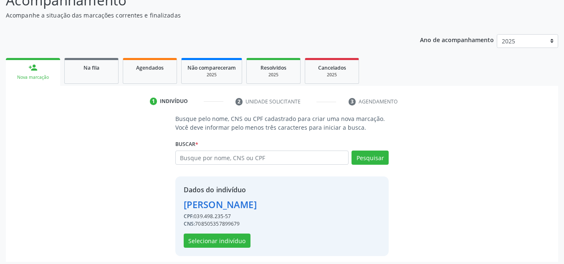
scroll to position [82, 0]
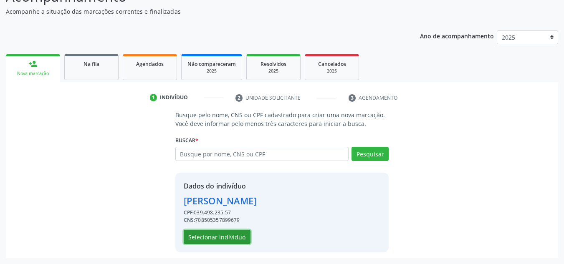
click at [232, 241] on button "Selecionar indivíduo" at bounding box center [217, 237] width 67 height 14
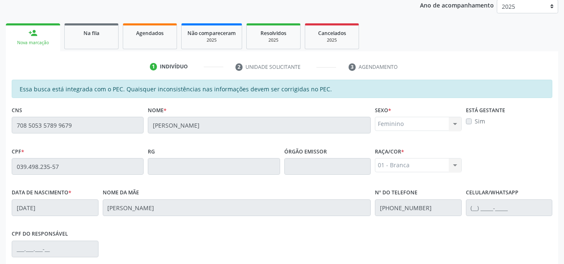
scroll to position [99, 0]
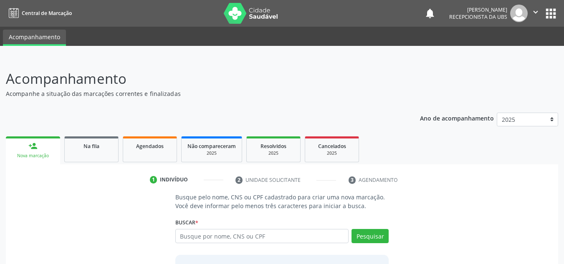
scroll to position [69, 0]
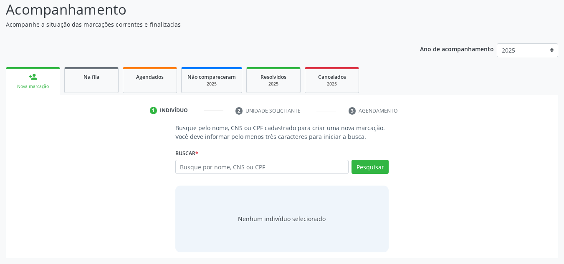
drag, startPoint x: 238, startPoint y: 166, endPoint x: 233, endPoint y: 0, distance: 165.9
click at [219, 101] on div "1 Indivíduo 2 Unidade solicitante 3 Agendamento Busque pelo nome, CNS ou CPF ca…" at bounding box center [282, 176] width 553 height 163
paste input "708 5053 5789 9679"
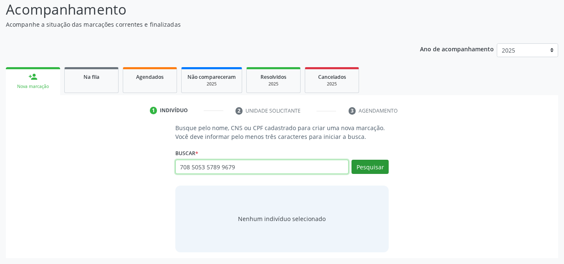
type input "708 5053 5789 9679"
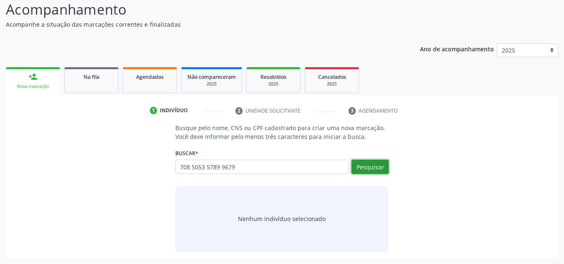
click at [366, 167] on button "Pesquisar" at bounding box center [370, 167] width 37 height 14
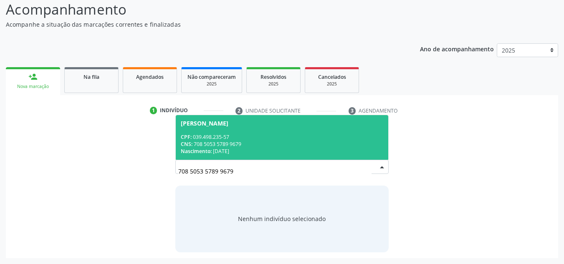
click at [245, 137] on div "CPF: 039.498.235-57" at bounding box center [282, 137] width 203 height 7
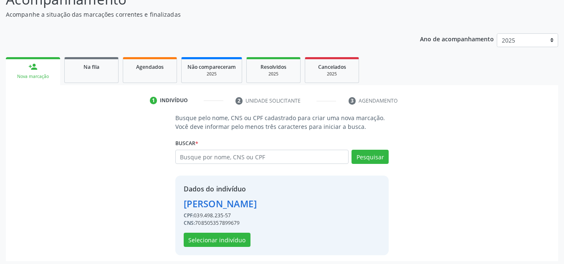
scroll to position [82, 0]
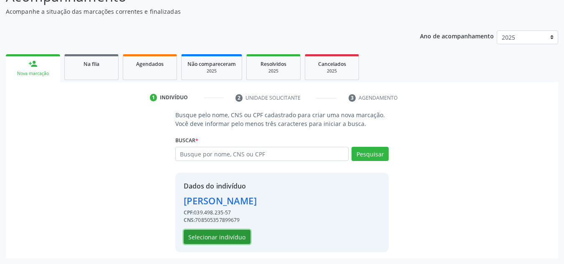
click at [232, 242] on button "Selecionar indivíduo" at bounding box center [217, 237] width 67 height 14
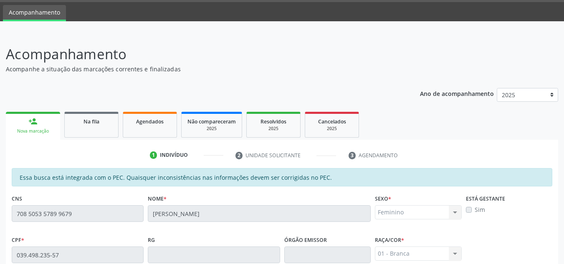
scroll to position [15, 0]
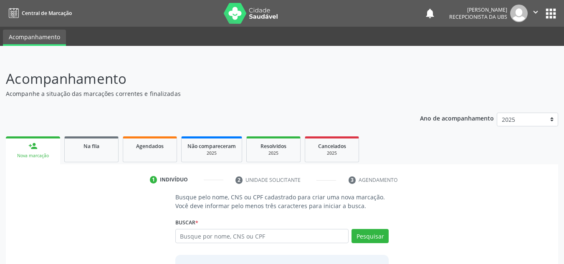
scroll to position [15, 0]
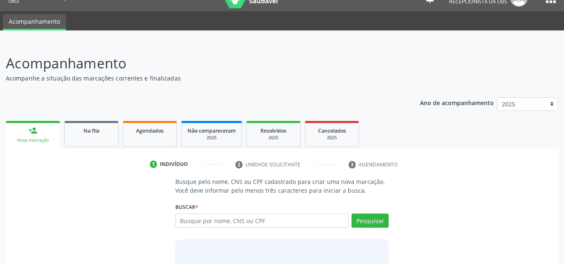
click at [232, 221] on input "text" at bounding box center [262, 221] width 174 height 14
type input "1"
type input "704800502243449"
click at [376, 221] on button "Pesquisar" at bounding box center [370, 221] width 37 height 14
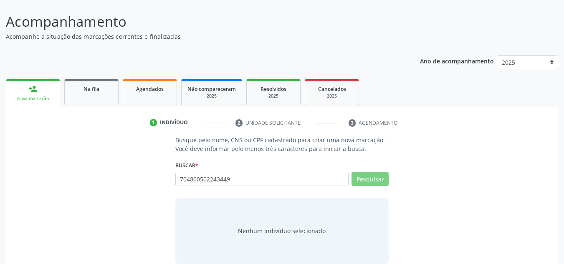
scroll to position [69, 0]
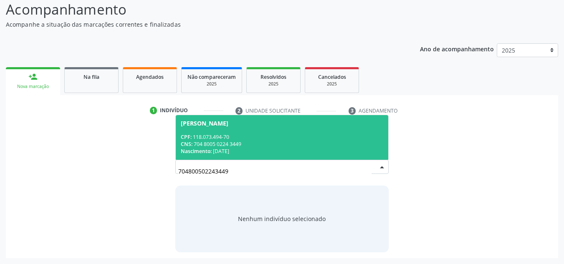
click at [259, 129] on span "[PERSON_NAME] CPF: 118.073.494-70 CNS: 704 8005 0224 3449 Nascimento: 1[DATE]" at bounding box center [282, 137] width 213 height 45
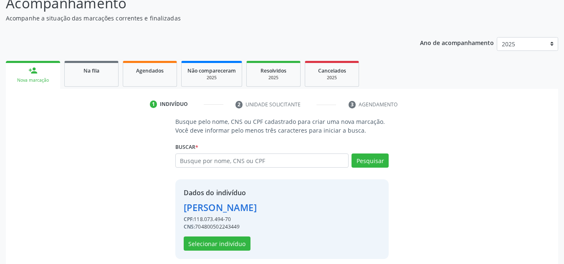
scroll to position [82, 0]
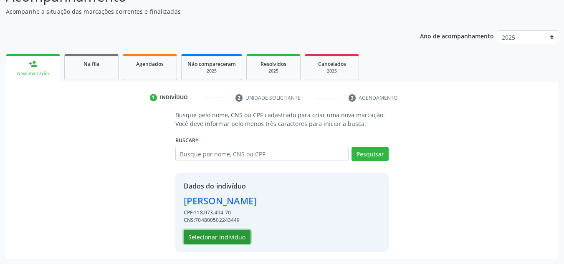
click at [222, 236] on button "Selecionar indivíduo" at bounding box center [217, 237] width 67 height 14
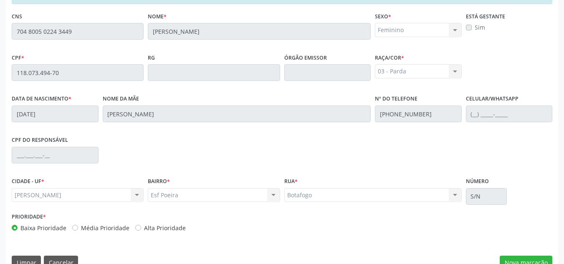
scroll to position [224, 0]
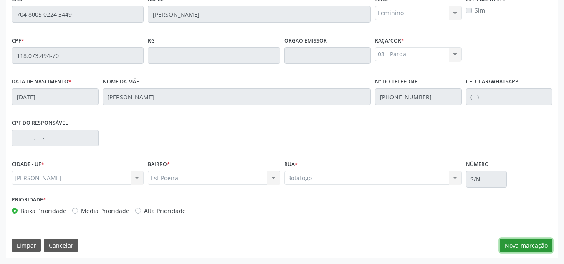
click at [516, 244] on button "Nova marcação" at bounding box center [526, 246] width 53 height 14
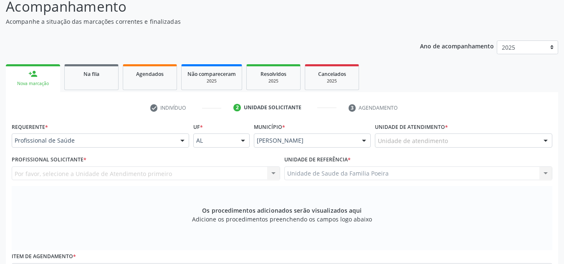
scroll to position [57, 0]
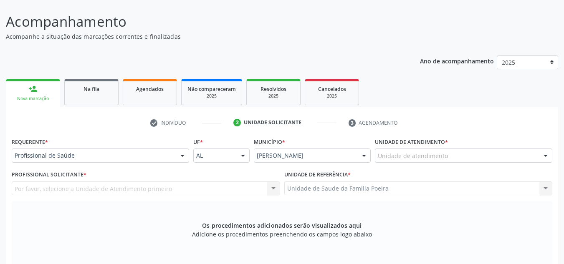
click at [486, 154] on div "Unidade de atendimento" at bounding box center [464, 156] width 178 height 14
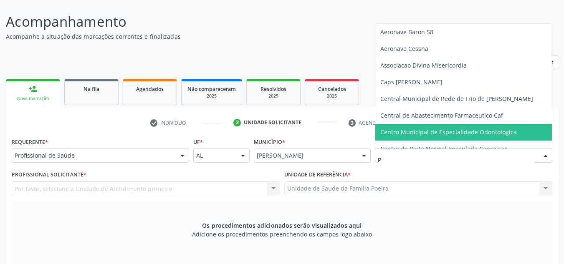
type input "PO"
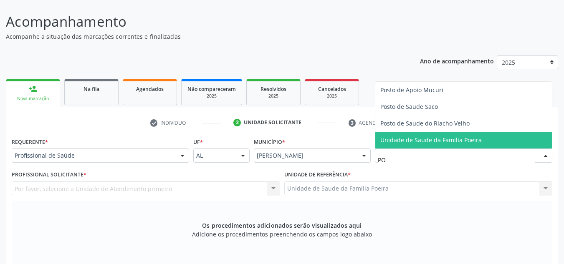
click at [477, 137] on span "Unidade de Saude da Familia Poeira" at bounding box center [430, 140] width 101 height 8
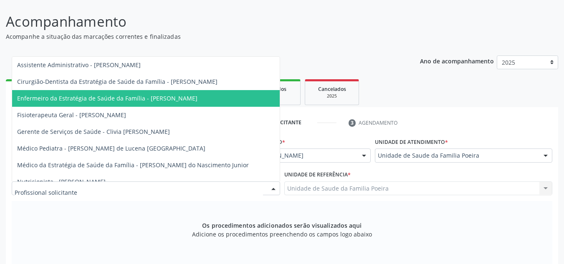
click at [97, 96] on span "Enfermeiro da Estratégia de Saúde da Família - [PERSON_NAME]" at bounding box center [107, 98] width 180 height 8
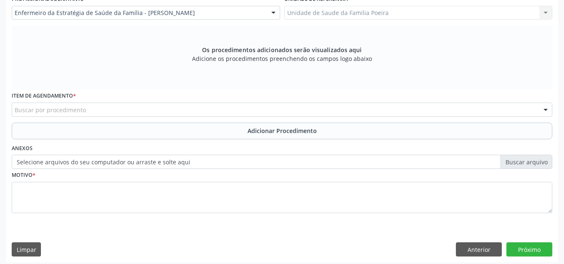
scroll to position [237, 0]
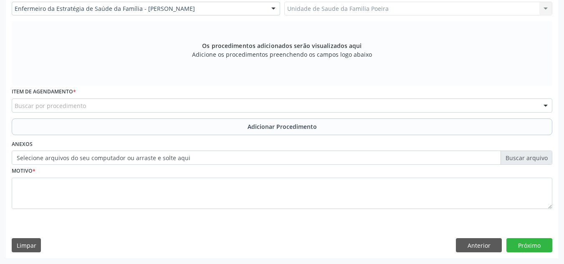
click at [99, 104] on div "Buscar por procedimento" at bounding box center [282, 106] width 541 height 14
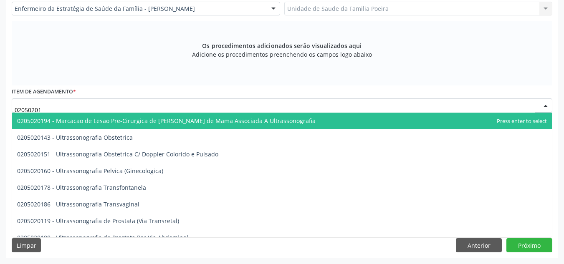
type input "020502016"
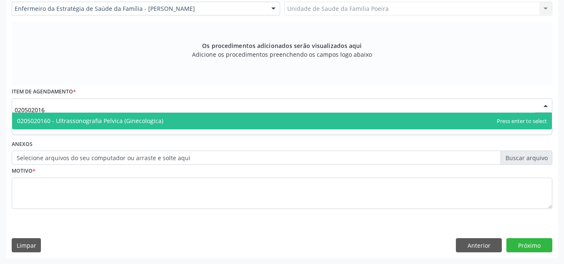
click at [96, 123] on span "0205020160 - Ultrassonografia Pelvica (Ginecologica)" at bounding box center [90, 121] width 146 height 8
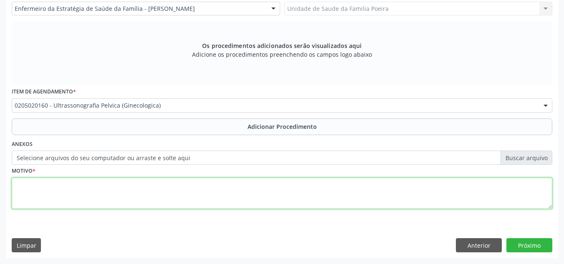
click at [101, 195] on textarea at bounding box center [282, 194] width 541 height 32
type textarea "v"
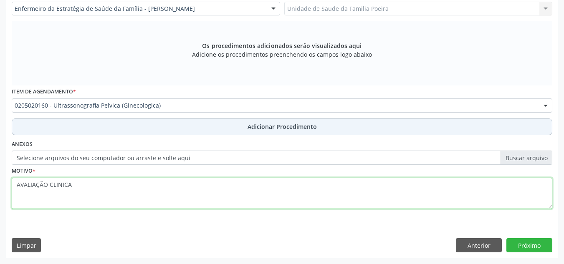
type textarea "AVALIAÇÃO CLINICA"
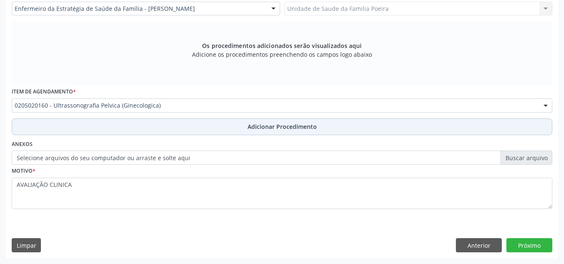
click at [228, 119] on button "Adicionar Procedimento" at bounding box center [282, 127] width 541 height 17
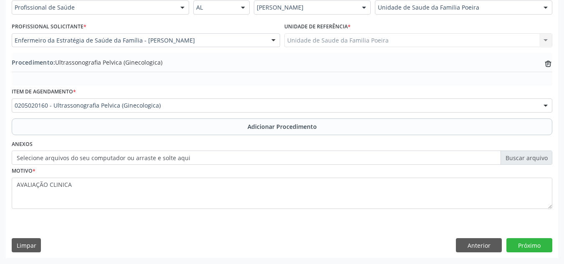
scroll to position [205, 0]
click at [198, 114] on div "Item de agendamento * 0205020160 - Ultrassonografia Pelvica (Ginecologica) 0304…" at bounding box center [282, 102] width 545 height 33
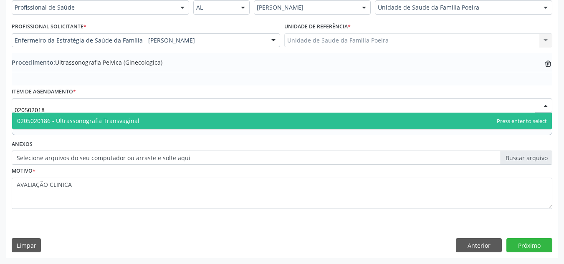
type input "0205020186"
click at [186, 127] on span "0205020186 - Ultrassonografia Transvaginal" at bounding box center [282, 121] width 540 height 17
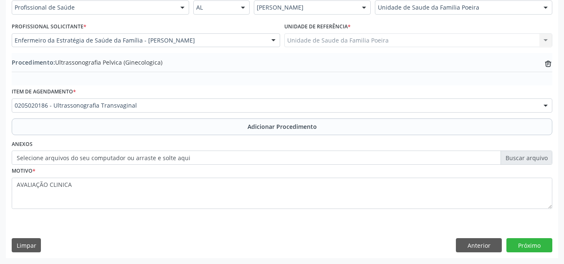
click at [197, 126] on button "Adicionar Procedimento" at bounding box center [282, 127] width 541 height 17
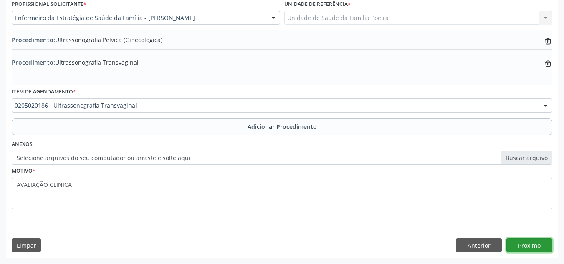
click at [536, 240] on button "Próximo" at bounding box center [530, 245] width 46 height 14
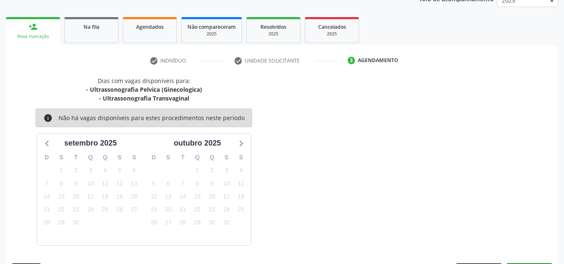
scroll to position [144, 0]
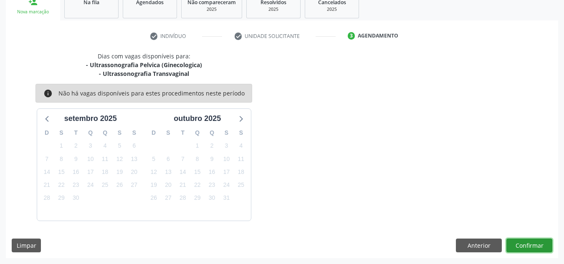
click at [527, 249] on button "Confirmar" at bounding box center [530, 246] width 46 height 14
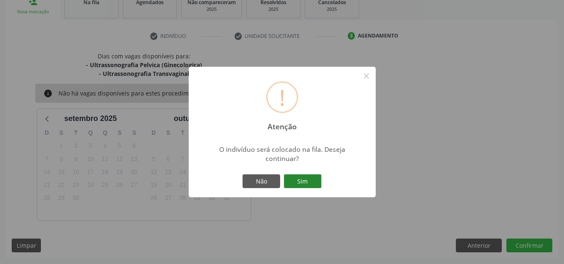
click at [305, 182] on button "Sim" at bounding box center [303, 182] width 38 height 14
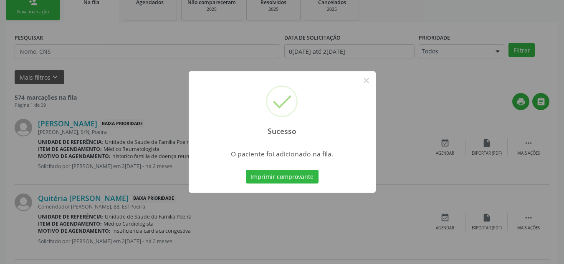
scroll to position [23, 0]
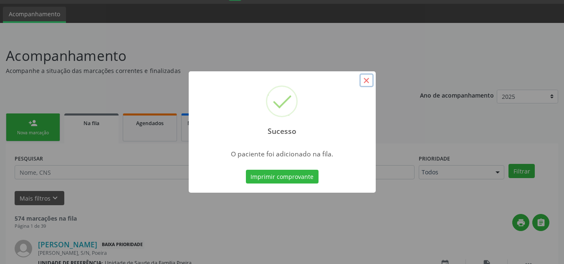
click at [365, 81] on button "×" at bounding box center [367, 81] width 14 height 14
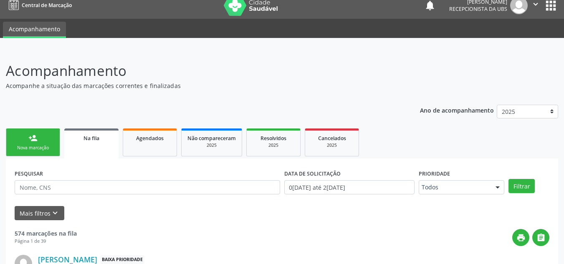
scroll to position [0, 0]
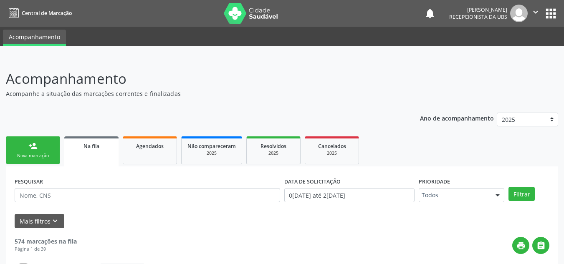
click at [531, 16] on icon "" at bounding box center [535, 12] width 9 height 9
click at [517, 49] on link "Sair" at bounding box center [515, 51] width 58 height 12
